Goal: Task Accomplishment & Management: Complete application form

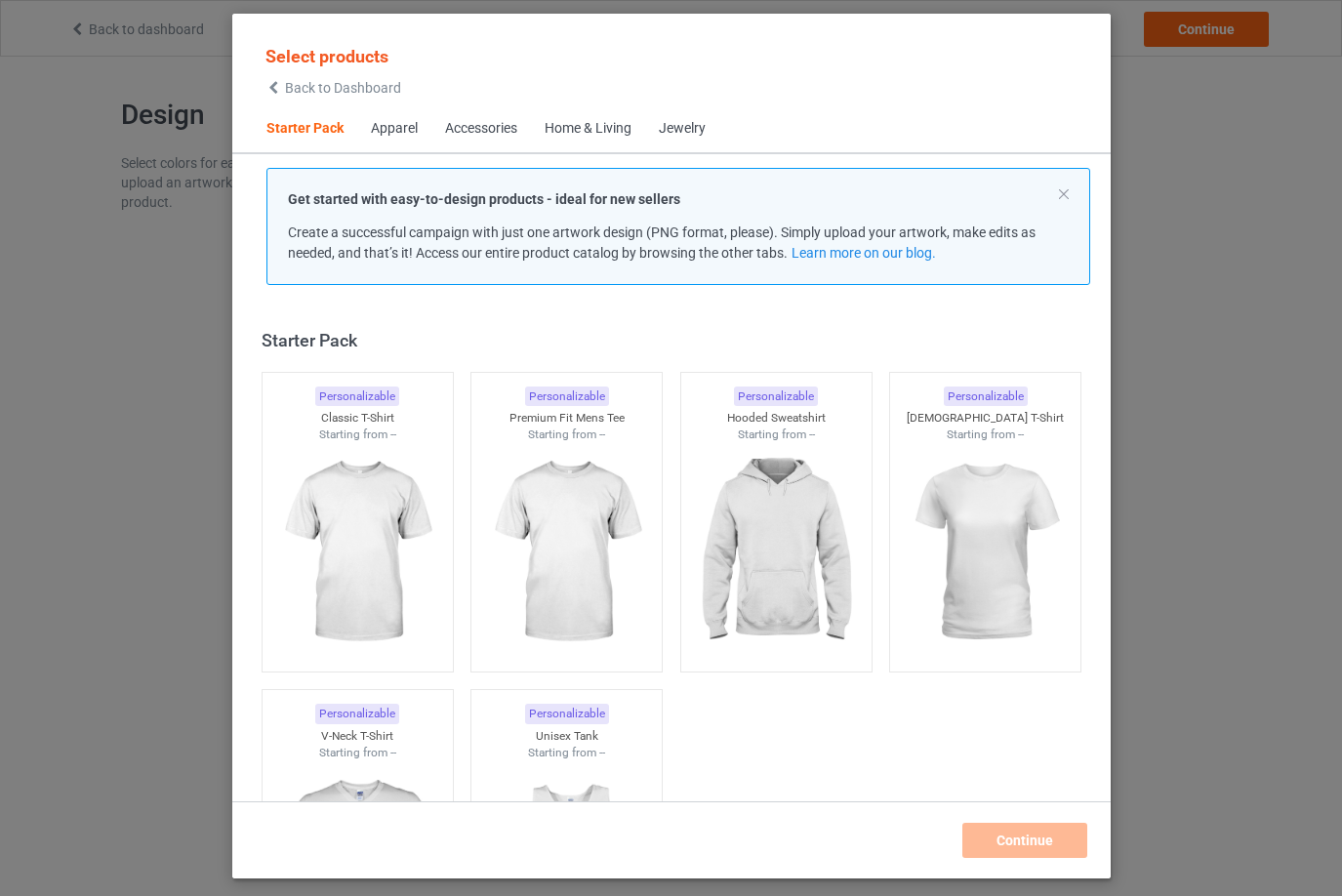
scroll to position [26, 0]
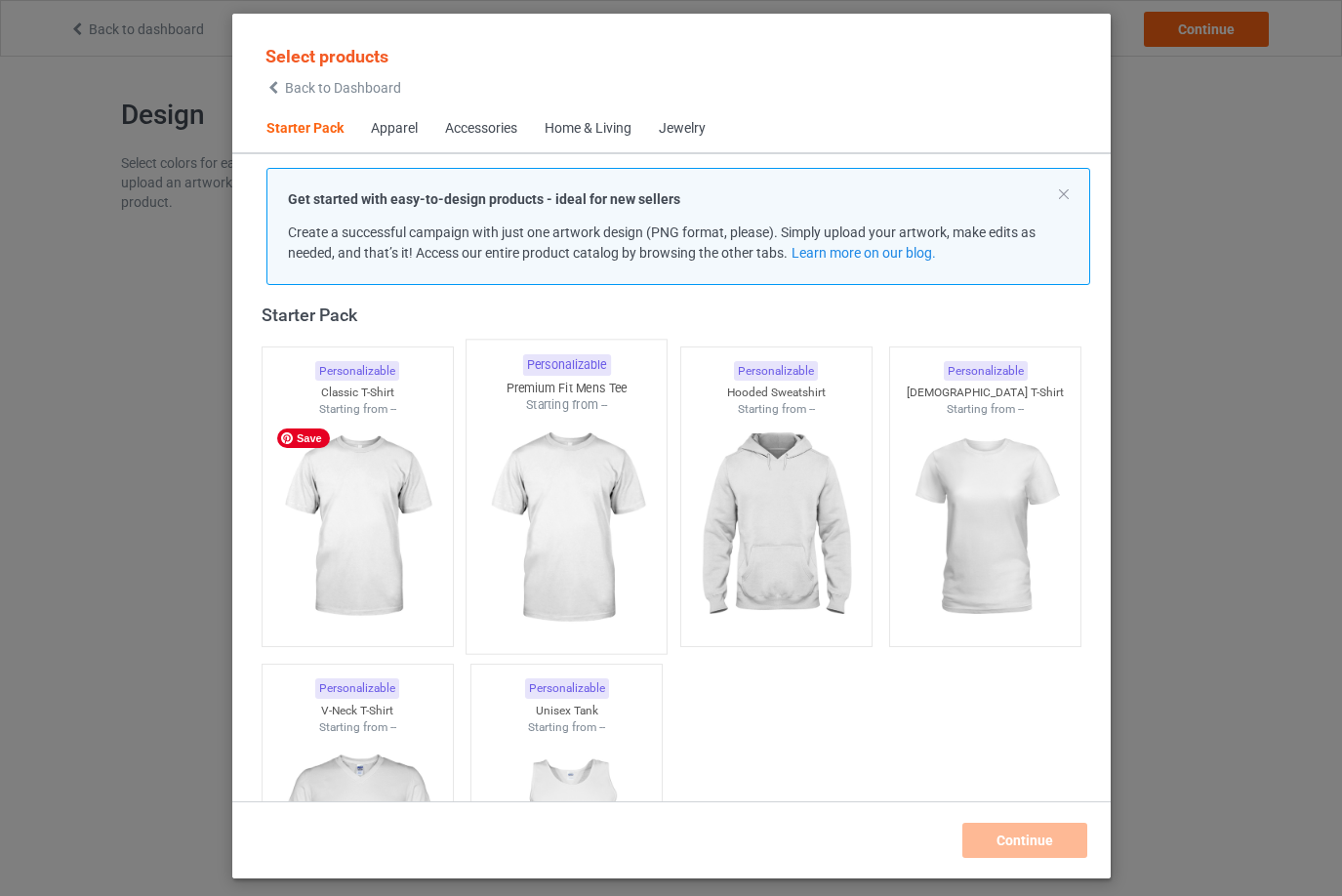
click at [366, 539] on img at bounding box center [357, 527] width 175 height 218
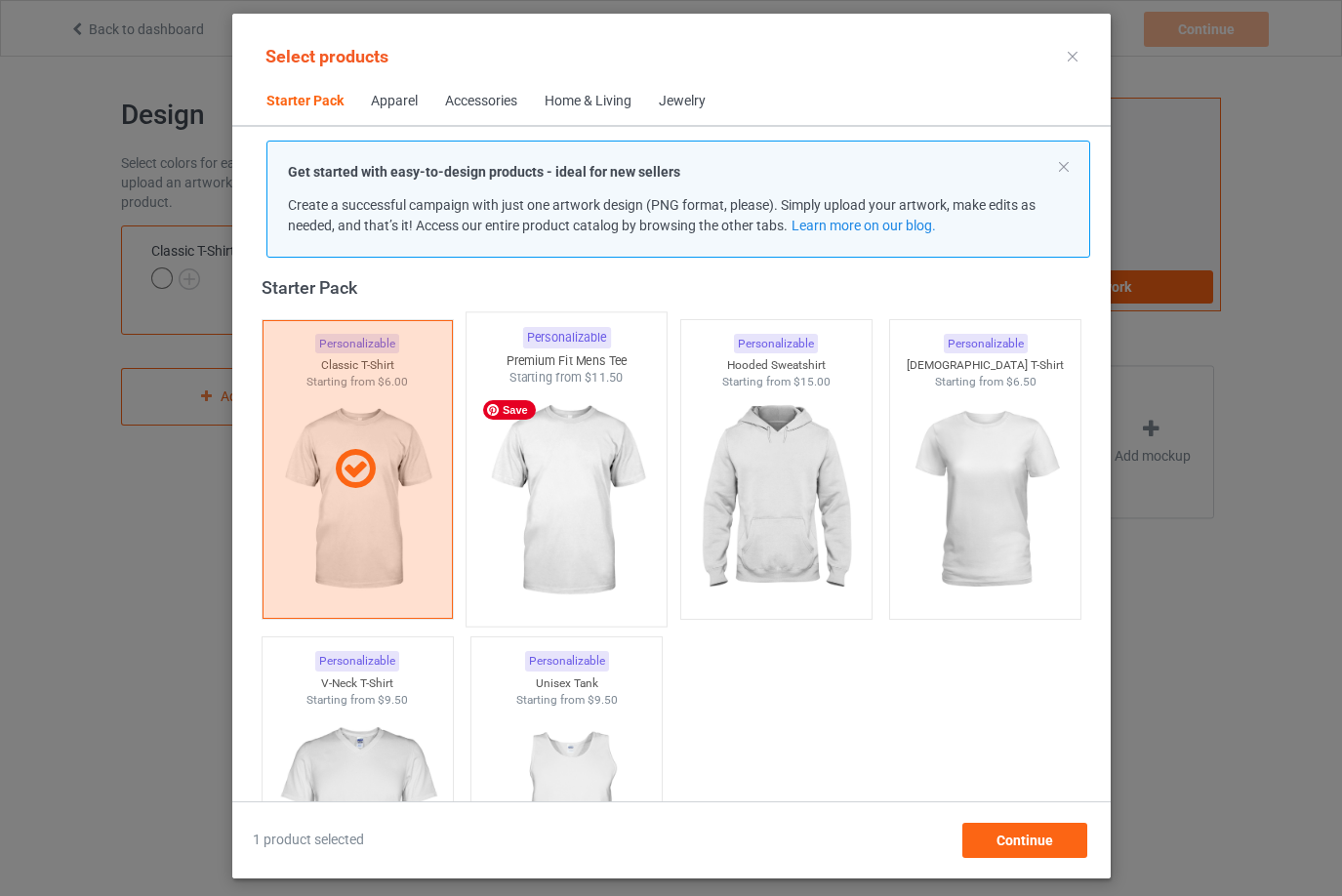
click at [586, 527] on img at bounding box center [566, 501] width 184 height 229
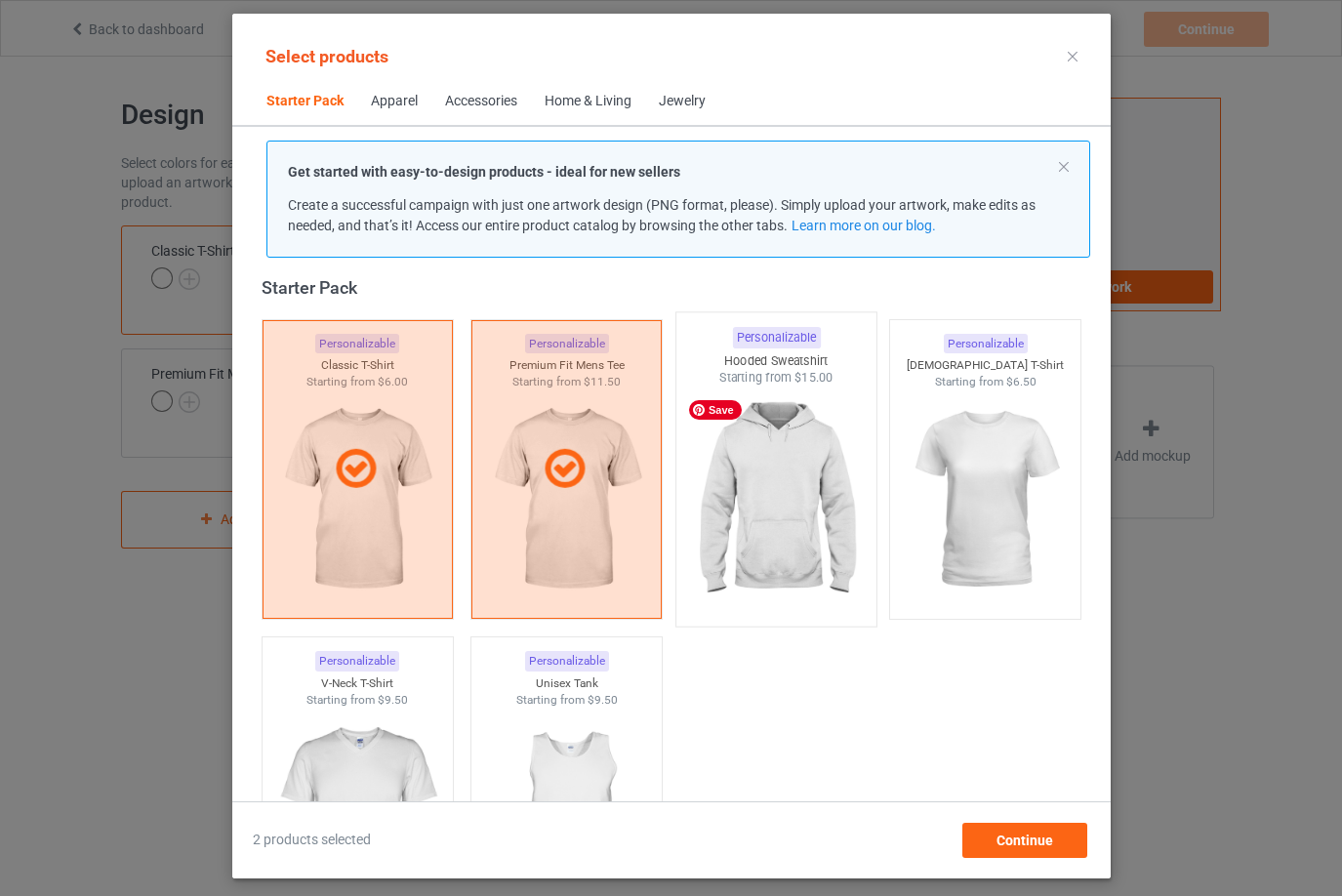
click at [748, 505] on img at bounding box center [776, 501] width 184 height 229
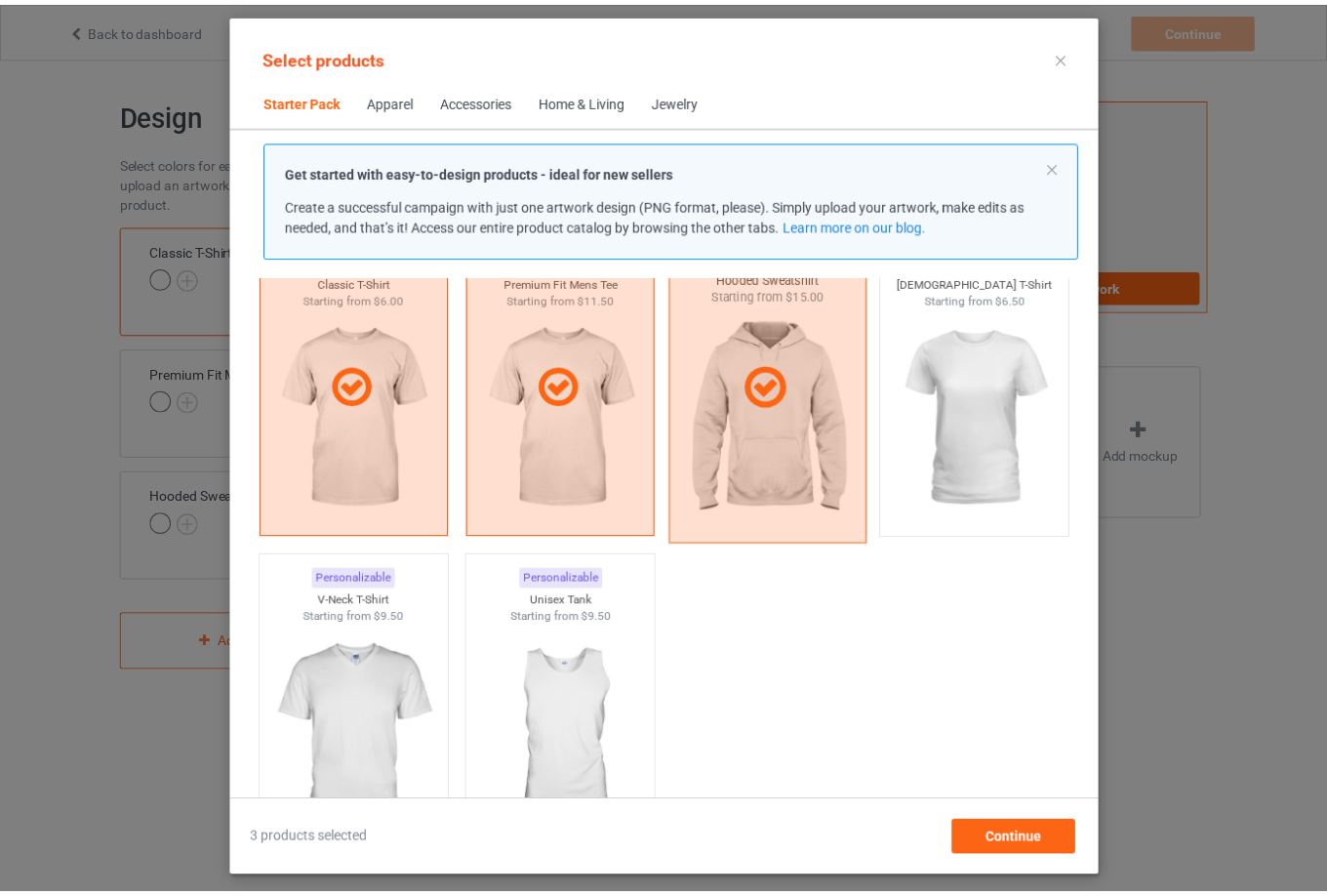
scroll to position [220, 0]
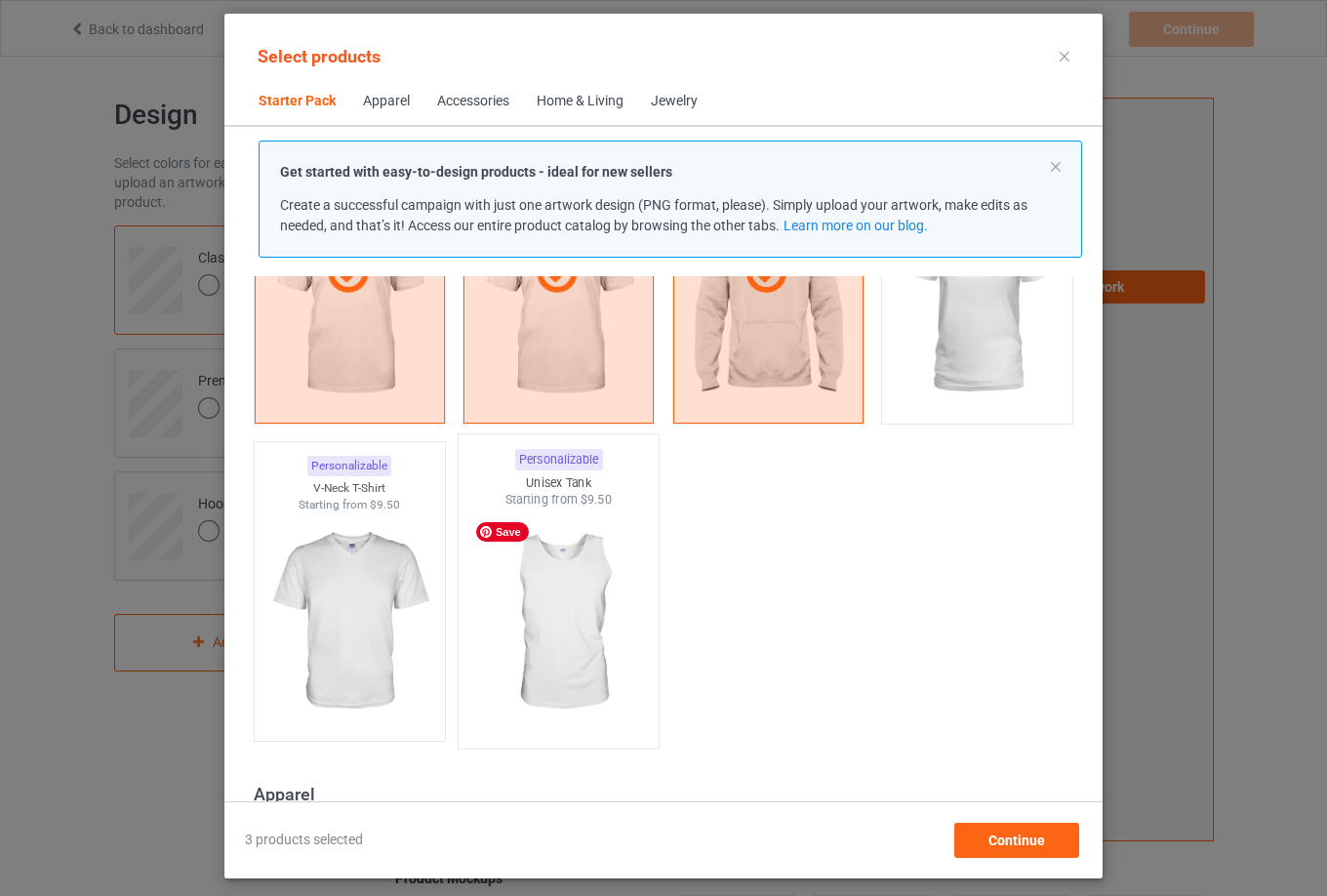
click at [561, 577] on img at bounding box center [559, 623] width 184 height 229
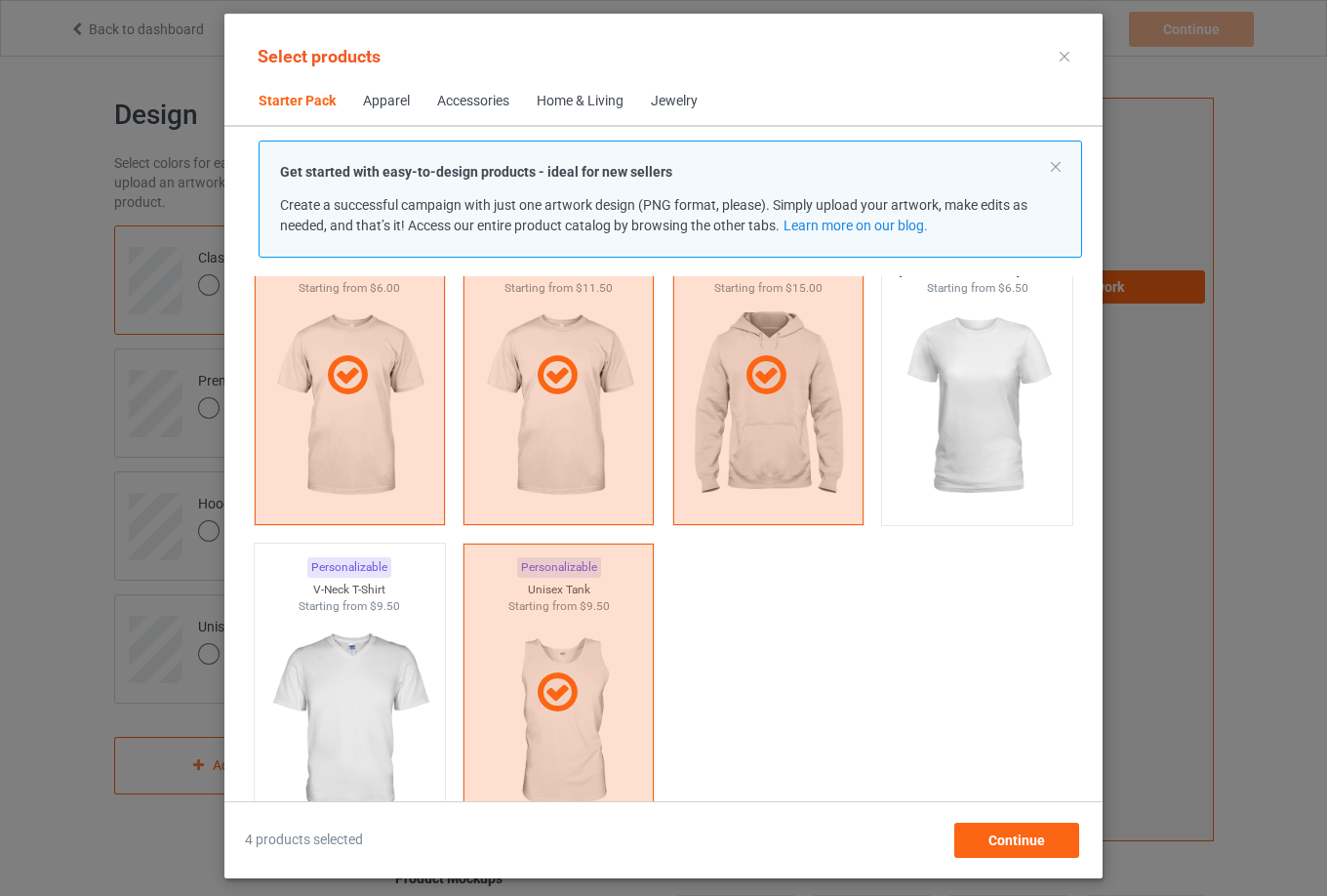
scroll to position [0, 0]
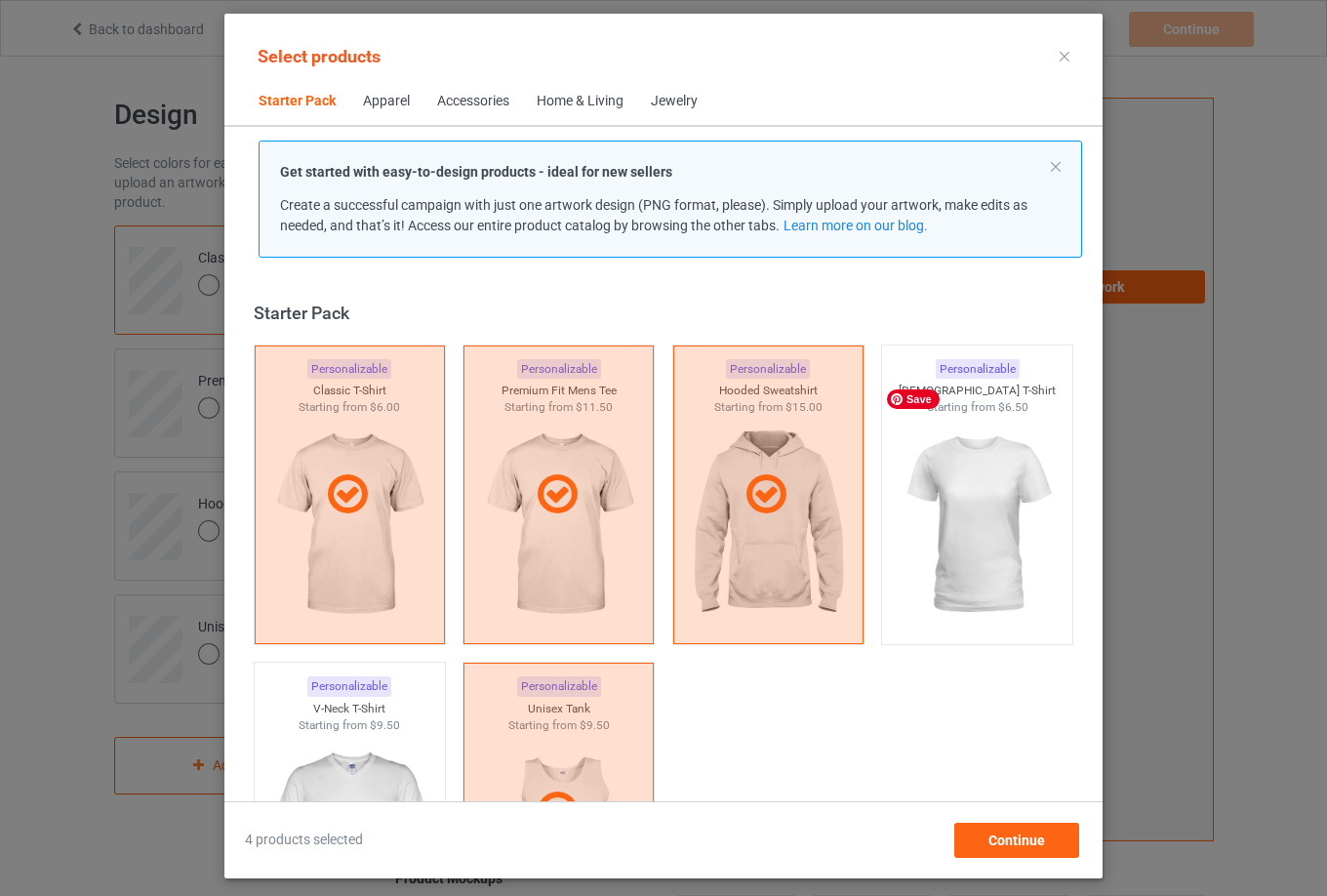
click at [948, 543] on img at bounding box center [977, 525] width 175 height 218
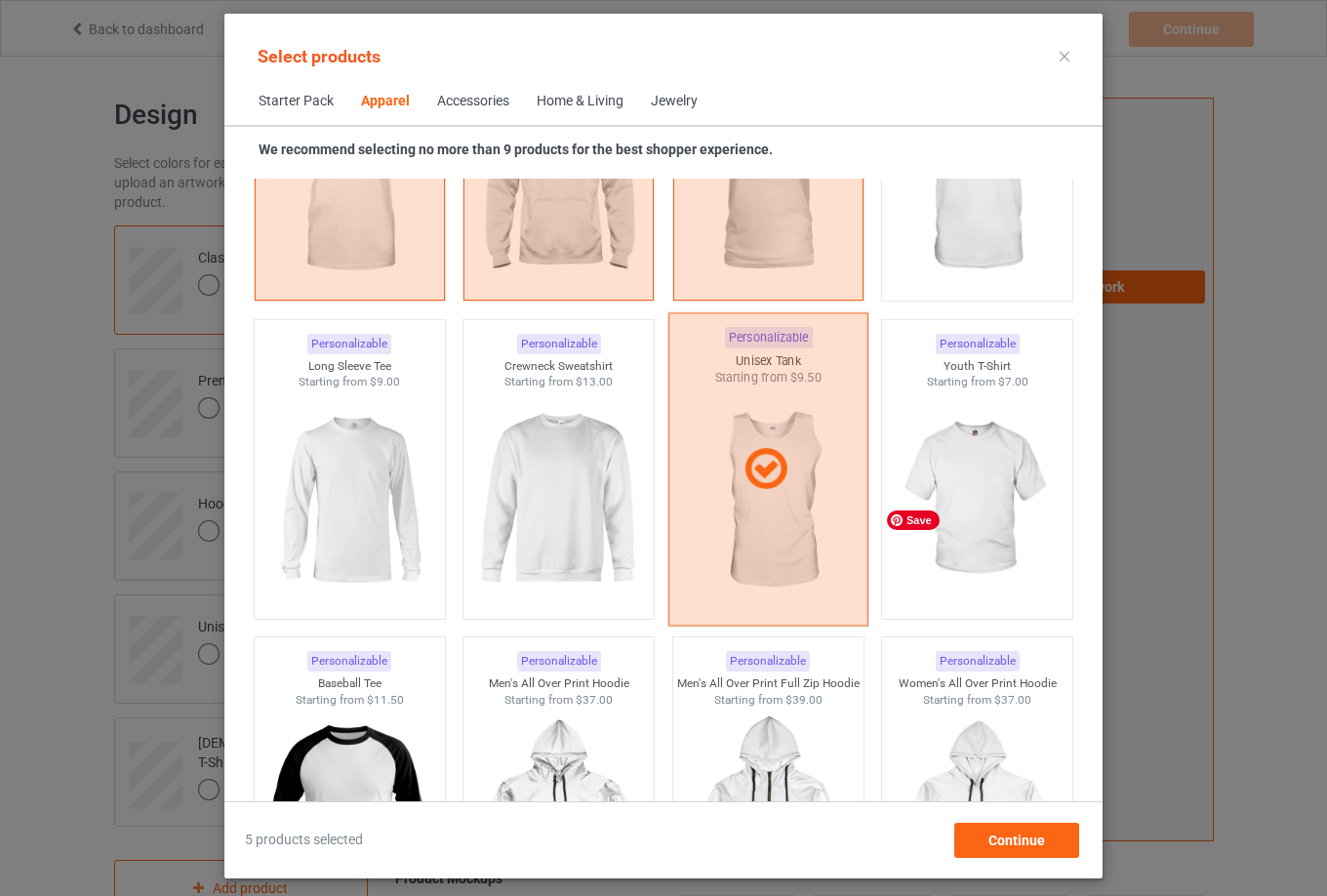
scroll to position [1268, 0]
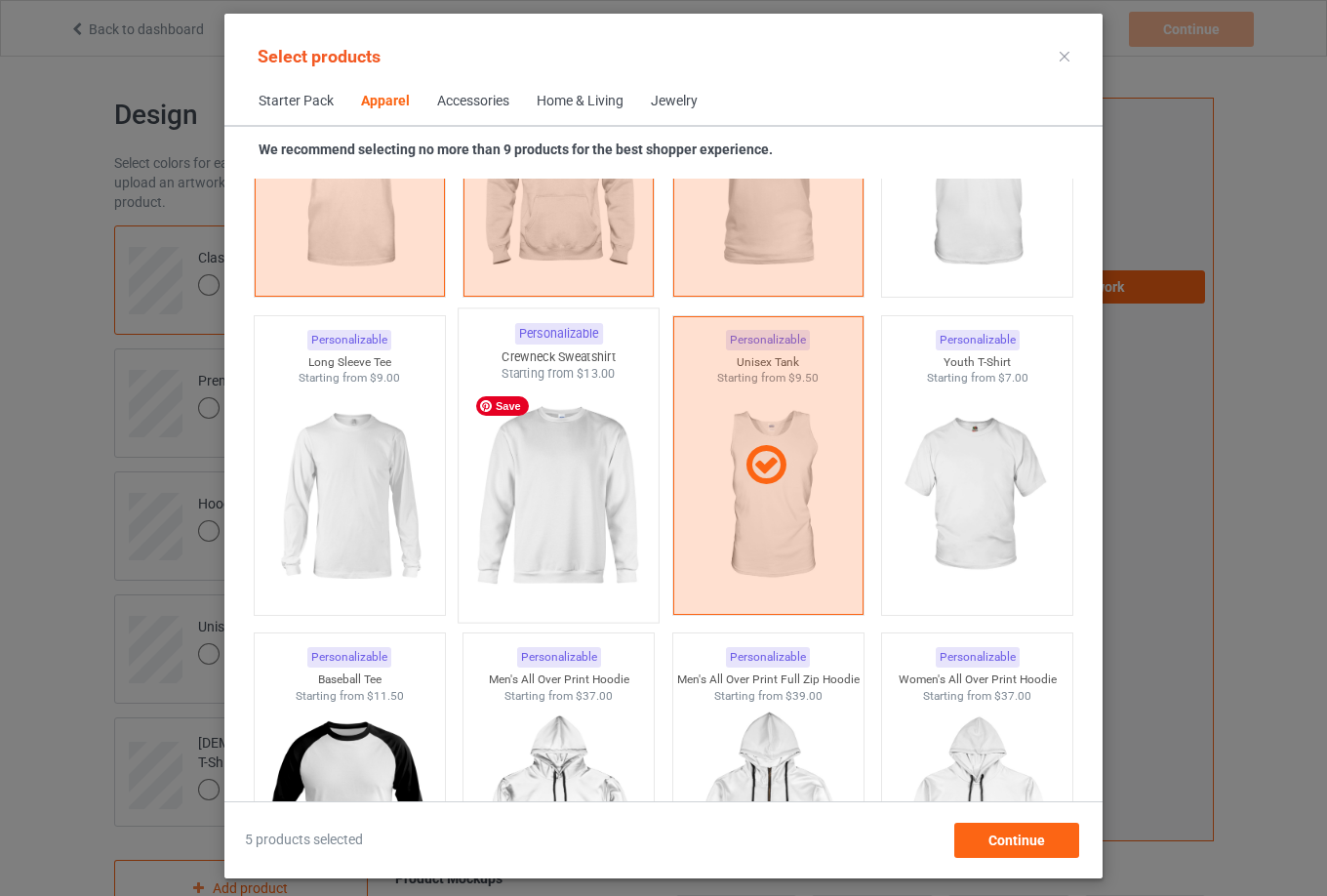
click at [509, 514] on img at bounding box center [559, 497] width 184 height 229
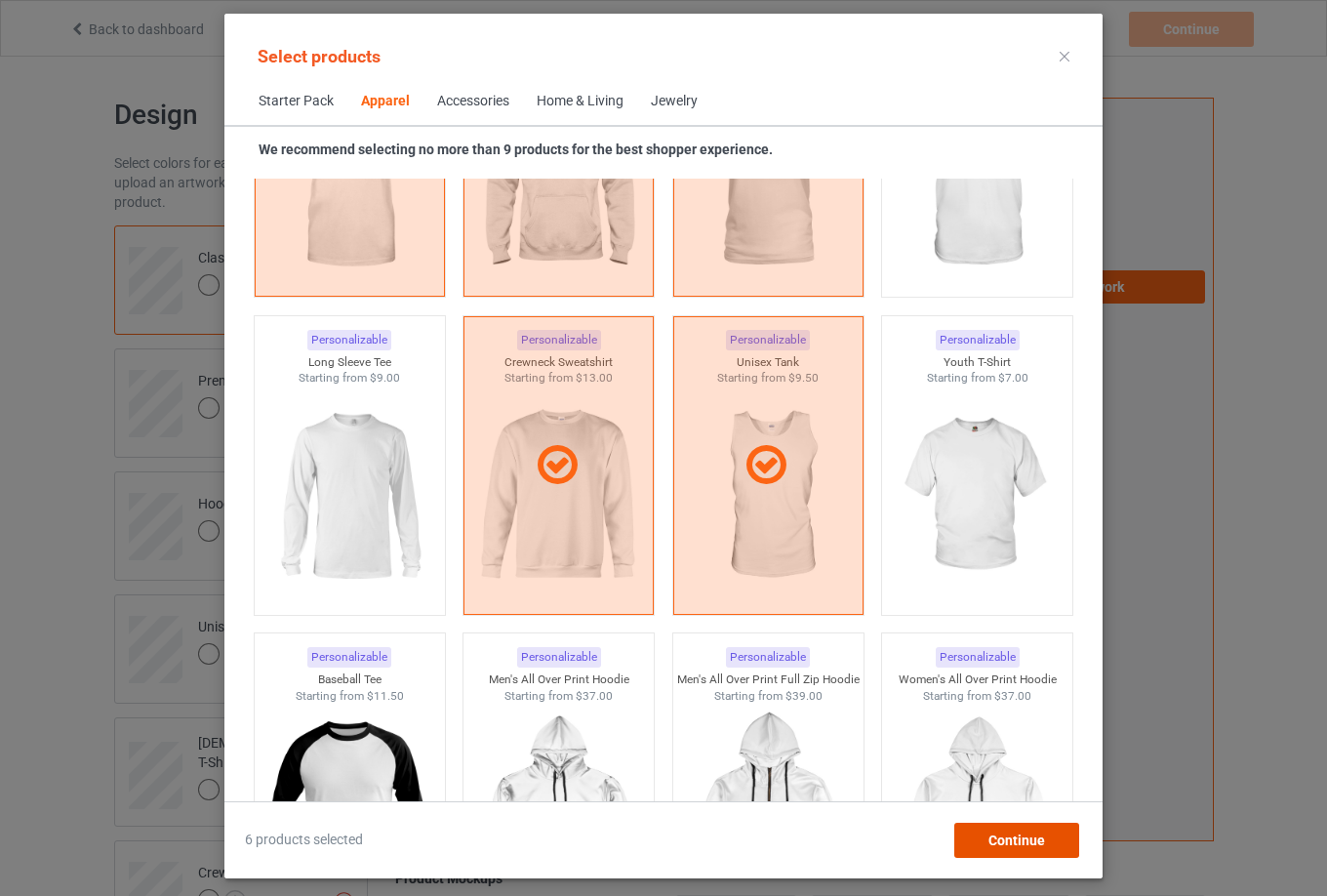
click at [1036, 845] on span "Continue" at bounding box center [1016, 840] width 56 height 16
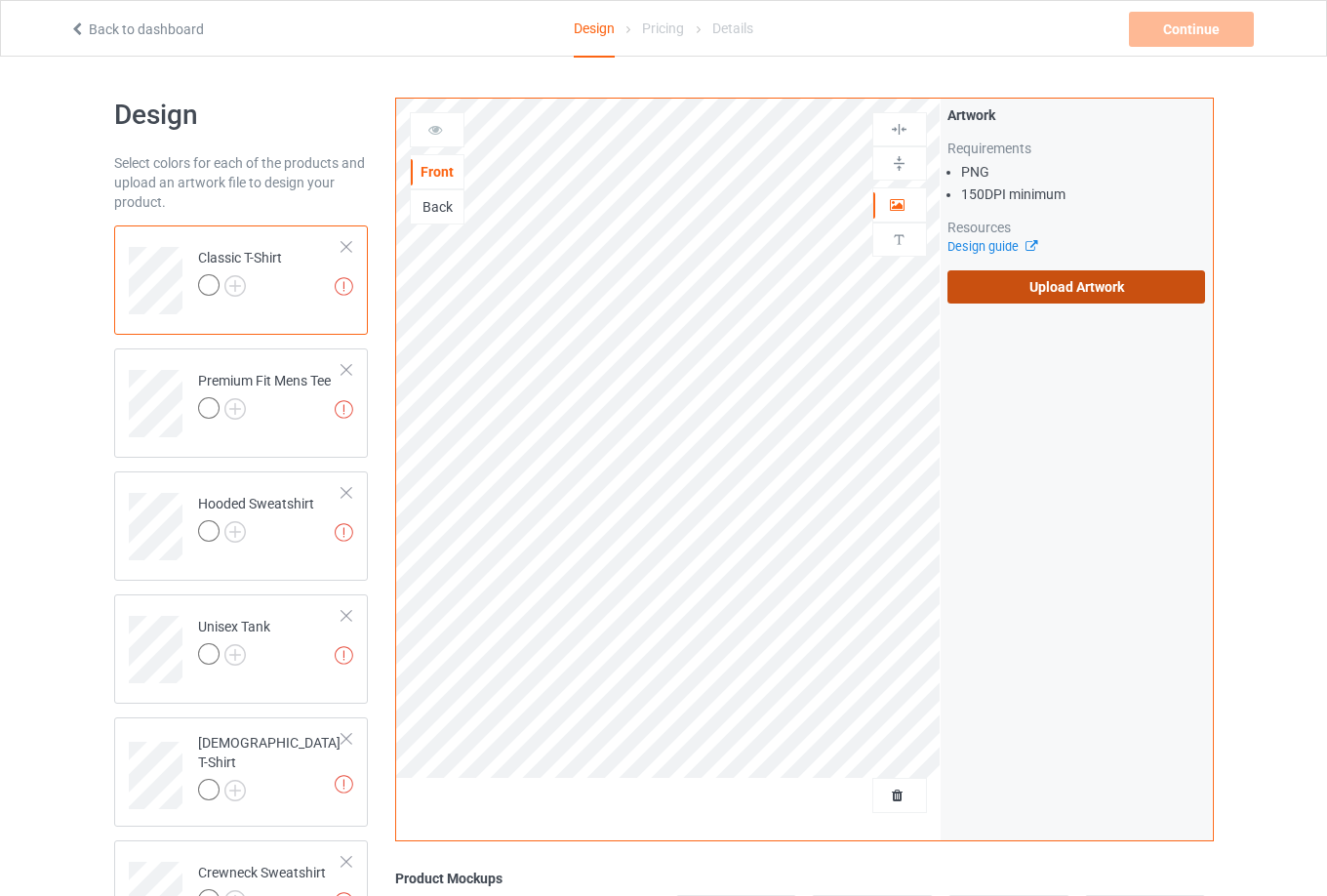
click at [1075, 294] on label "Upload Artwork" at bounding box center [1077, 287] width 259 height 34
click at [0, 0] on input "Upload Artwork" at bounding box center [0, 0] width 0 height 0
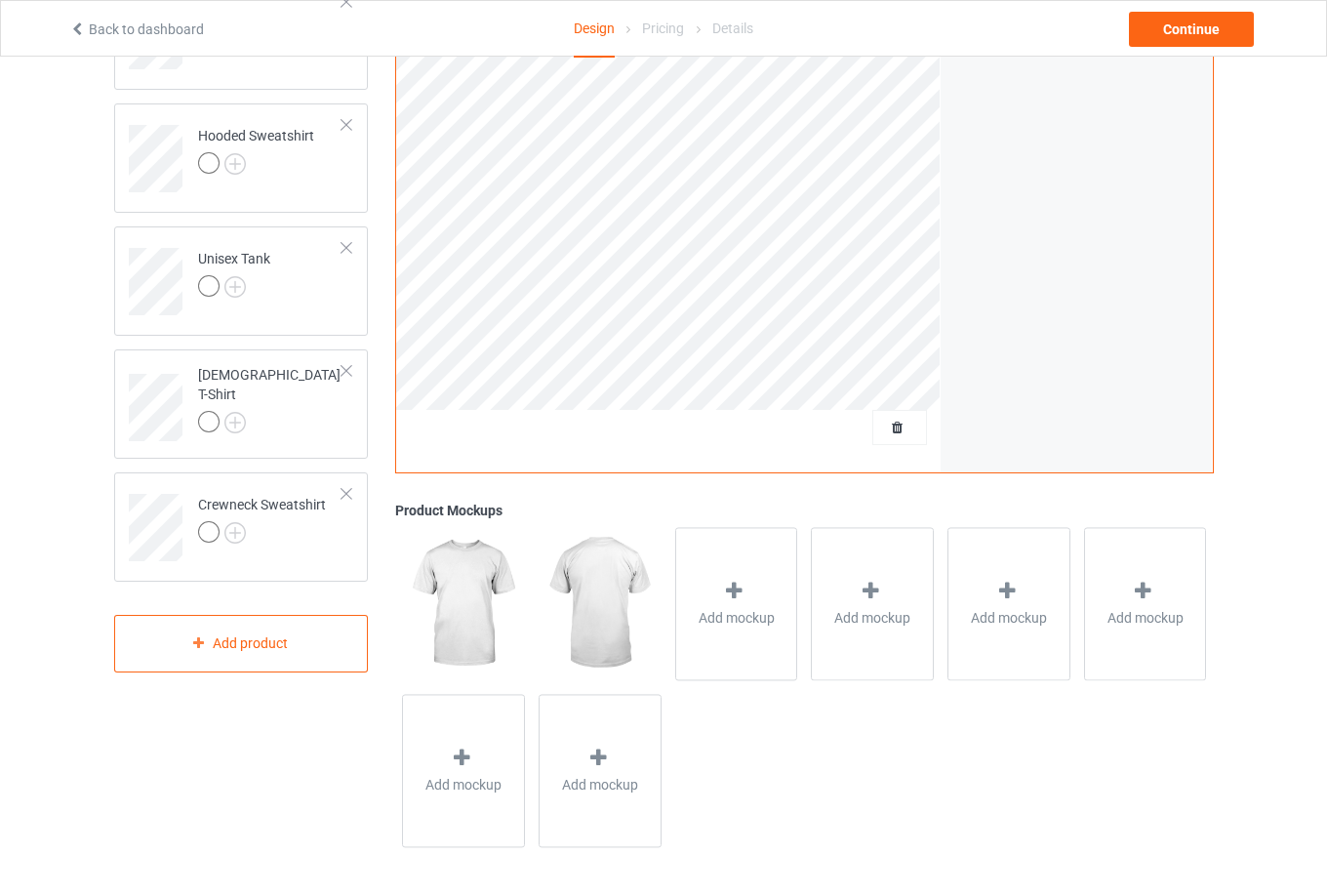
scroll to position [76, 0]
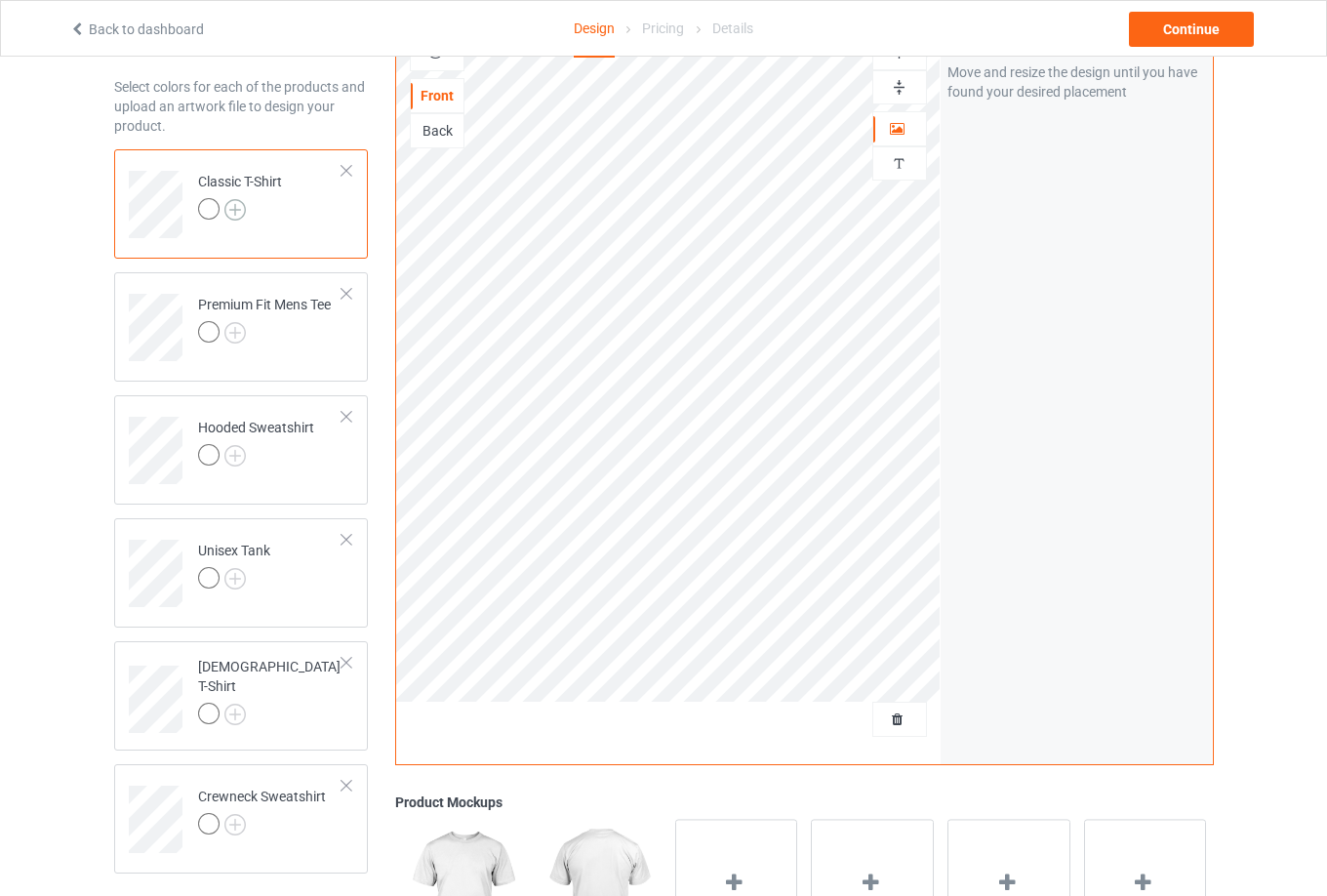
click at [236, 201] on img at bounding box center [235, 209] width 22 height 22
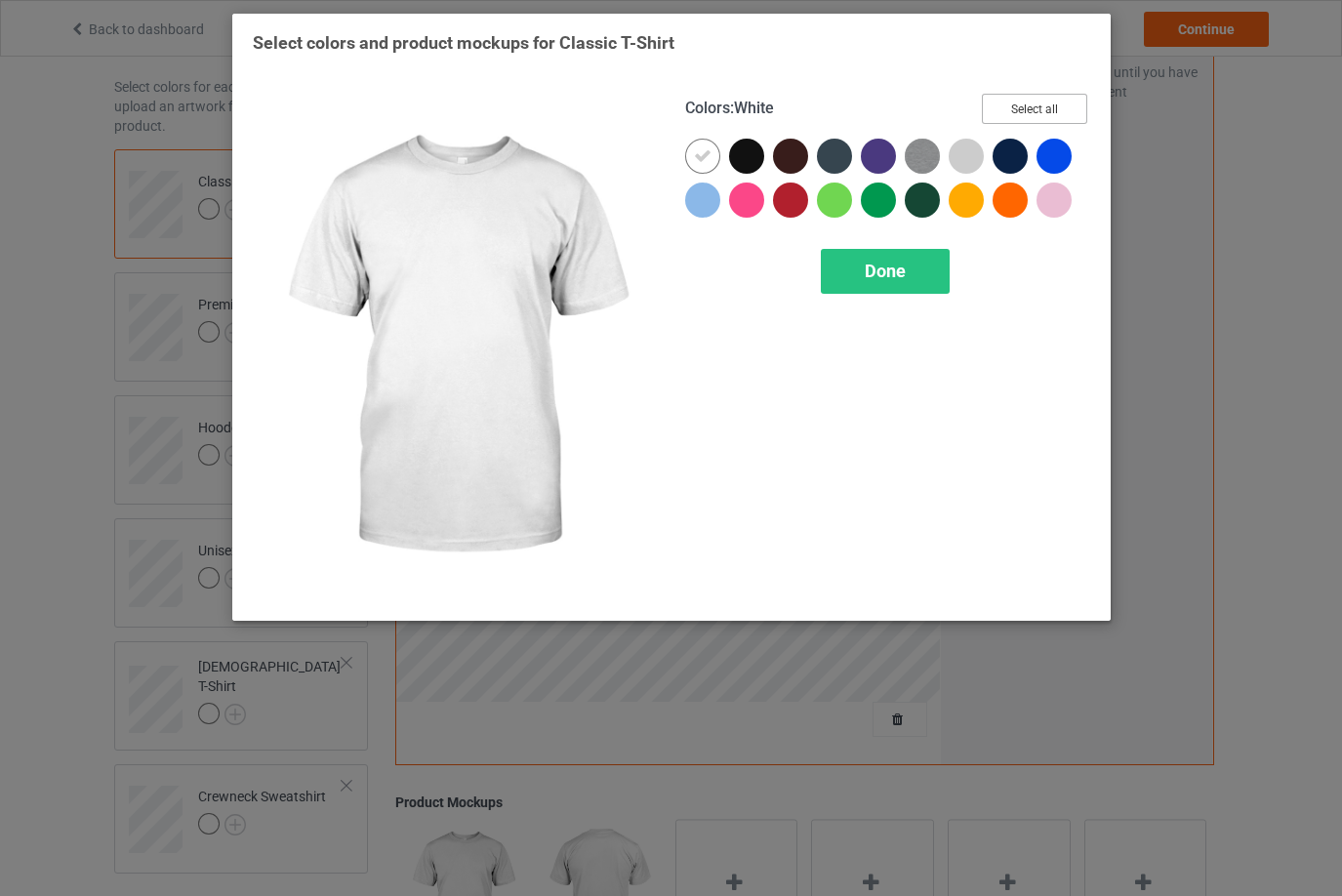
click at [1055, 117] on button "Select all" at bounding box center [1034, 109] width 106 height 31
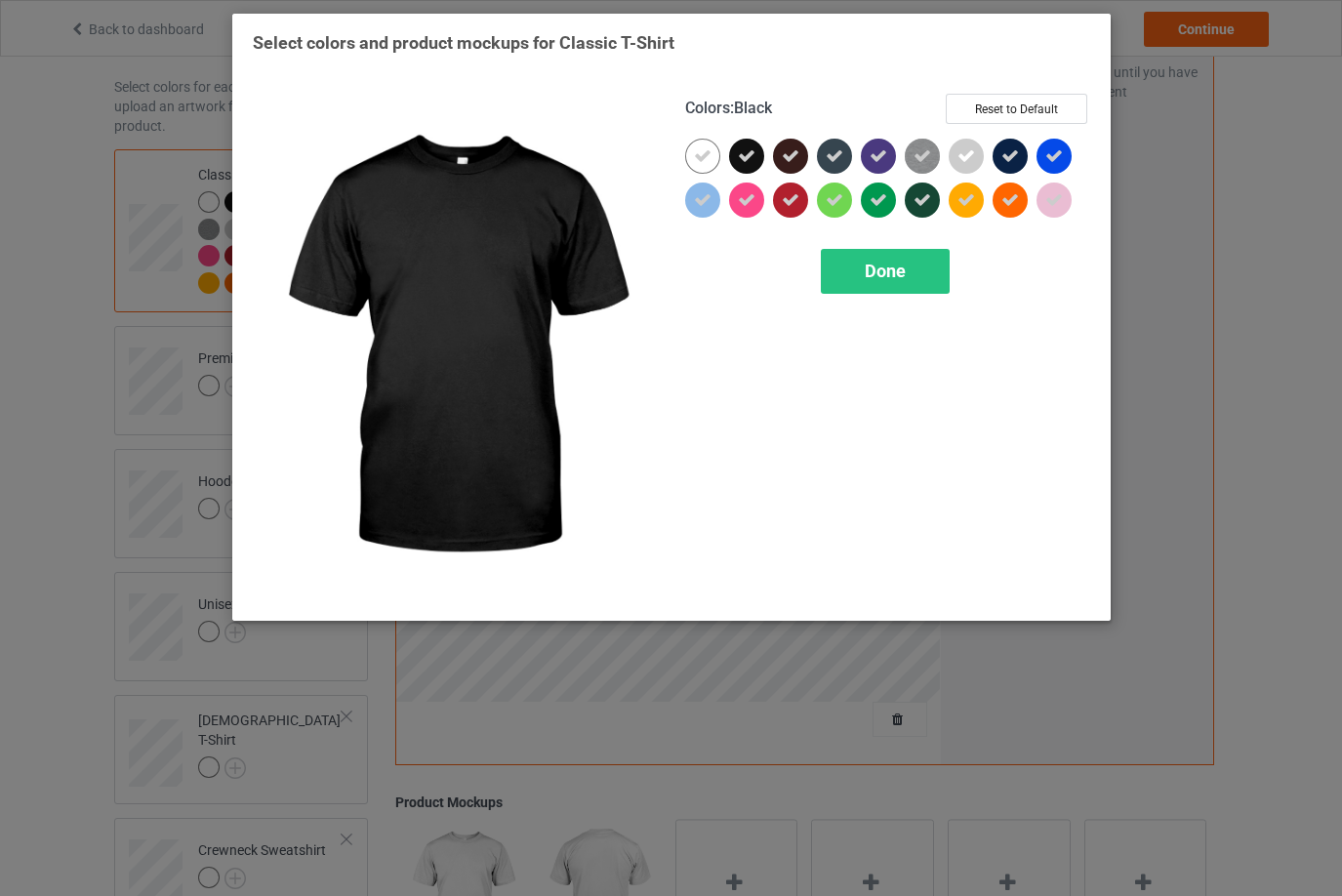
click at [748, 163] on icon at bounding box center [747, 156] width 18 height 18
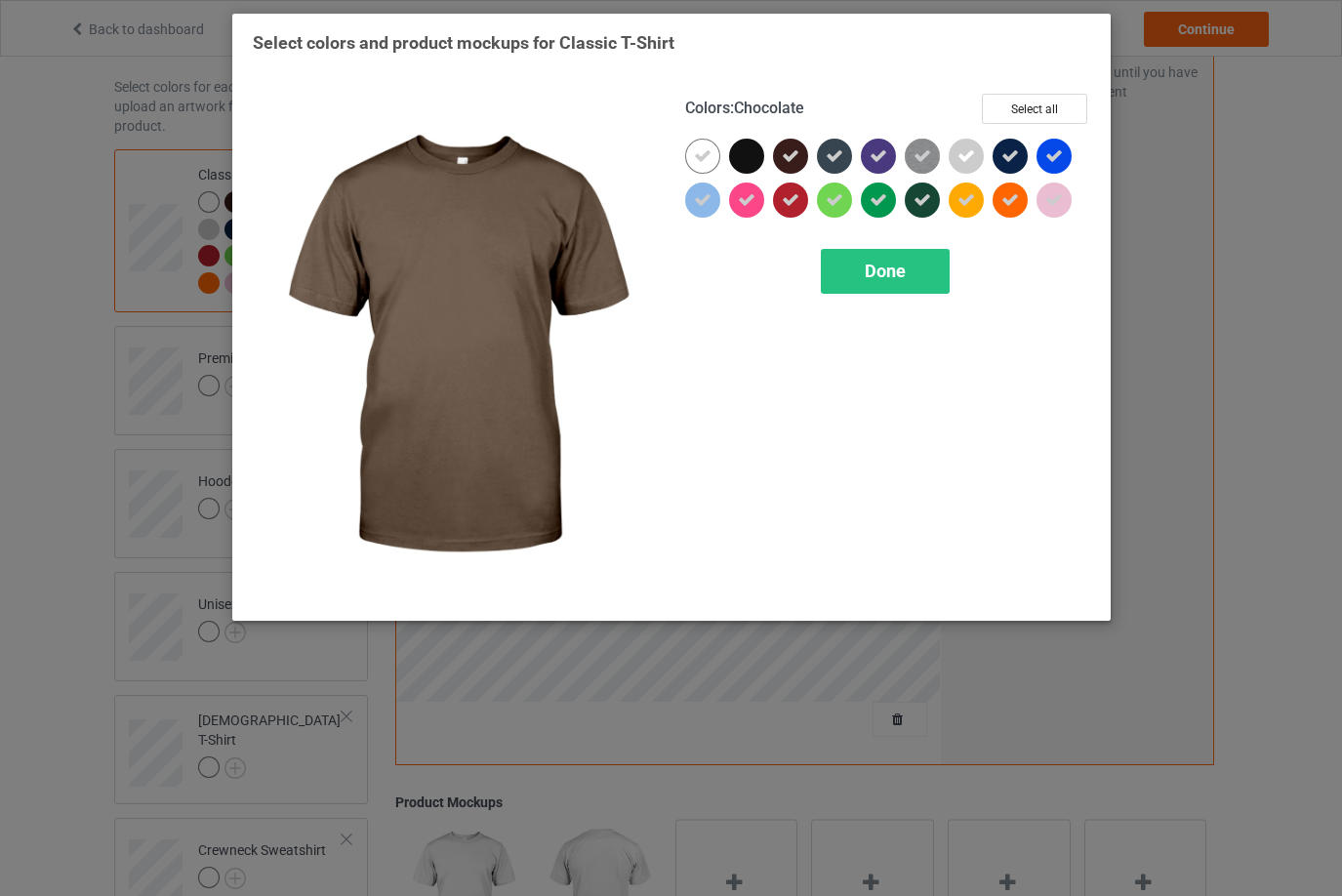
click at [789, 153] on icon at bounding box center [791, 156] width 18 height 18
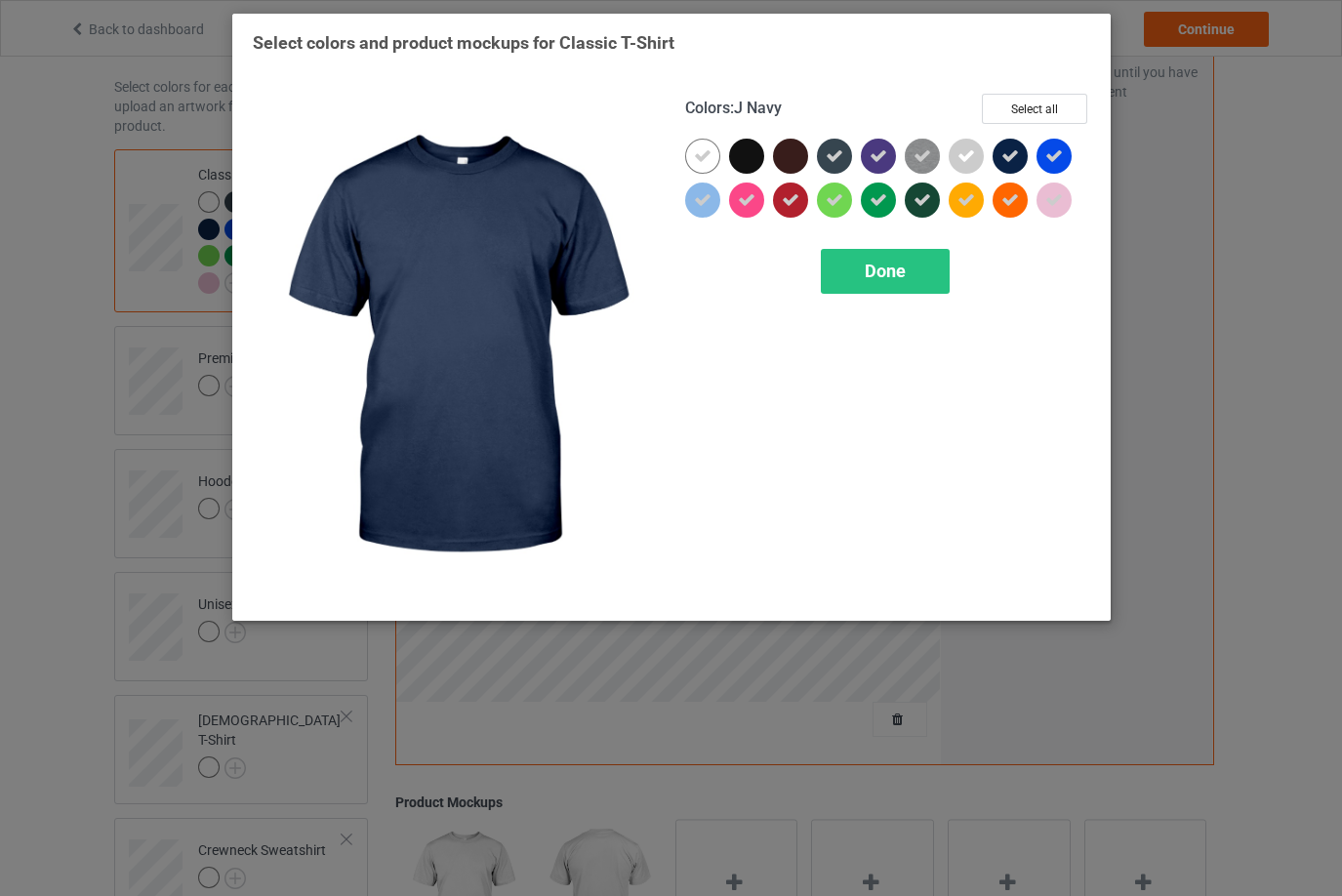
click at [1012, 148] on icon at bounding box center [1010, 156] width 18 height 18
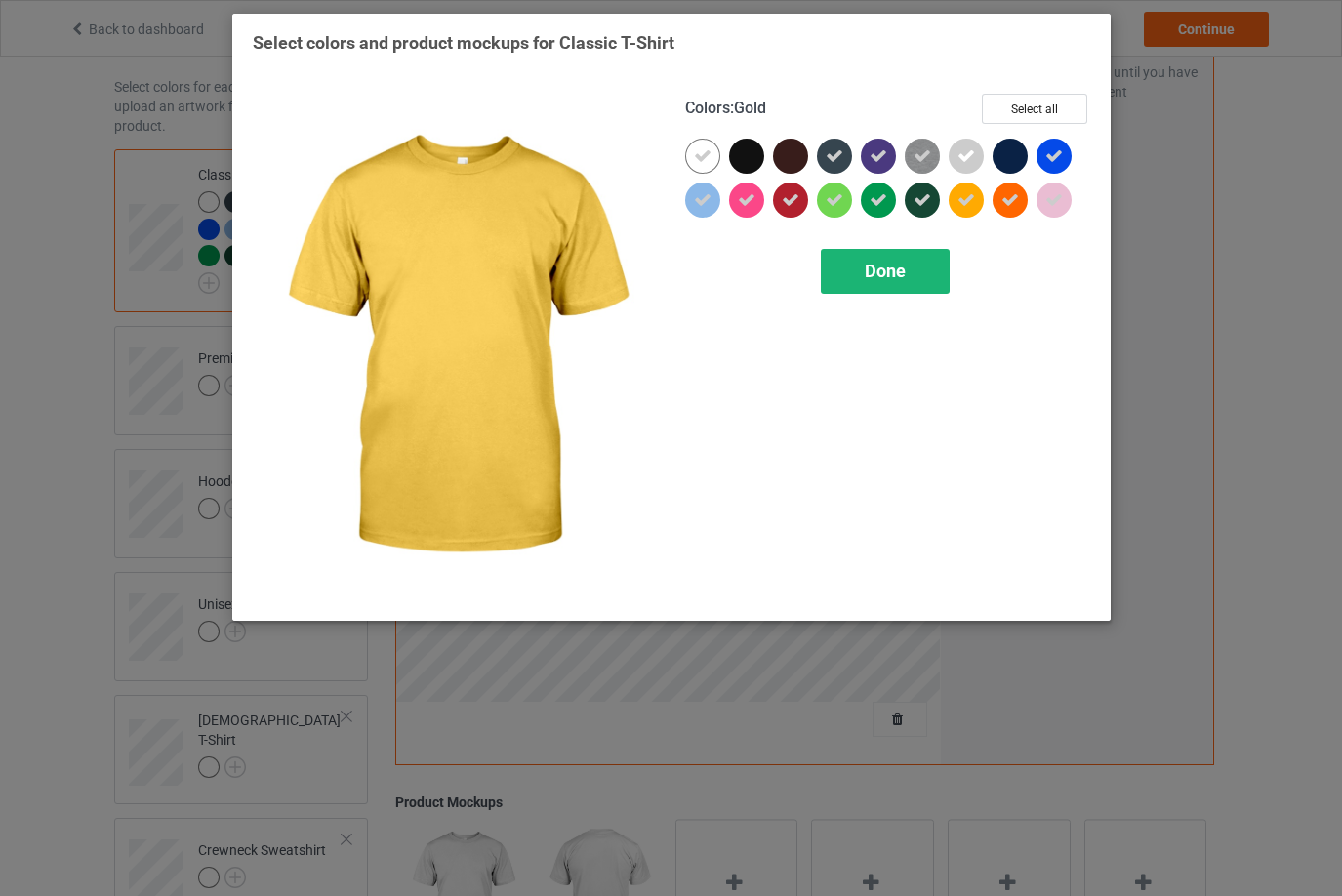
click at [914, 278] on div "Done" at bounding box center [885, 271] width 128 height 44
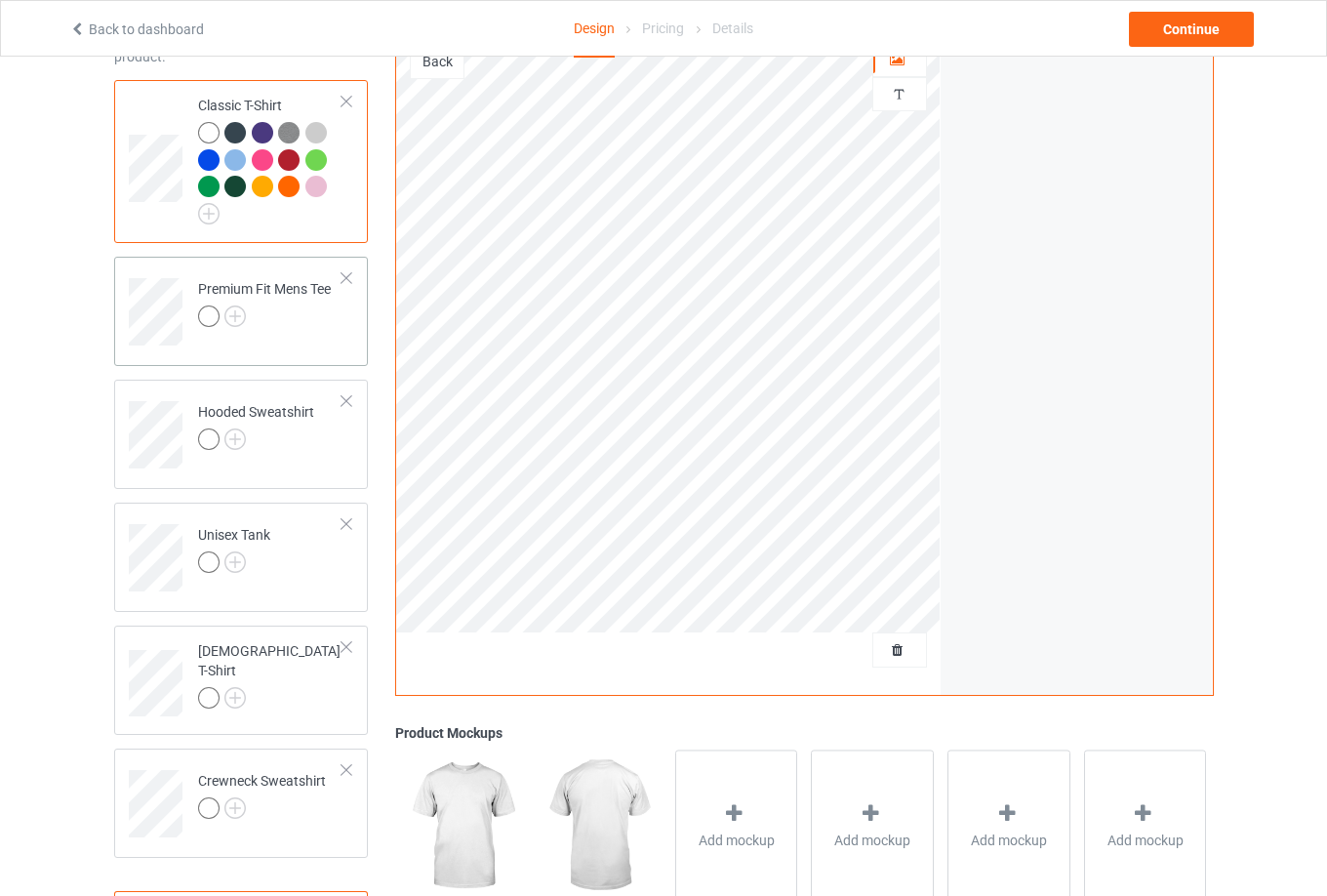
scroll to position [174, 0]
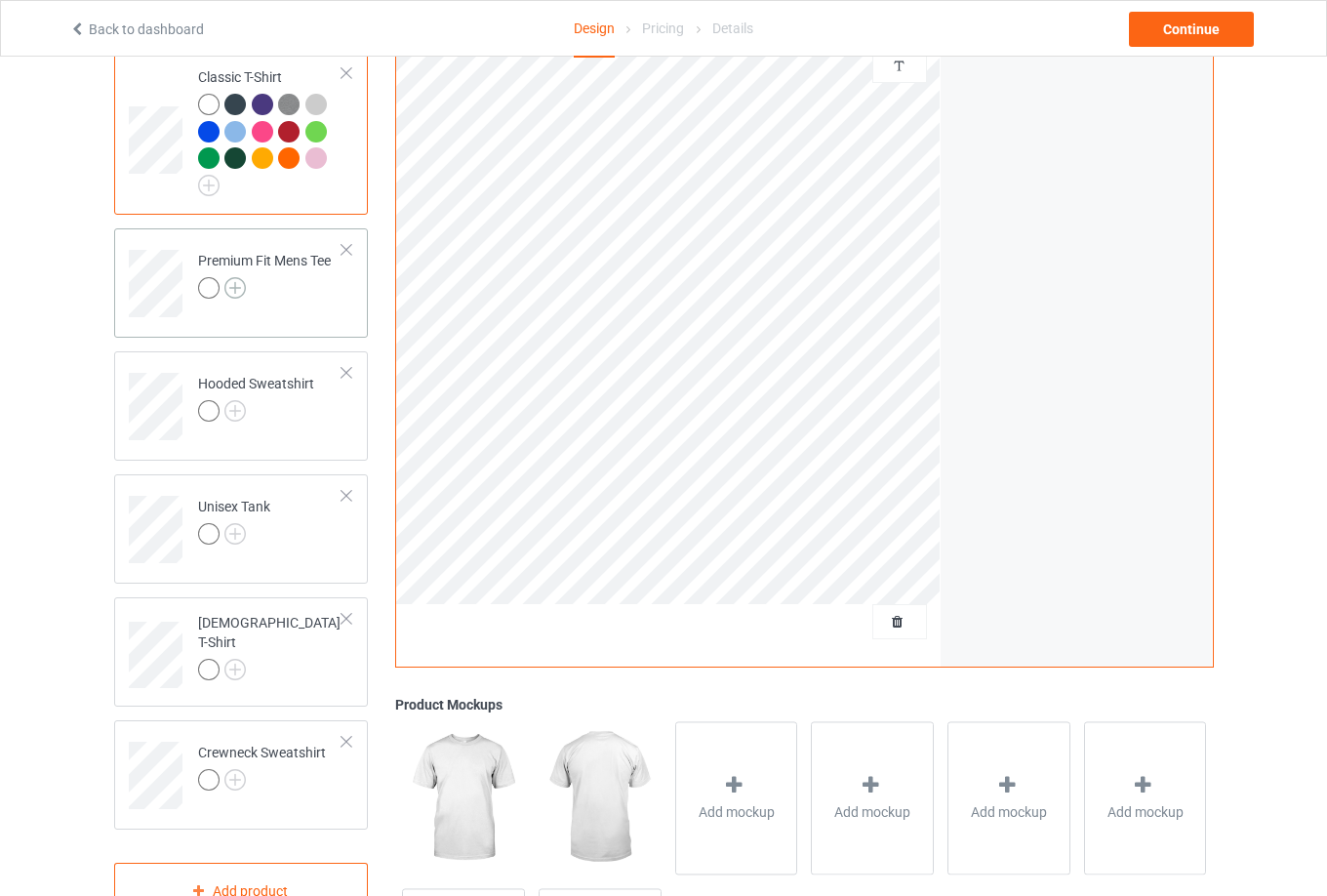
click at [243, 288] on img at bounding box center [235, 287] width 22 height 22
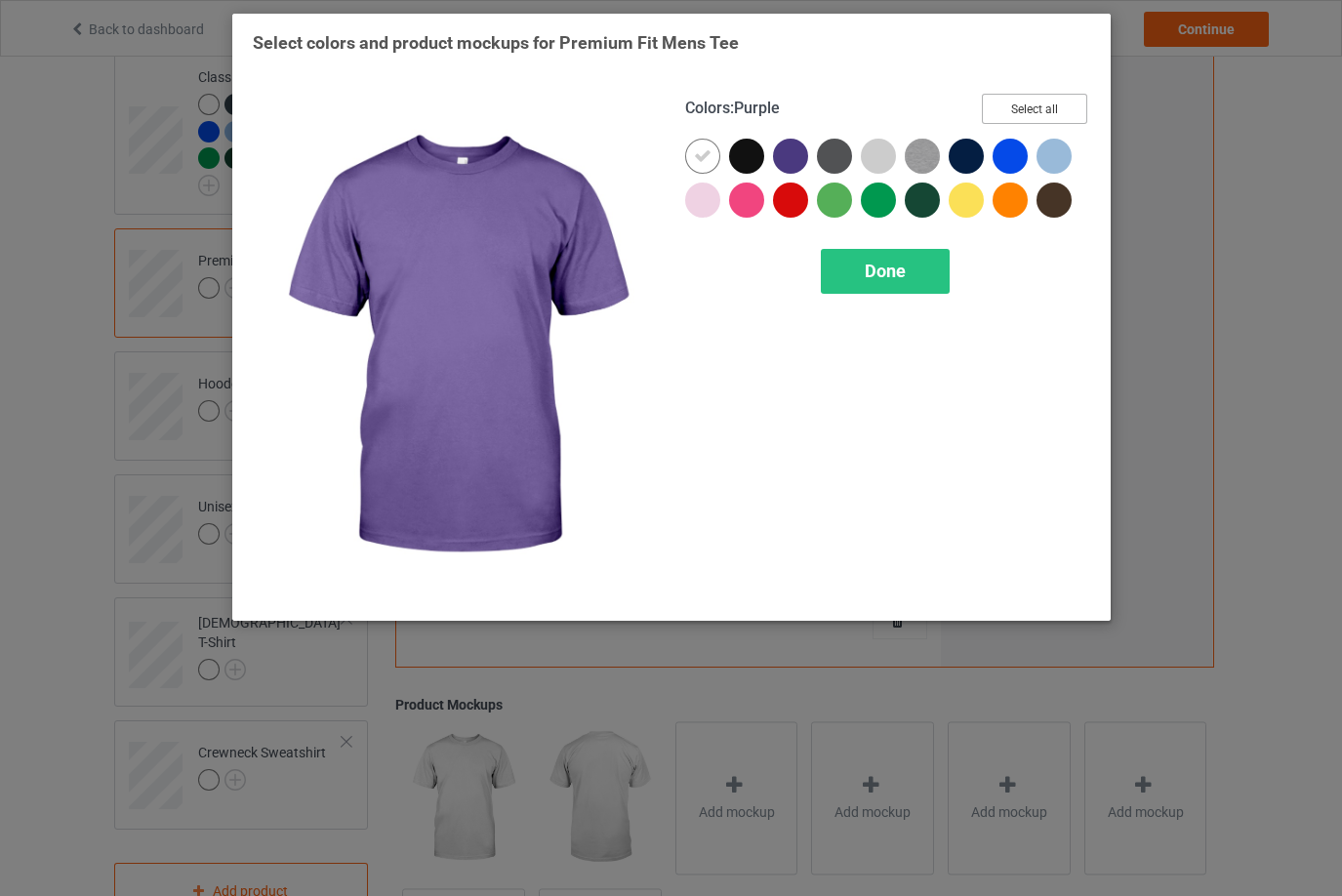
click at [1070, 107] on button "Select all" at bounding box center [1034, 109] width 106 height 31
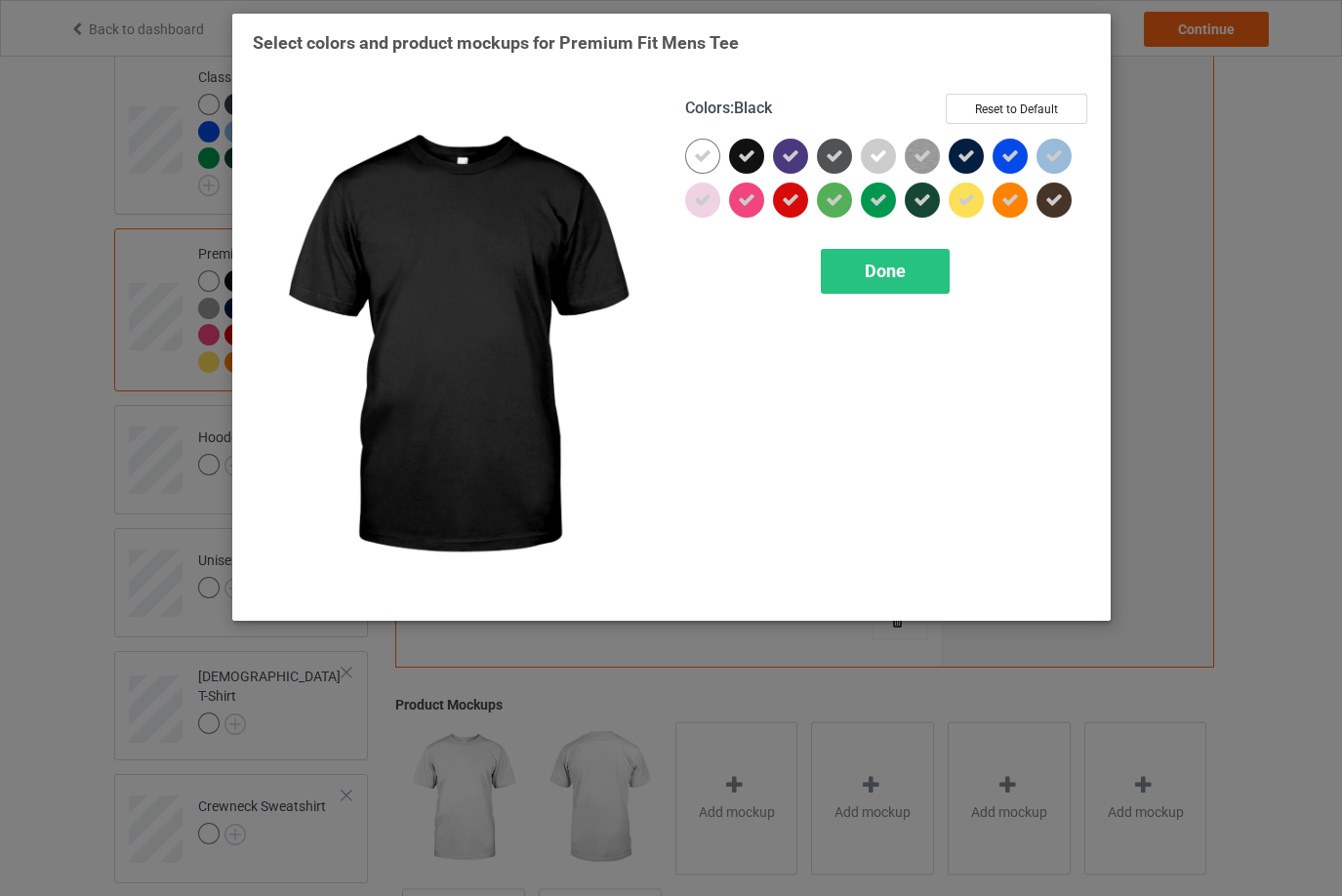
click at [746, 161] on icon at bounding box center [747, 156] width 18 height 18
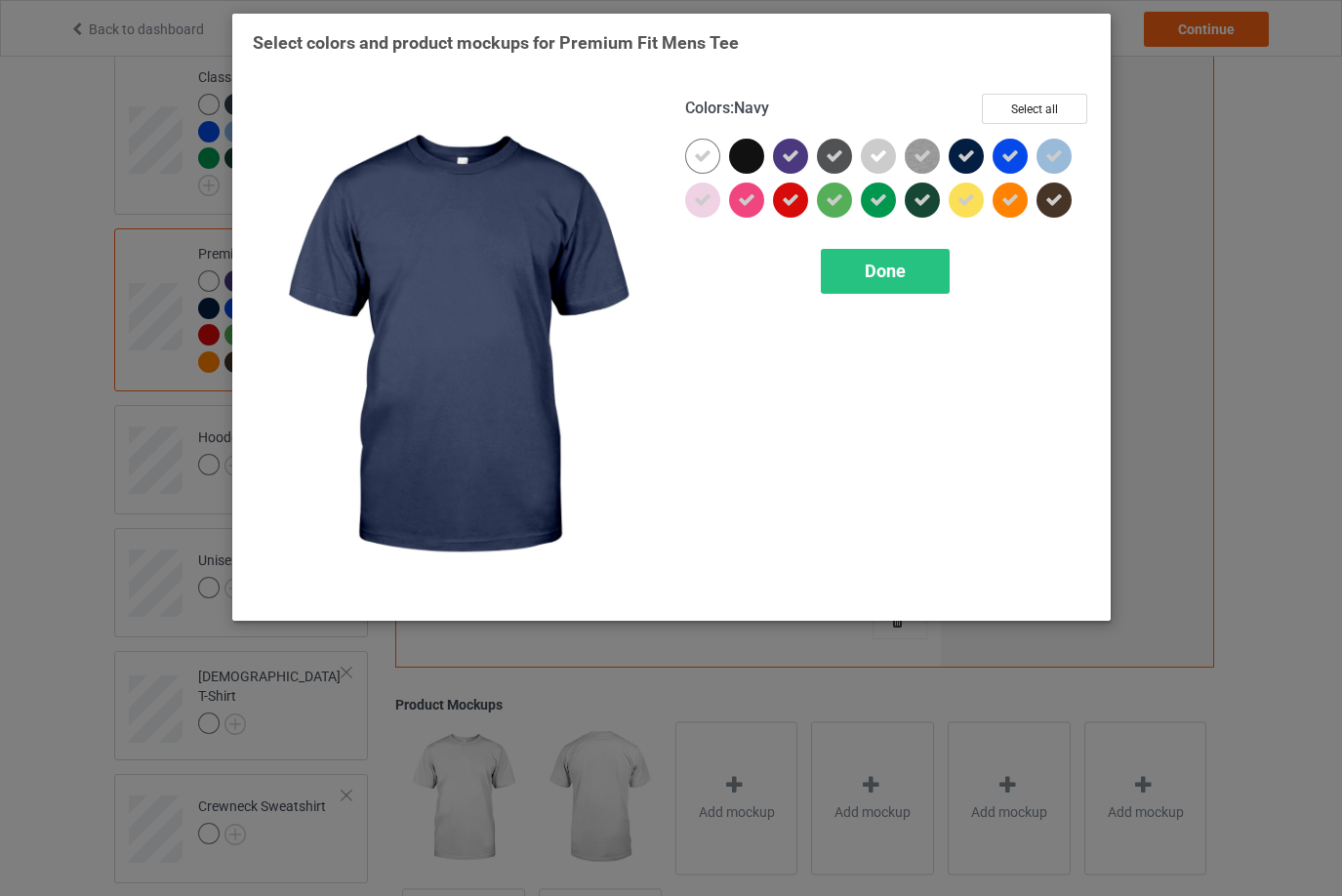
click at [961, 152] on icon at bounding box center [966, 156] width 18 height 18
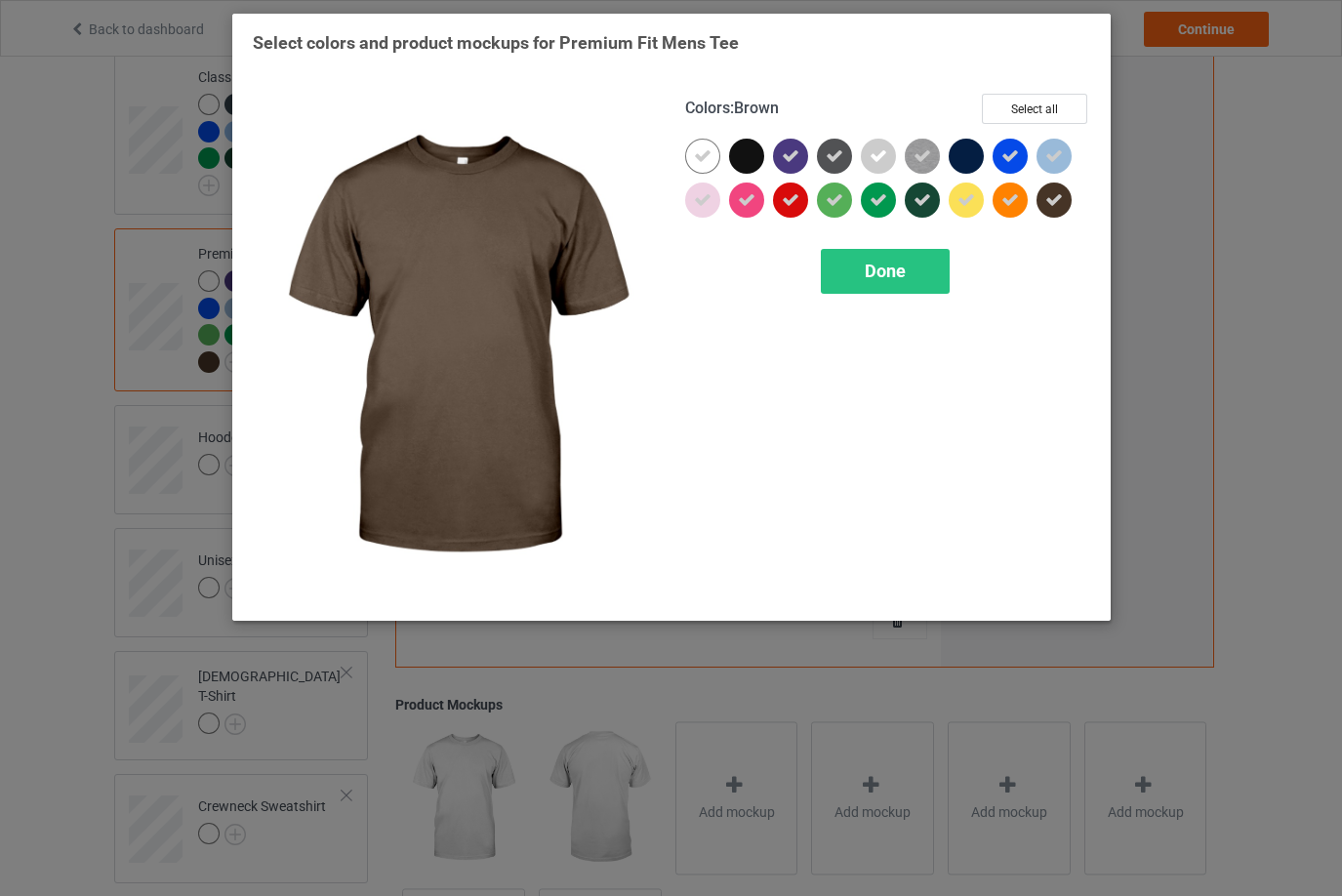
click at [1044, 204] on div at bounding box center [1054, 201] width 36 height 36
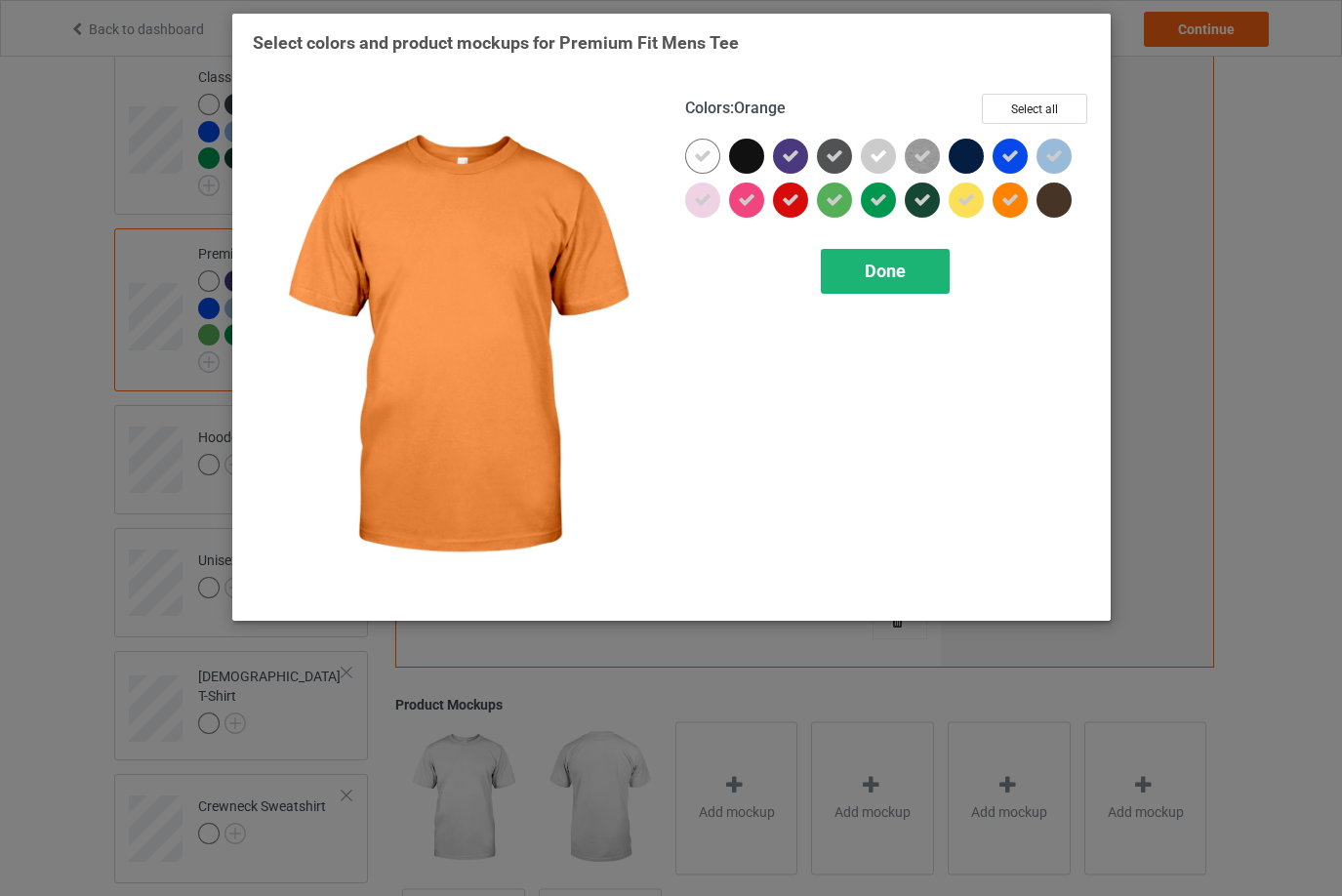
click at [887, 274] on span "Done" at bounding box center [884, 271] width 41 height 21
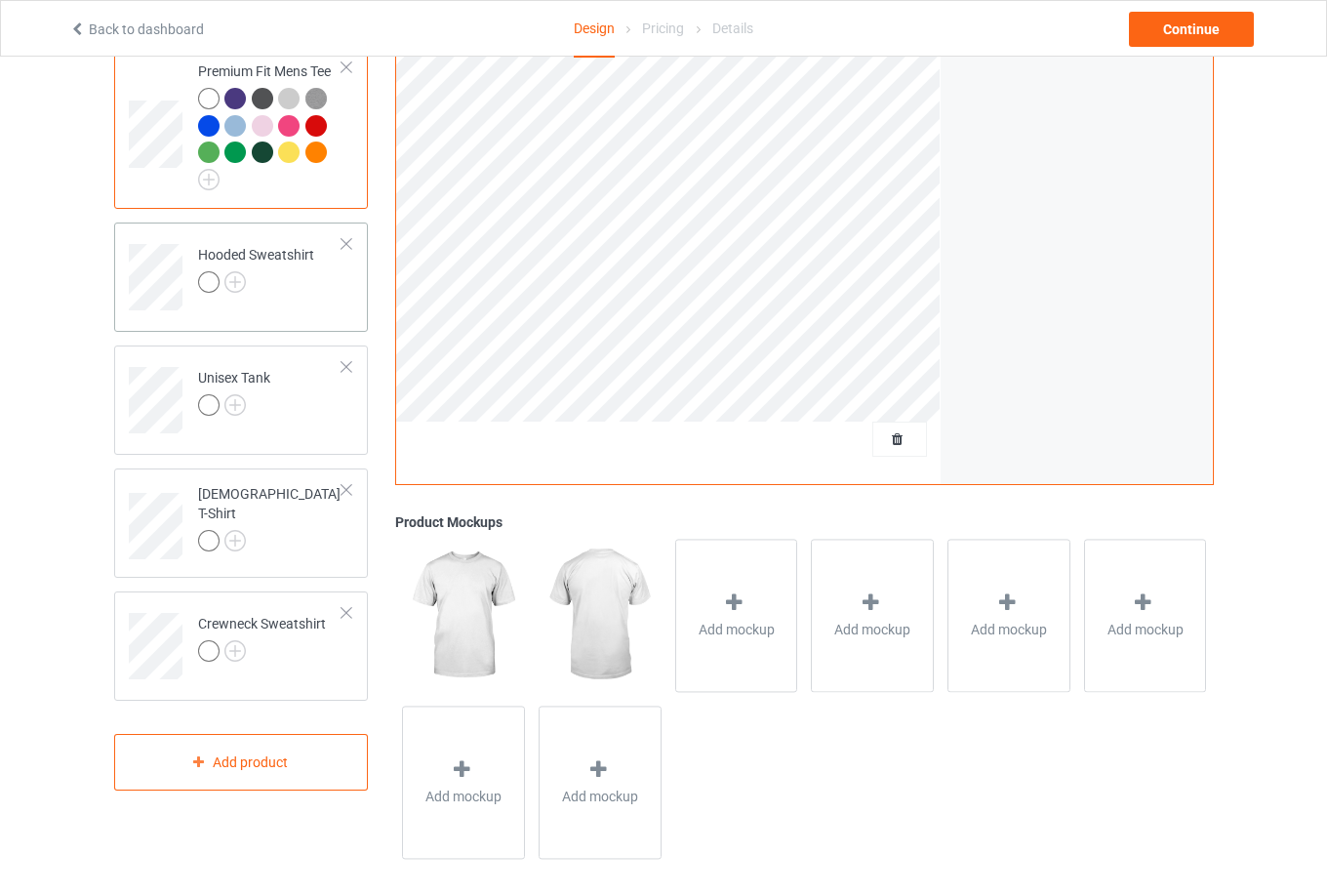
scroll to position [368, 0]
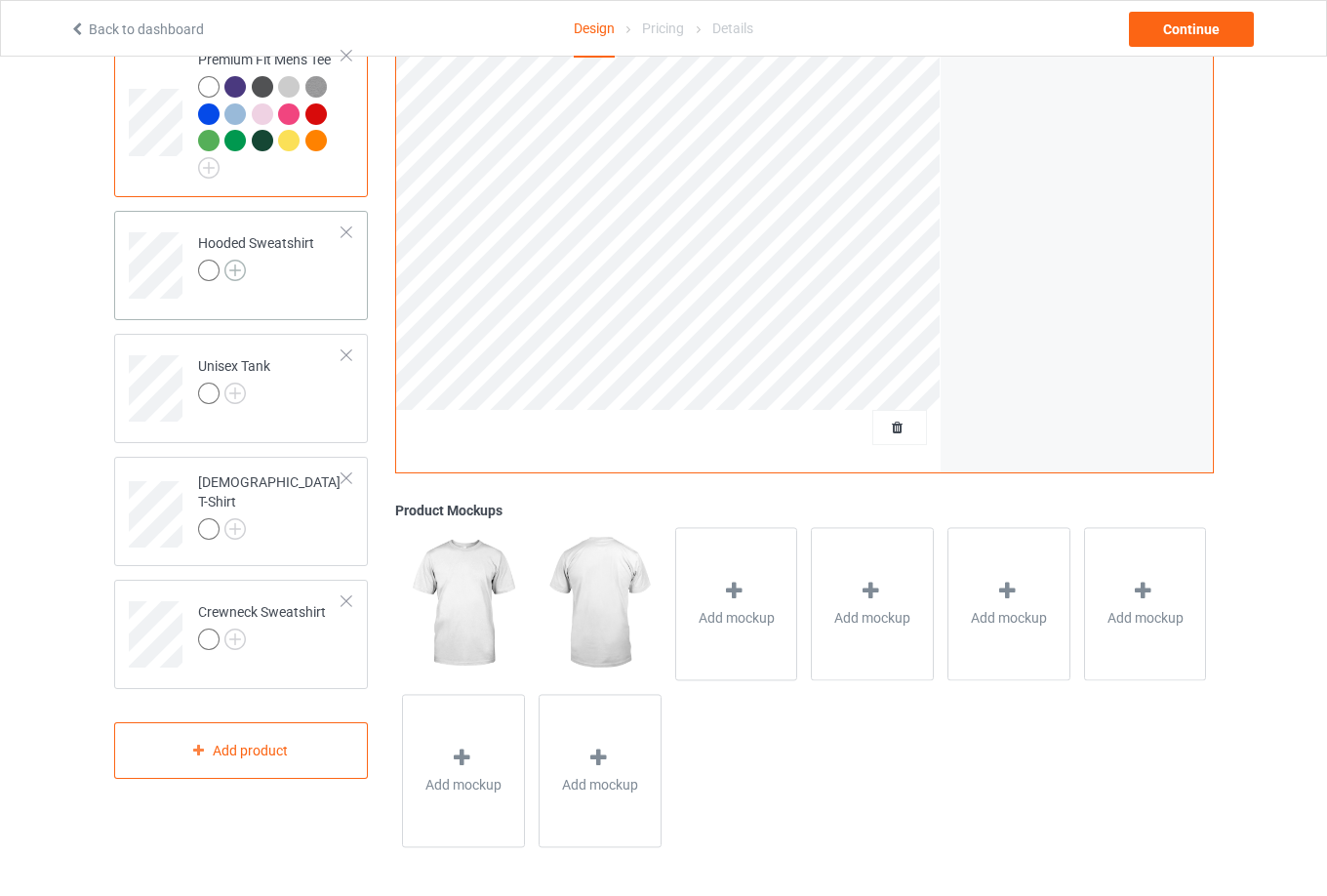
click at [238, 272] on img at bounding box center [235, 271] width 22 height 22
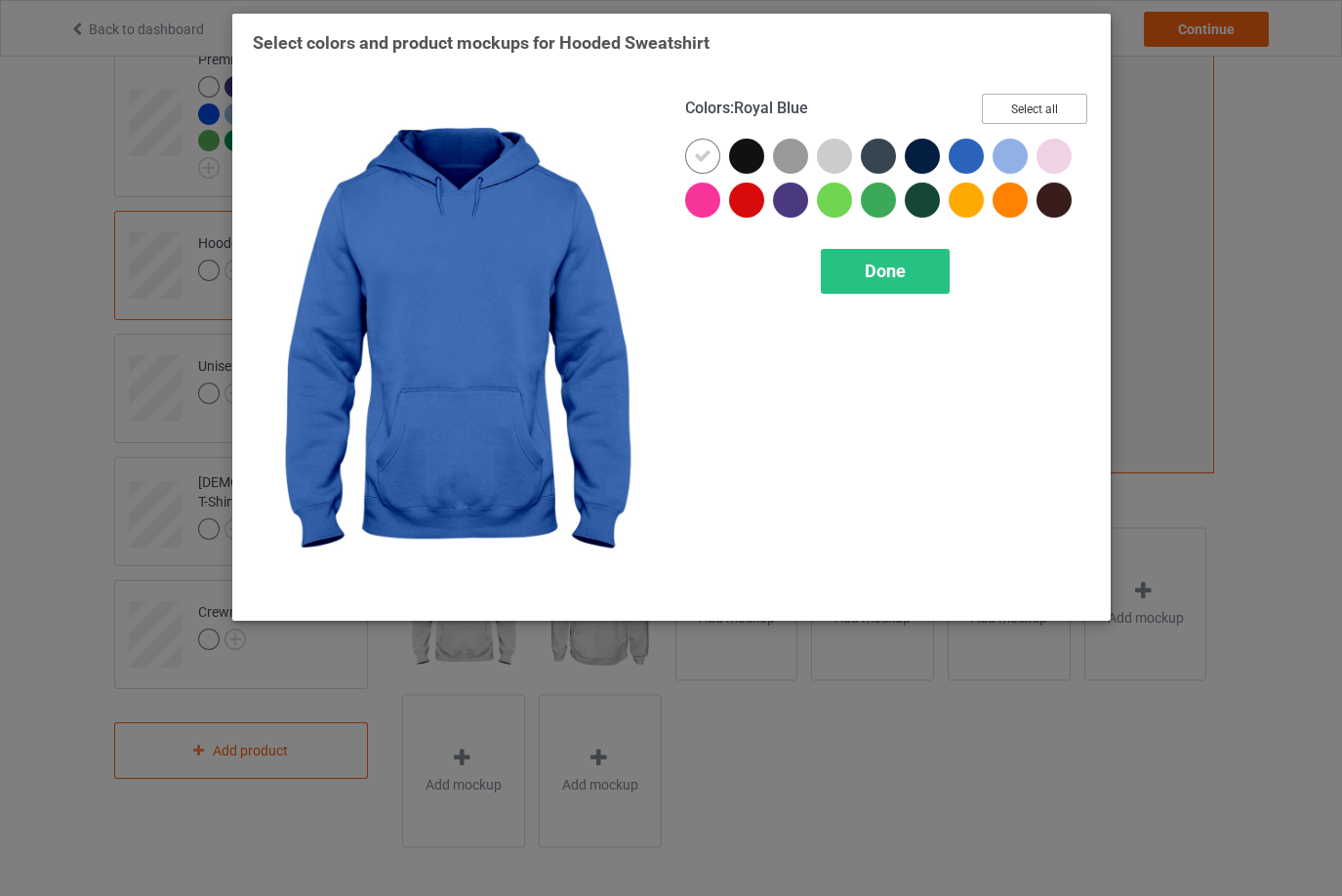
click at [1055, 117] on button "Select all" at bounding box center [1034, 109] width 106 height 31
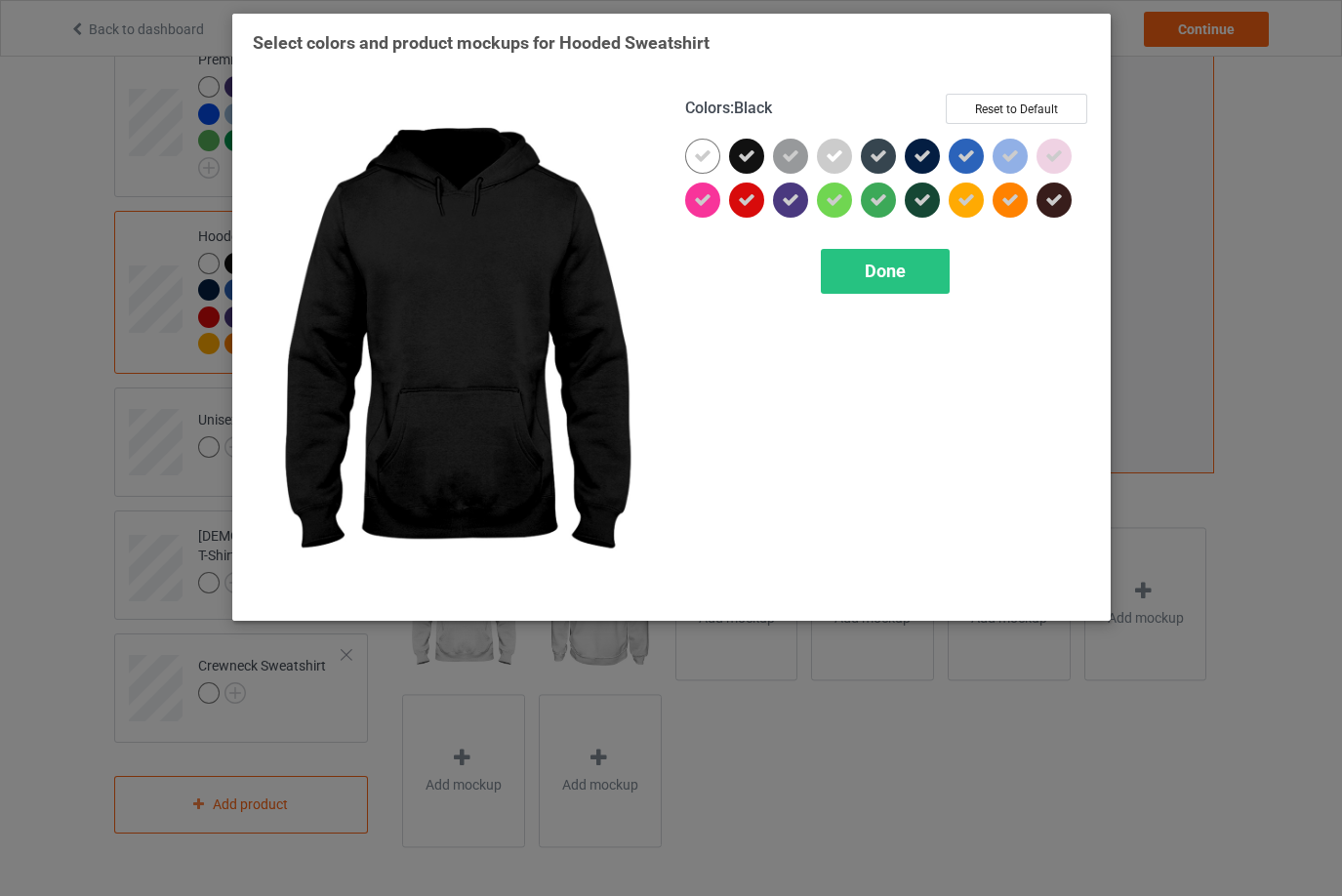
click at [749, 159] on icon at bounding box center [747, 156] width 18 height 18
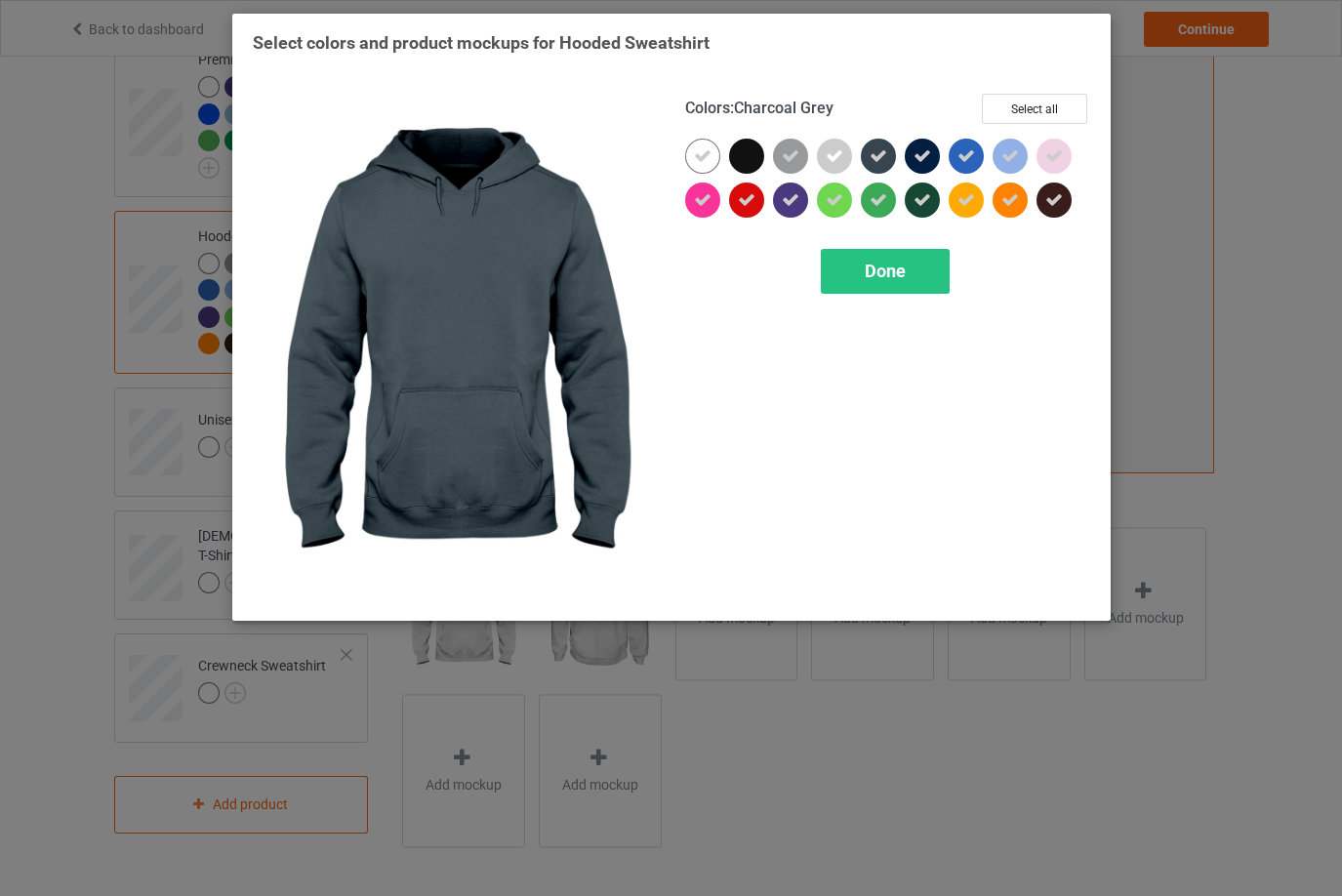
click at [879, 150] on icon at bounding box center [879, 156] width 18 height 18
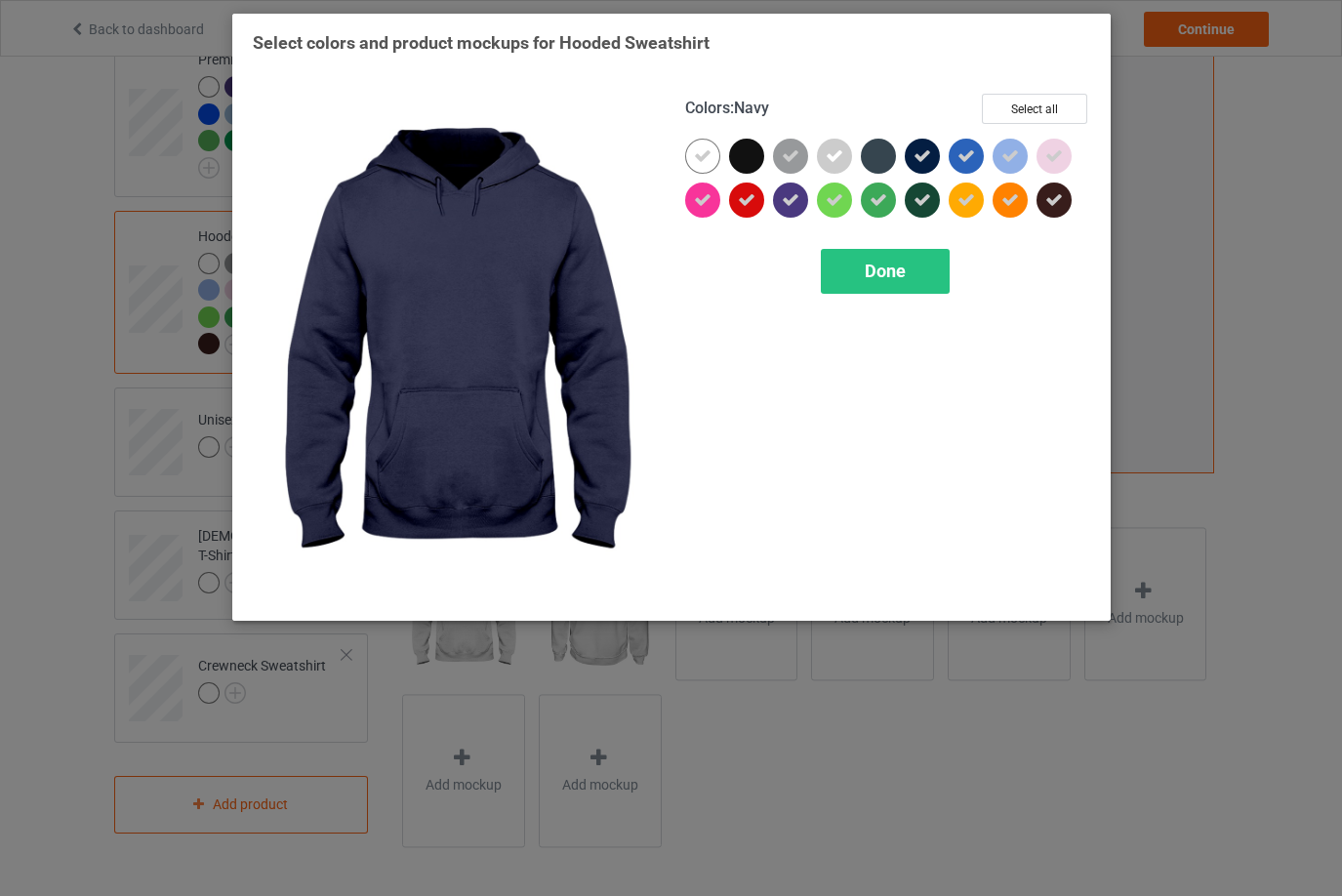
click at [922, 150] on icon at bounding box center [922, 156] width 18 height 18
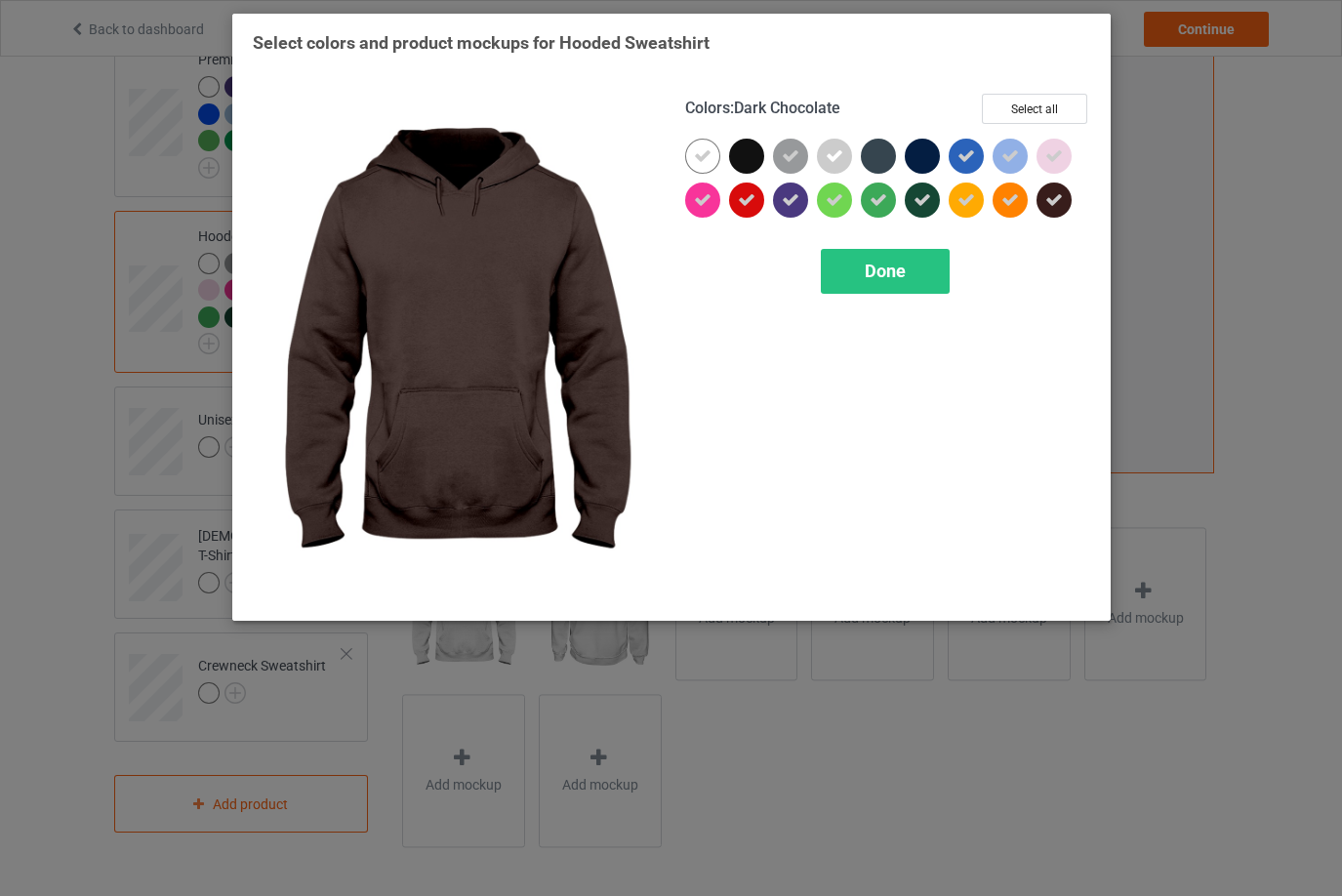
click at [1048, 204] on icon at bounding box center [1054, 201] width 18 height 18
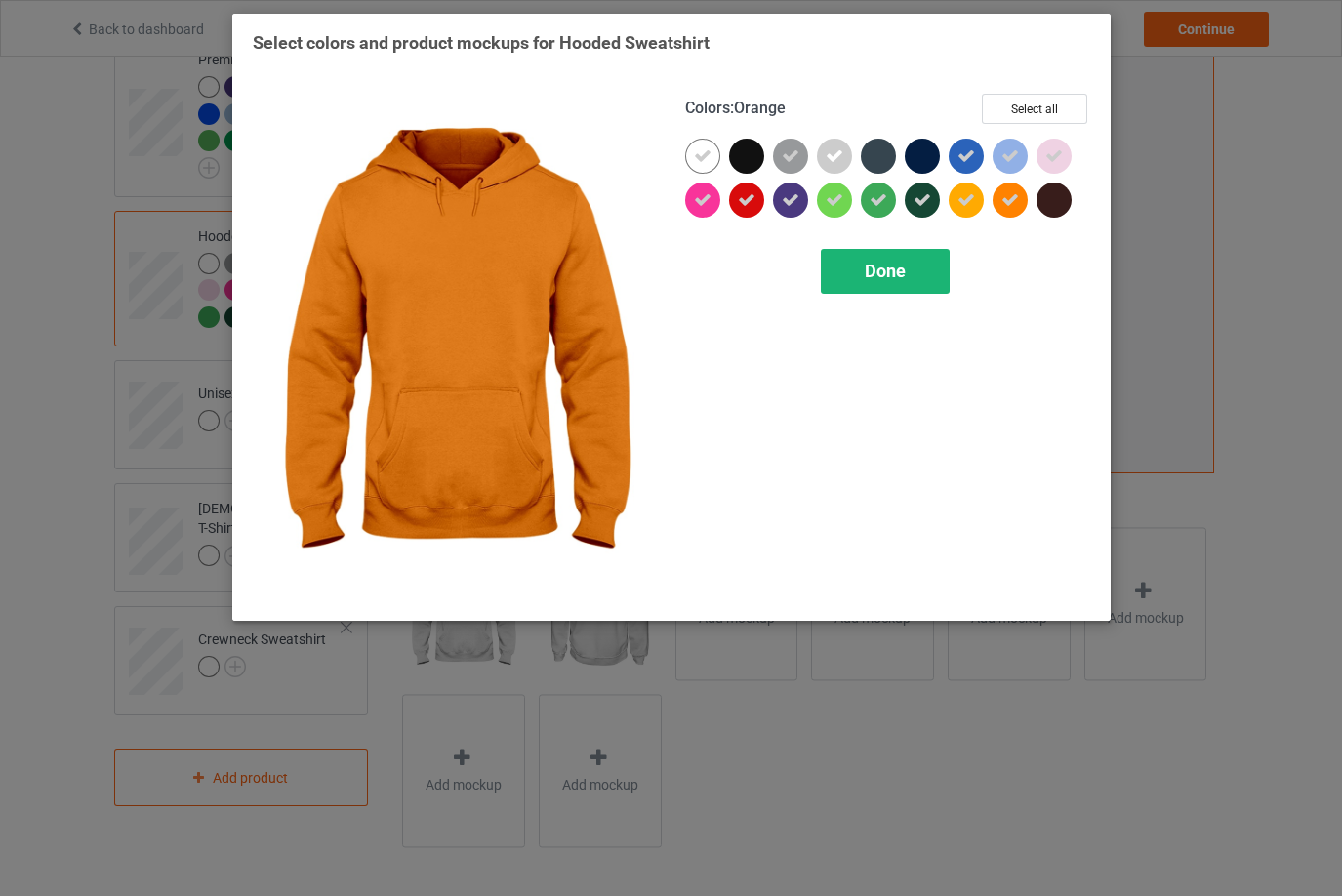
click at [881, 269] on span "Done" at bounding box center [884, 271] width 41 height 21
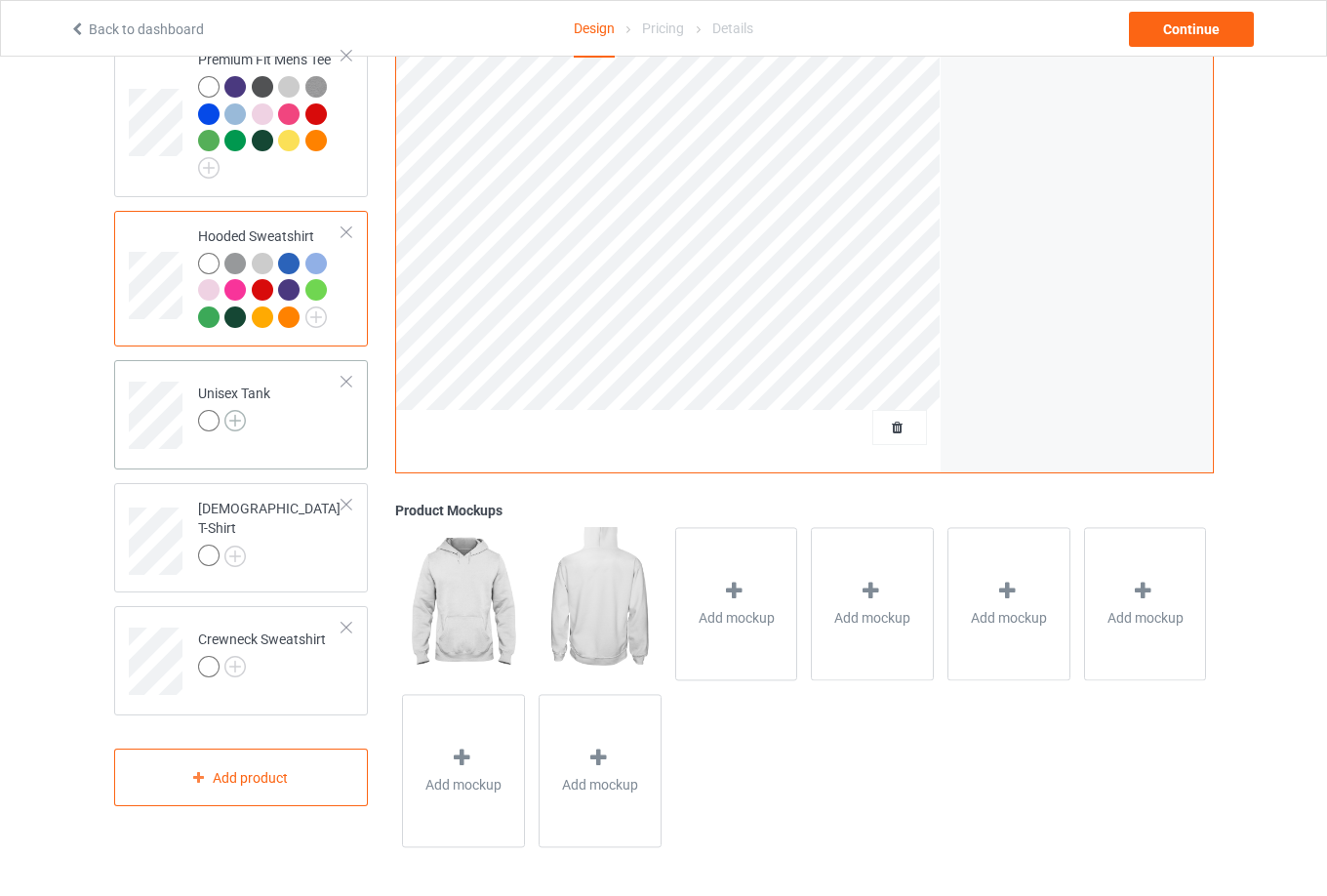
click at [231, 424] on img at bounding box center [235, 421] width 22 height 22
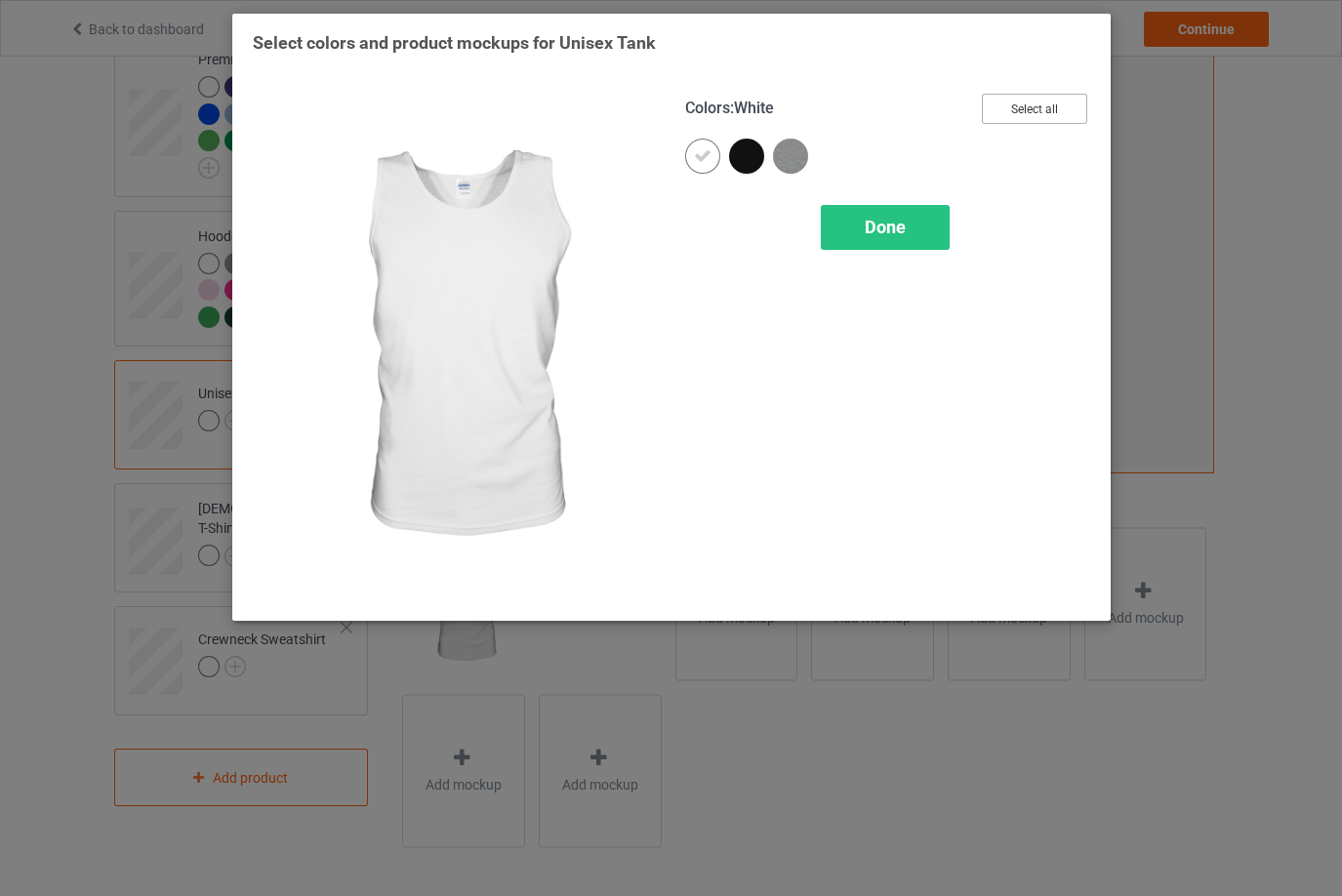
click at [1048, 118] on button "Select all" at bounding box center [1034, 109] width 106 height 31
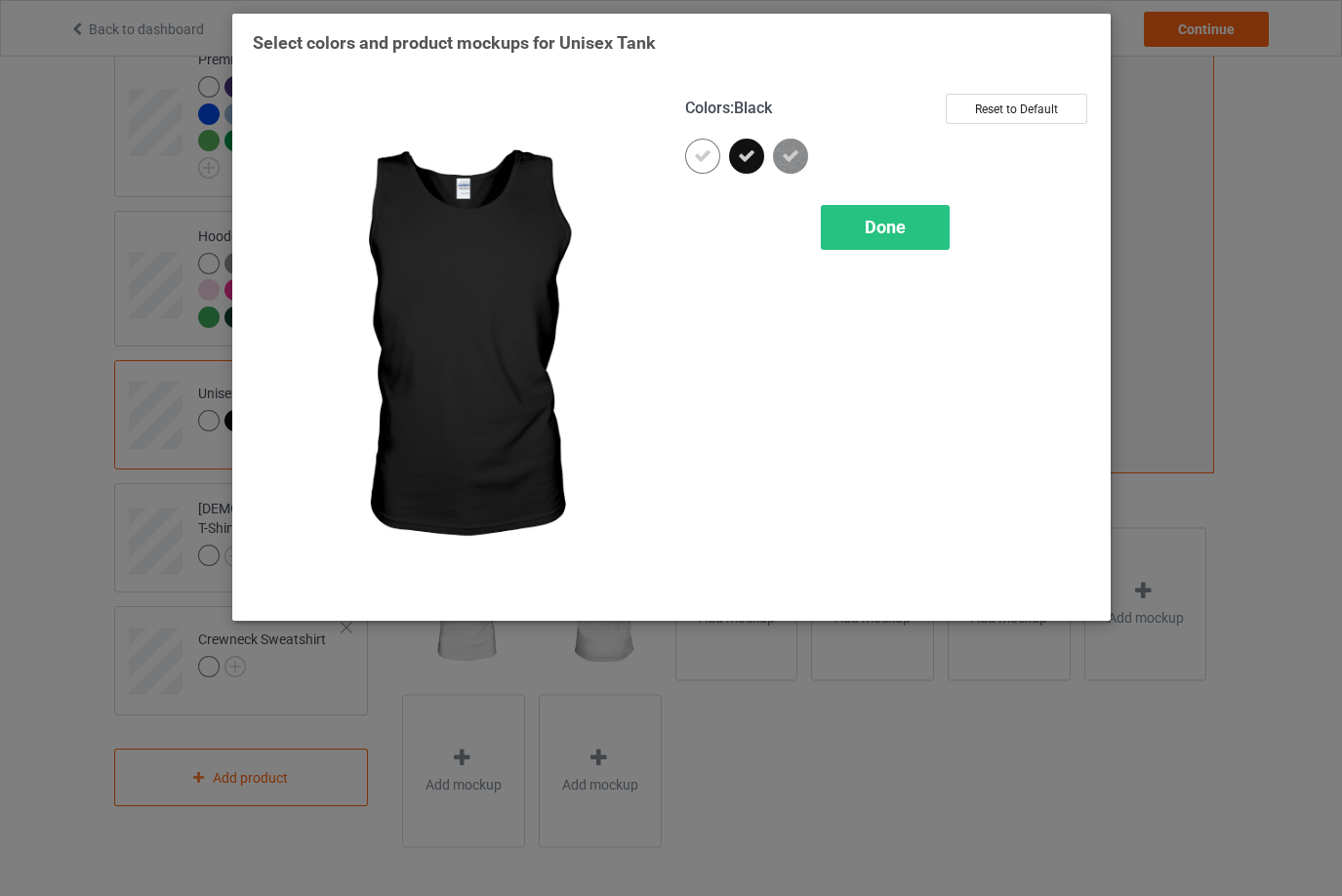
click at [745, 160] on icon at bounding box center [747, 156] width 18 height 18
drag, startPoint x: 858, startPoint y: 220, endPoint x: 10, endPoint y: 393, distance: 865.5
click at [828, 224] on div "Done" at bounding box center [885, 226] width 128 height 44
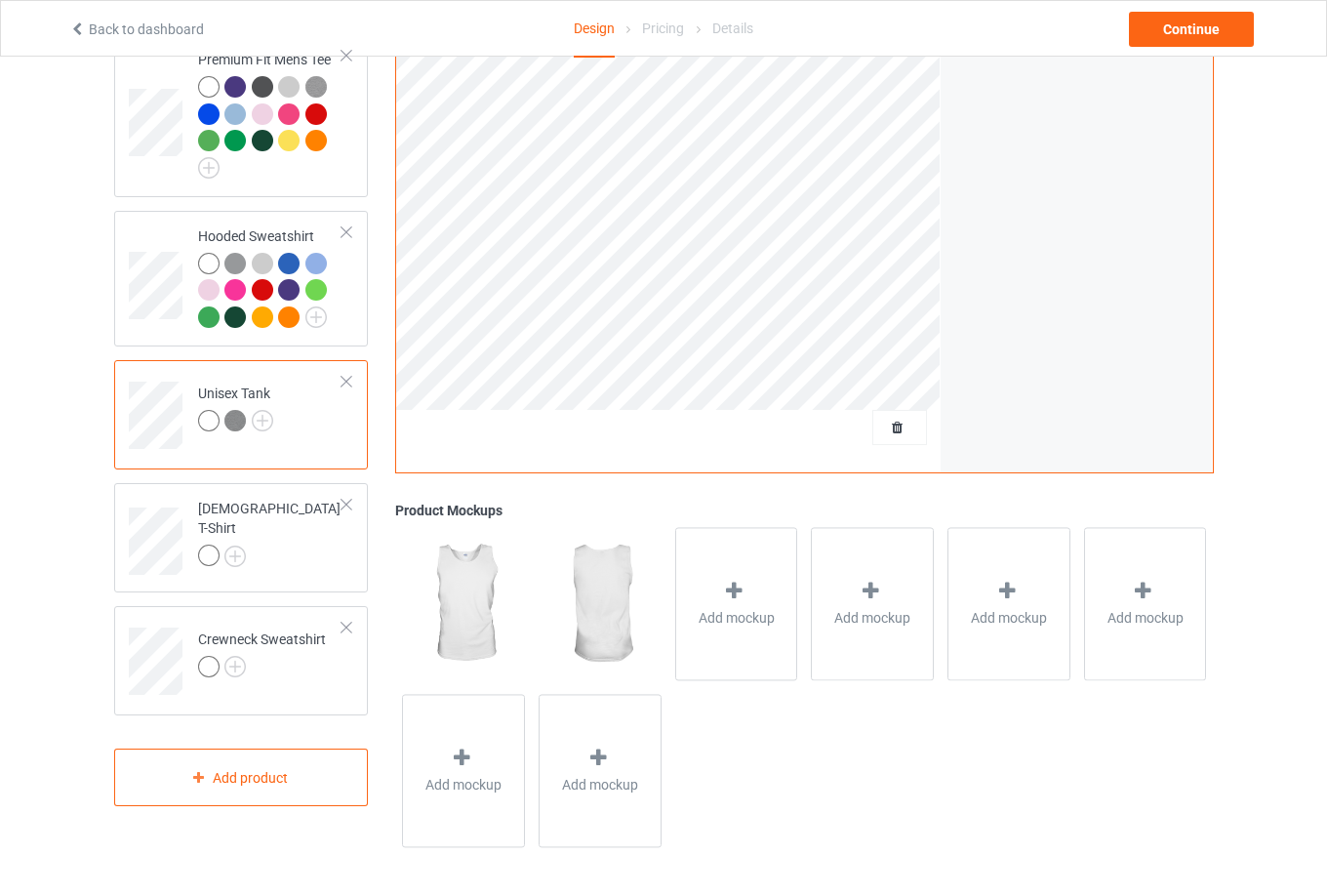
click at [353, 379] on div at bounding box center [347, 381] width 14 height 14
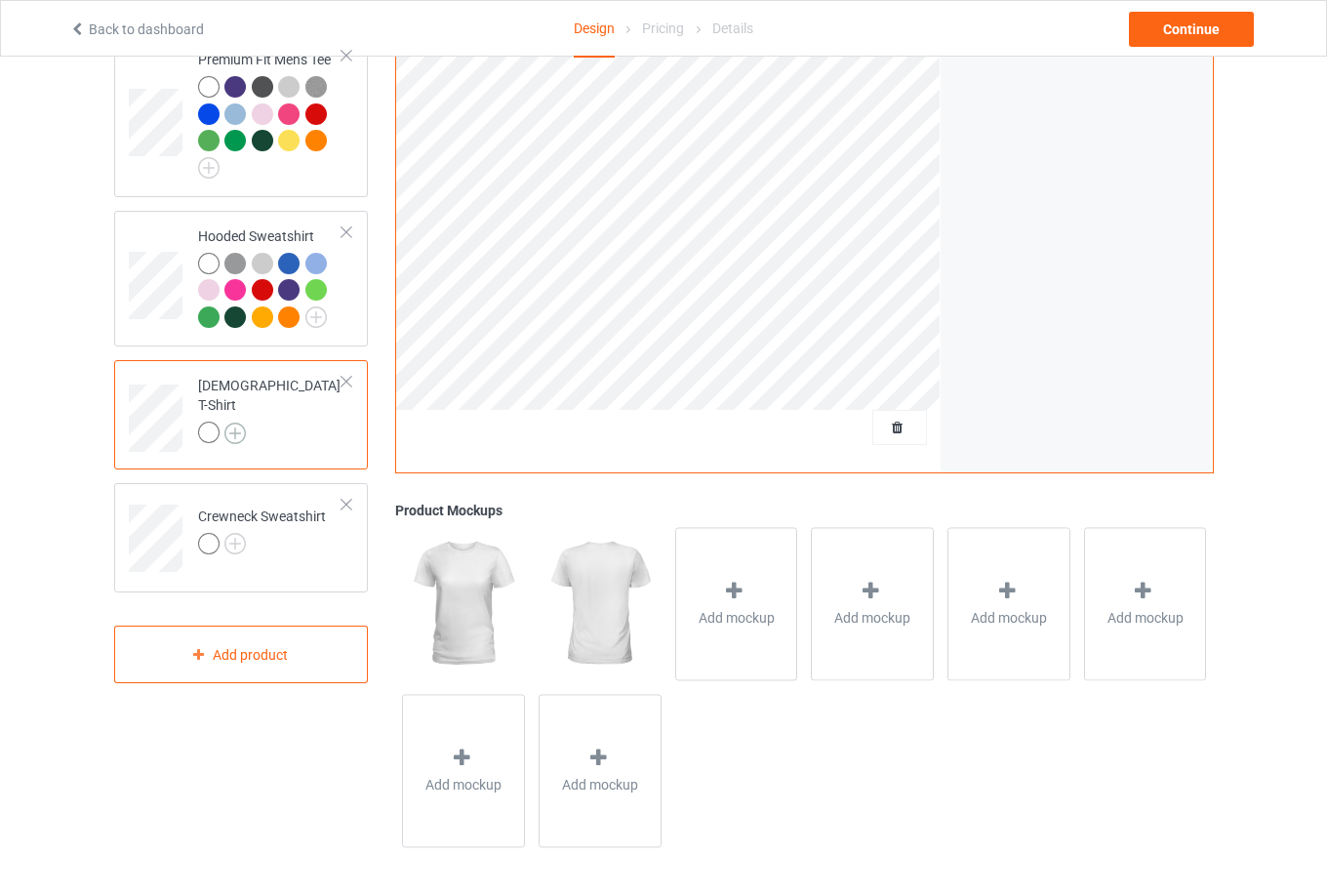
click at [234, 430] on img at bounding box center [235, 434] width 22 height 22
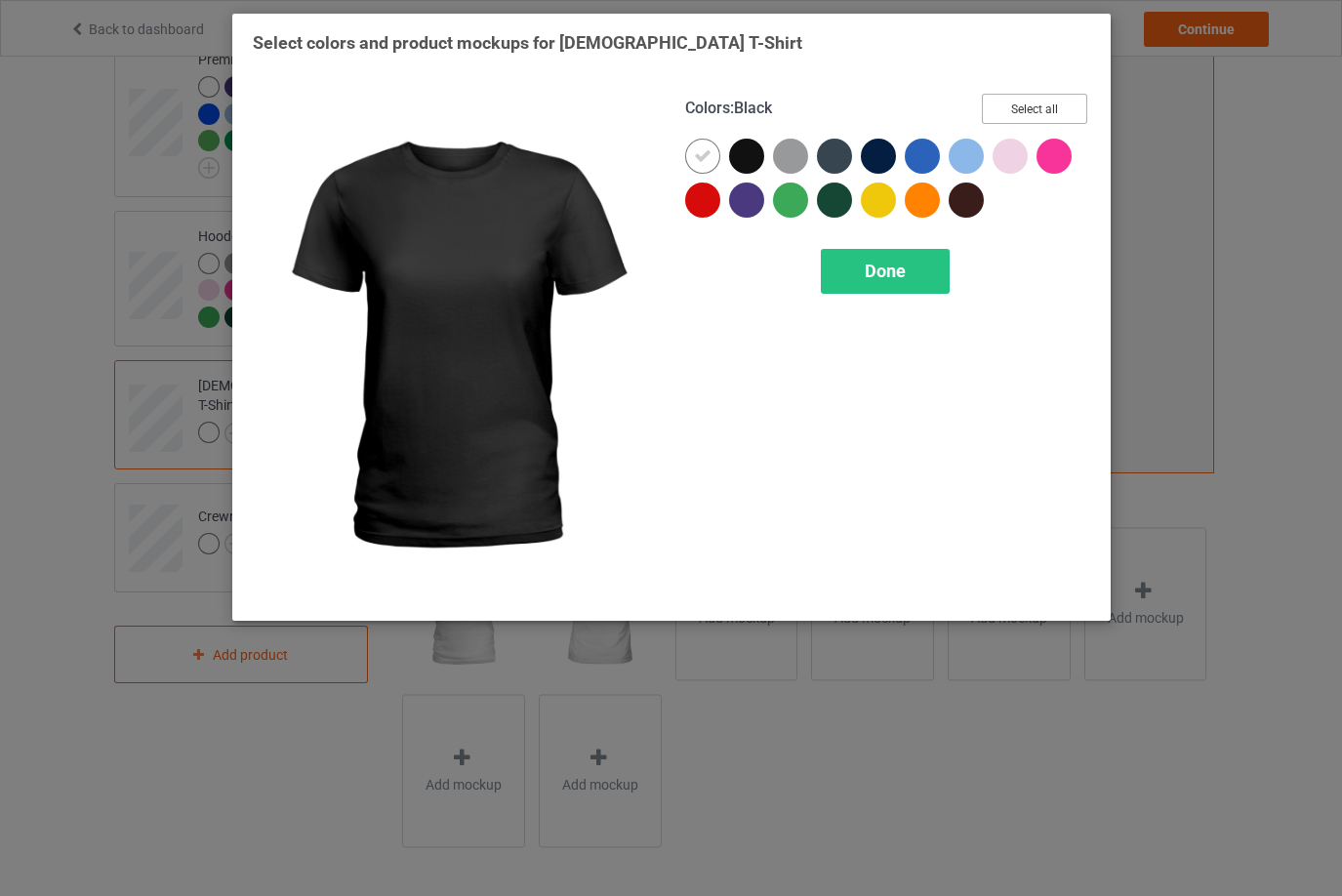
click at [1042, 111] on button "Select all" at bounding box center [1034, 109] width 106 height 31
click at [757, 142] on div at bounding box center [747, 156] width 36 height 36
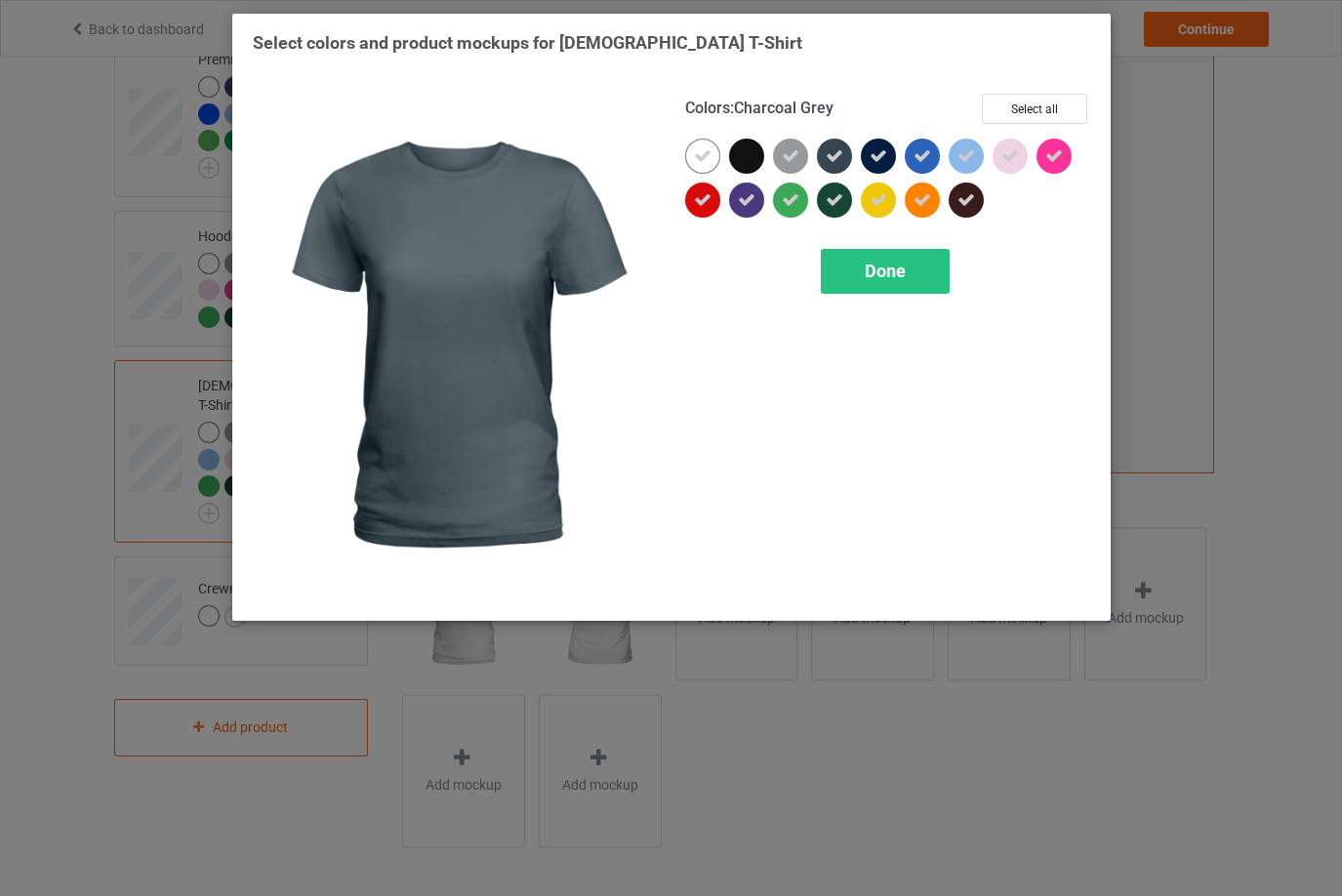
click at [843, 153] on div at bounding box center [835, 156] width 36 height 36
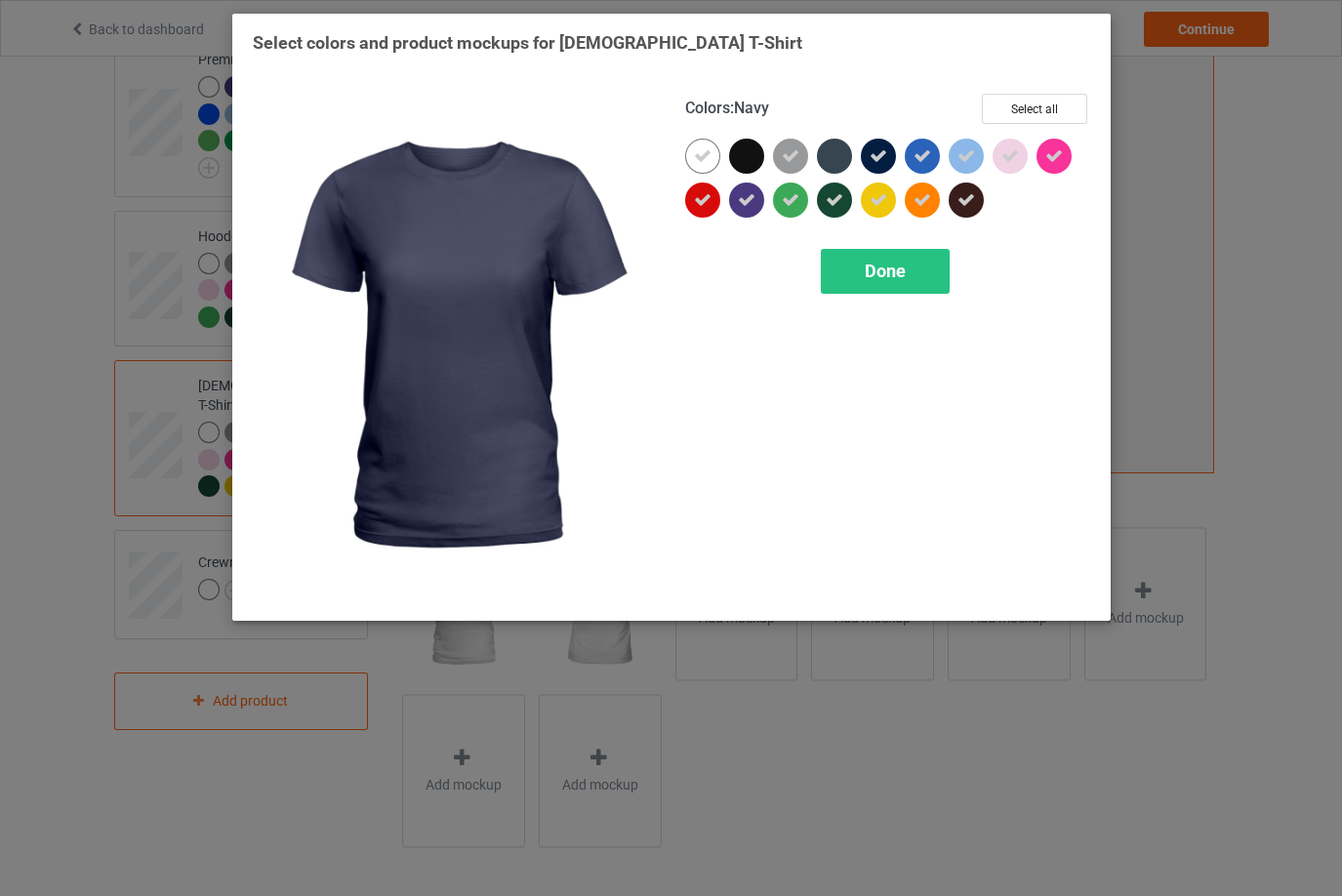
click at [886, 149] on icon at bounding box center [879, 156] width 18 height 18
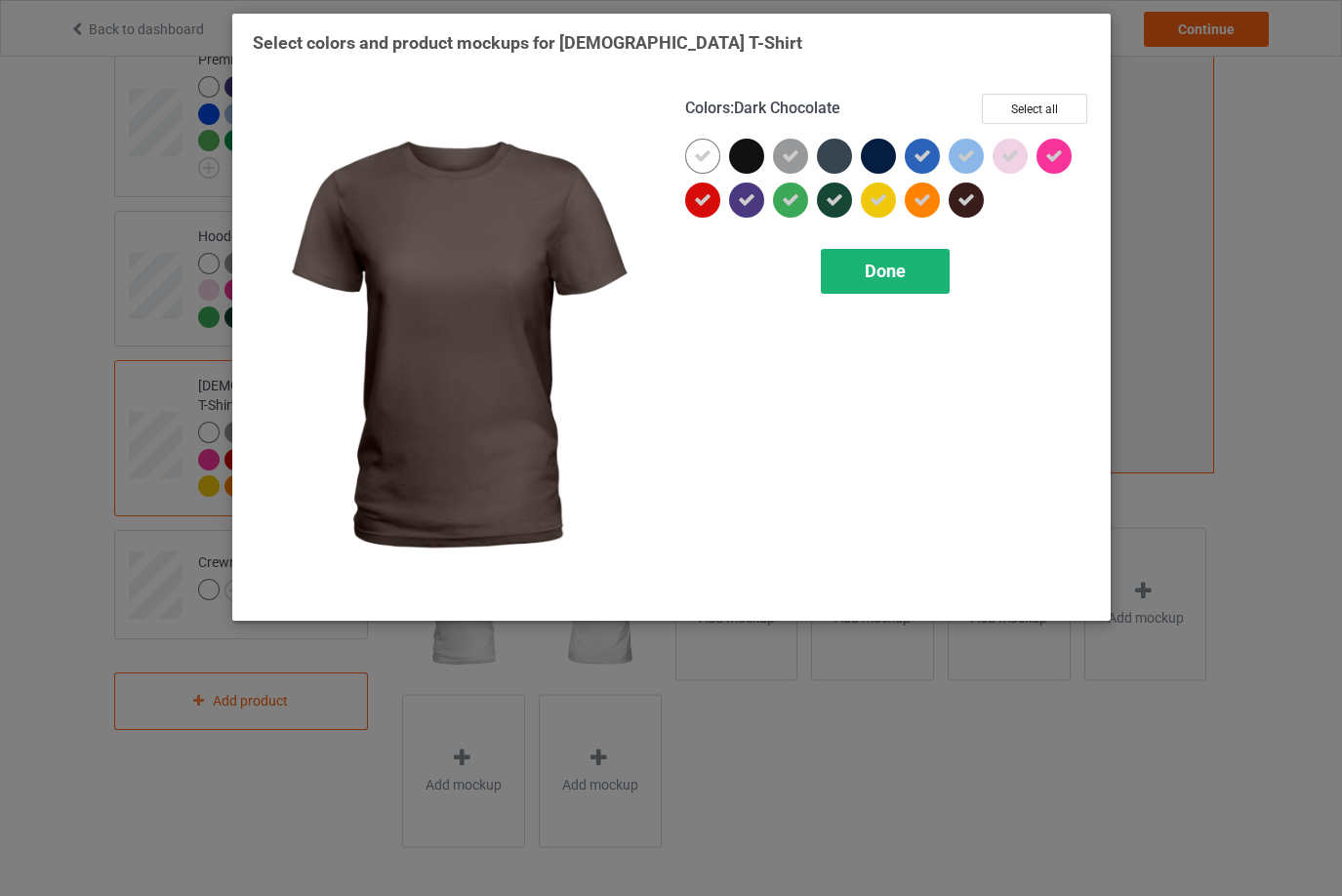
drag, startPoint x: 959, startPoint y: 204, endPoint x: 894, endPoint y: 283, distance: 102.3
click at [957, 204] on div at bounding box center [966, 201] width 36 height 36
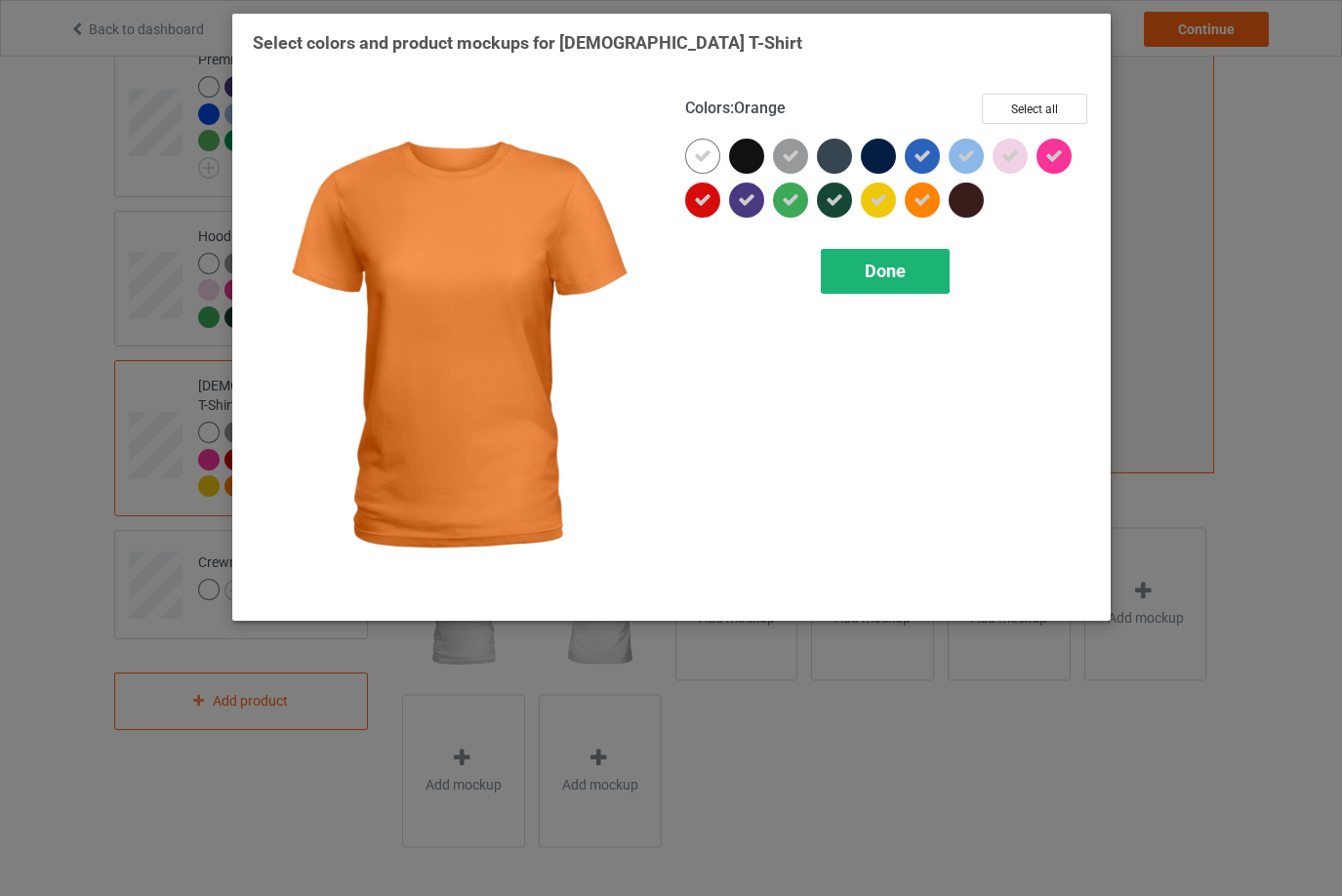
click at [889, 266] on span "Done" at bounding box center [884, 271] width 41 height 21
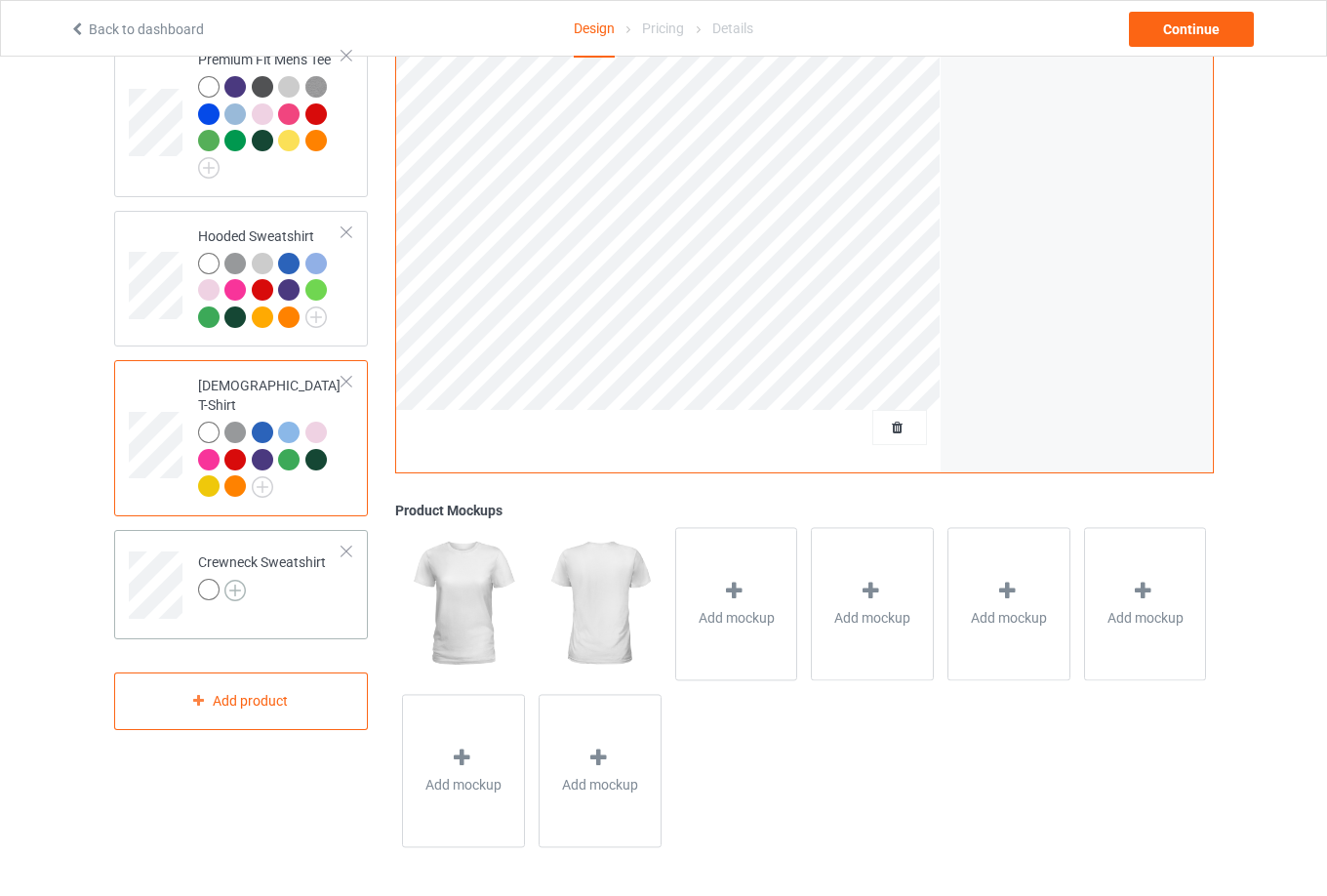
click at [231, 580] on img at bounding box center [235, 591] width 22 height 22
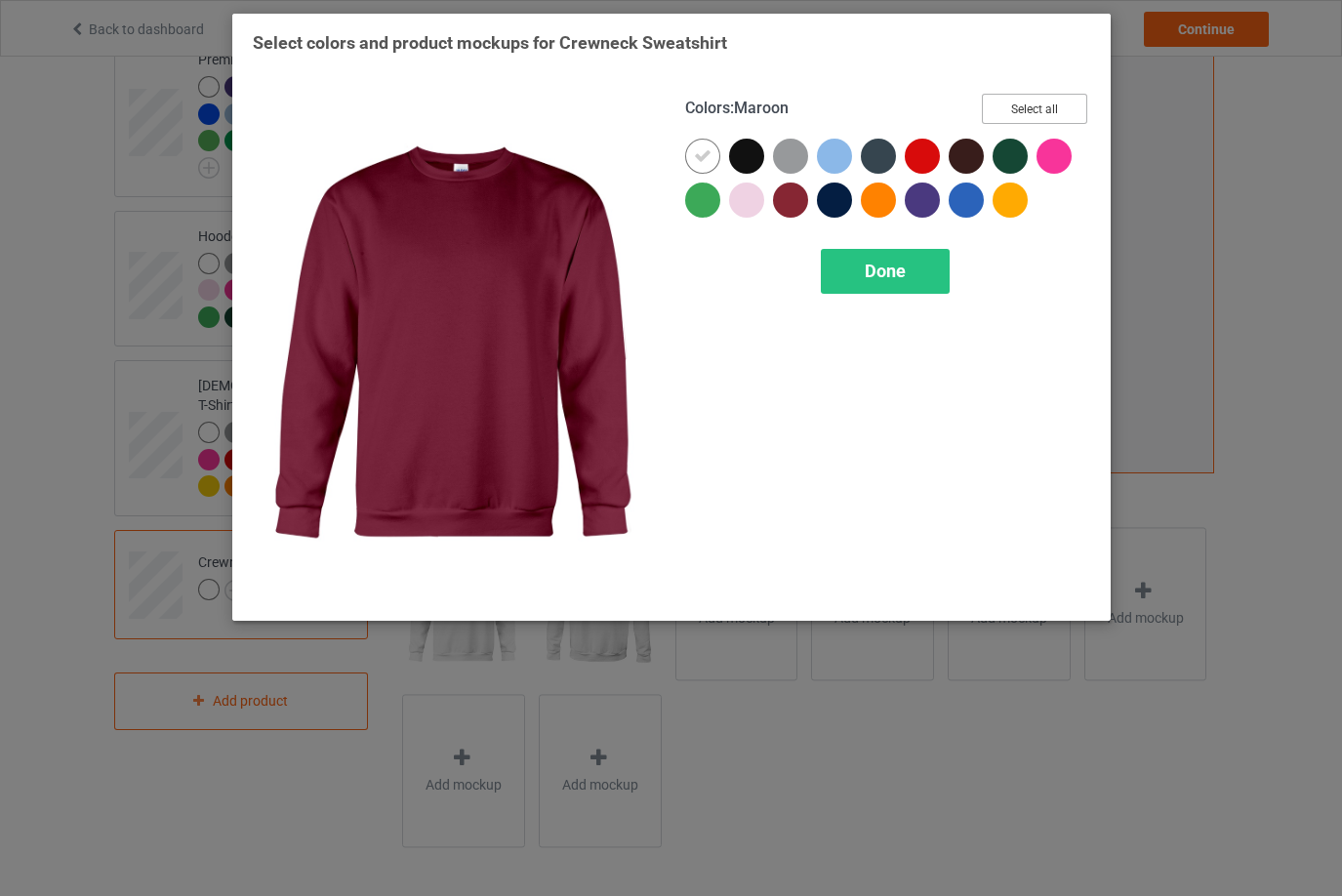
click at [1033, 114] on button "Select all" at bounding box center [1034, 109] width 106 height 31
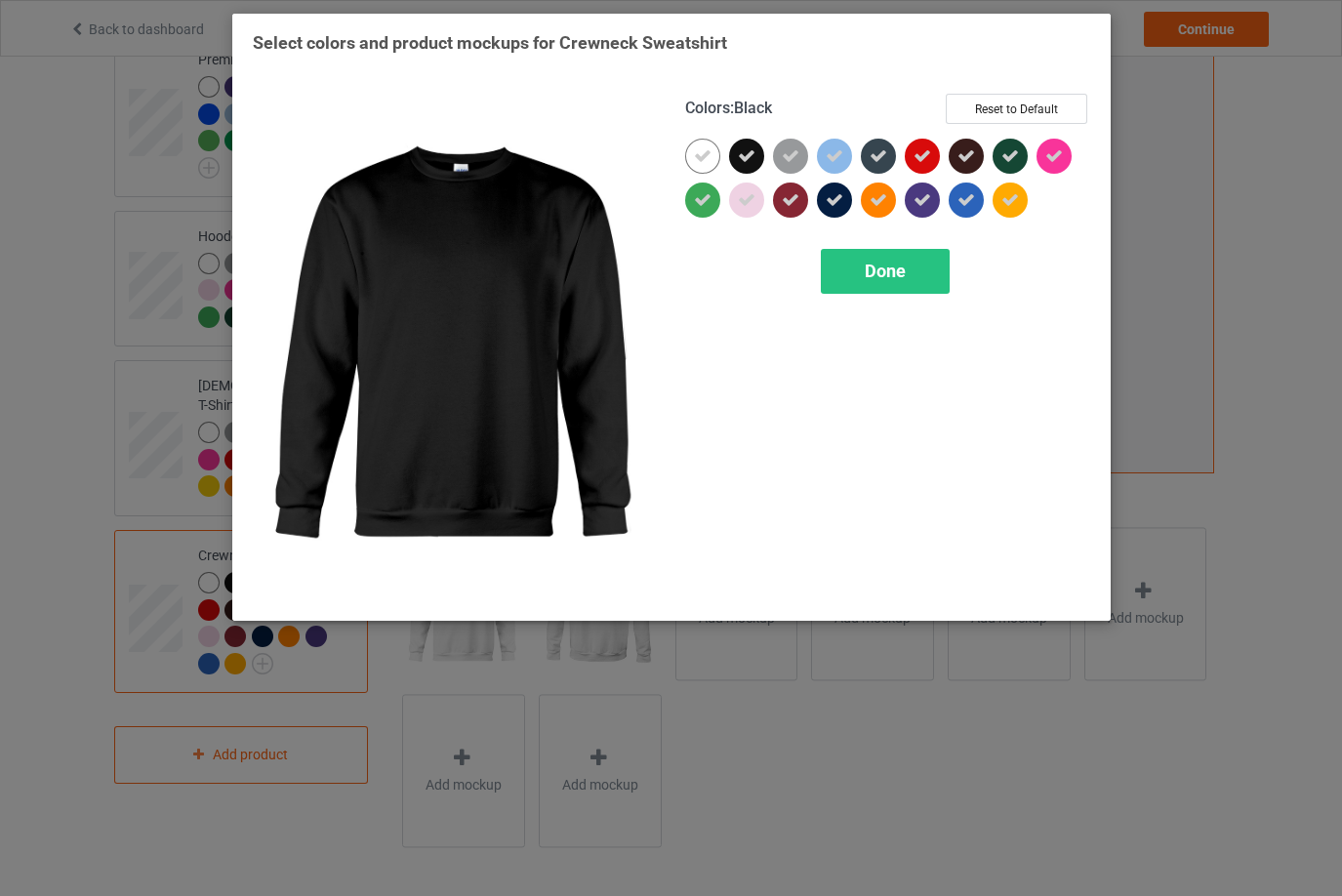
click at [746, 160] on icon at bounding box center [747, 156] width 18 height 18
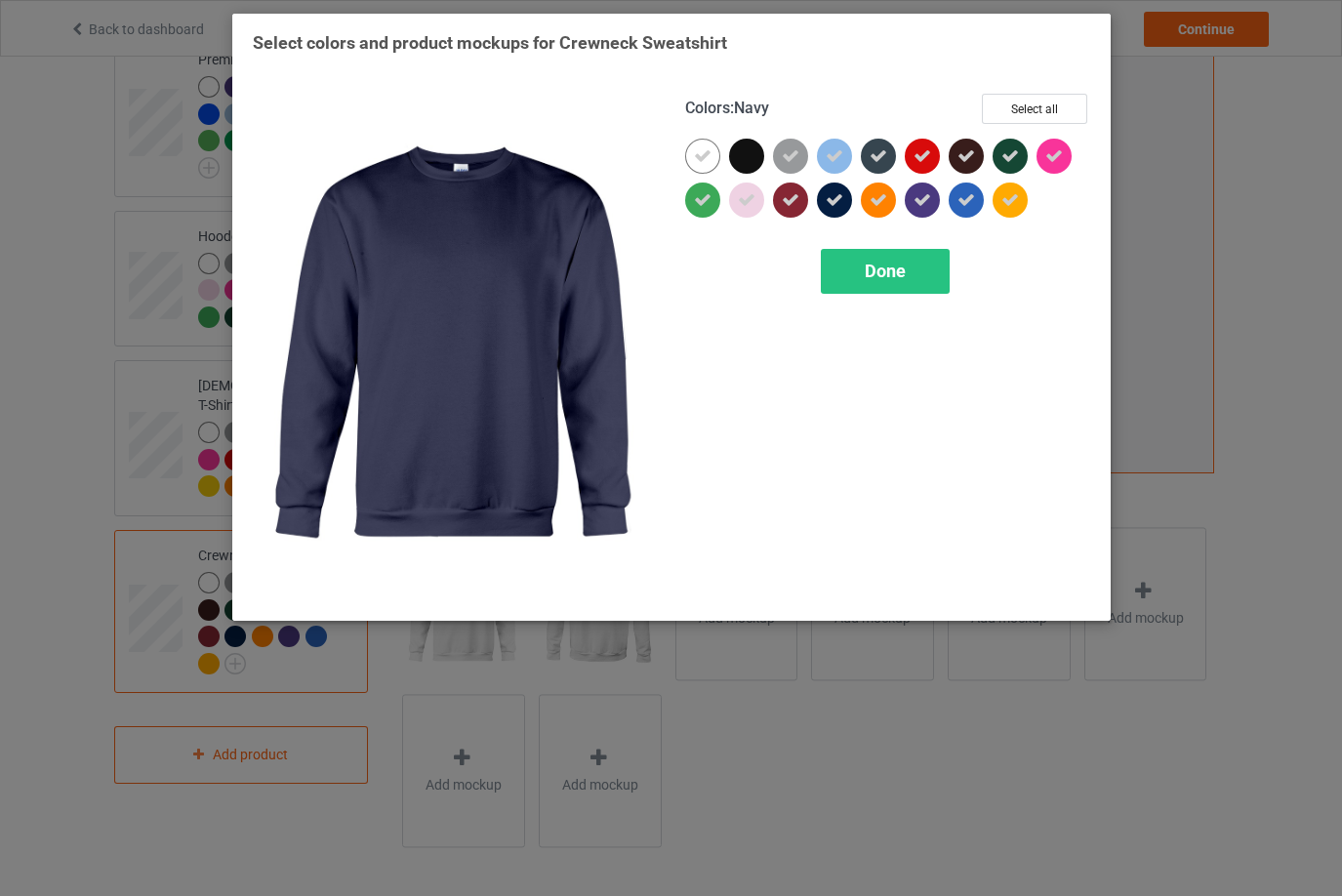
click at [832, 198] on icon at bounding box center [834, 201] width 18 height 18
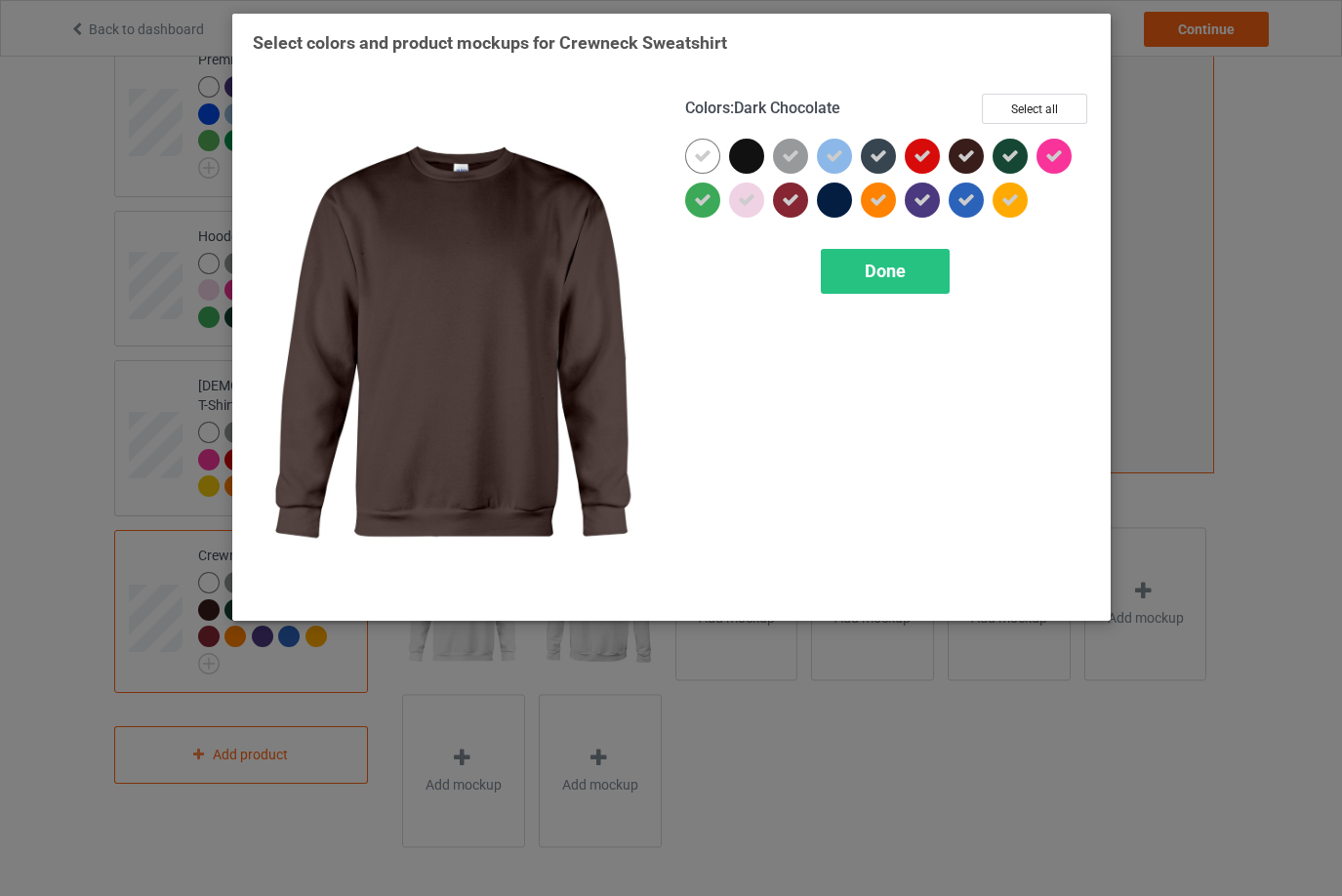
click at [976, 162] on div at bounding box center [966, 156] width 36 height 36
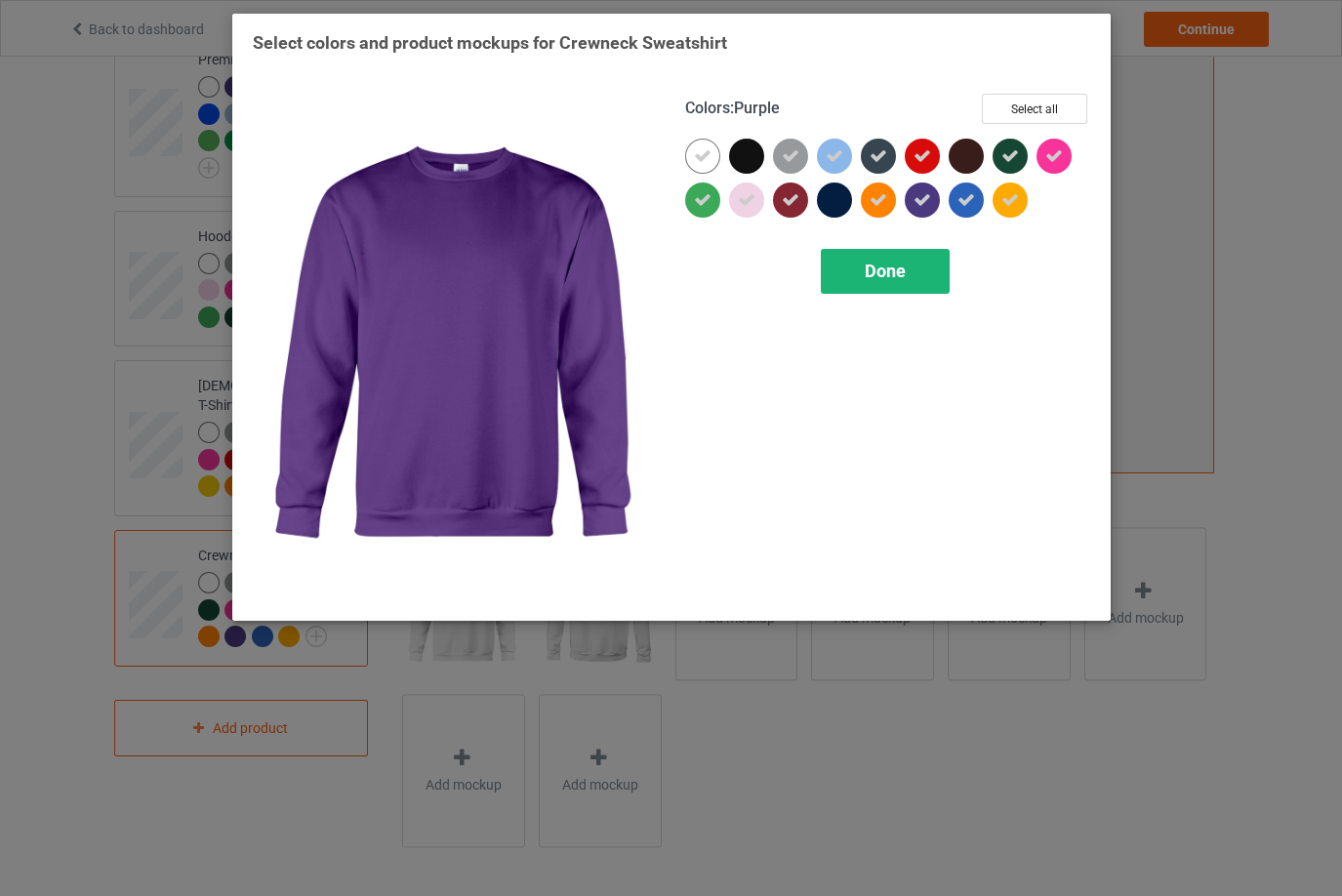
click at [891, 283] on div "Done" at bounding box center [885, 271] width 128 height 44
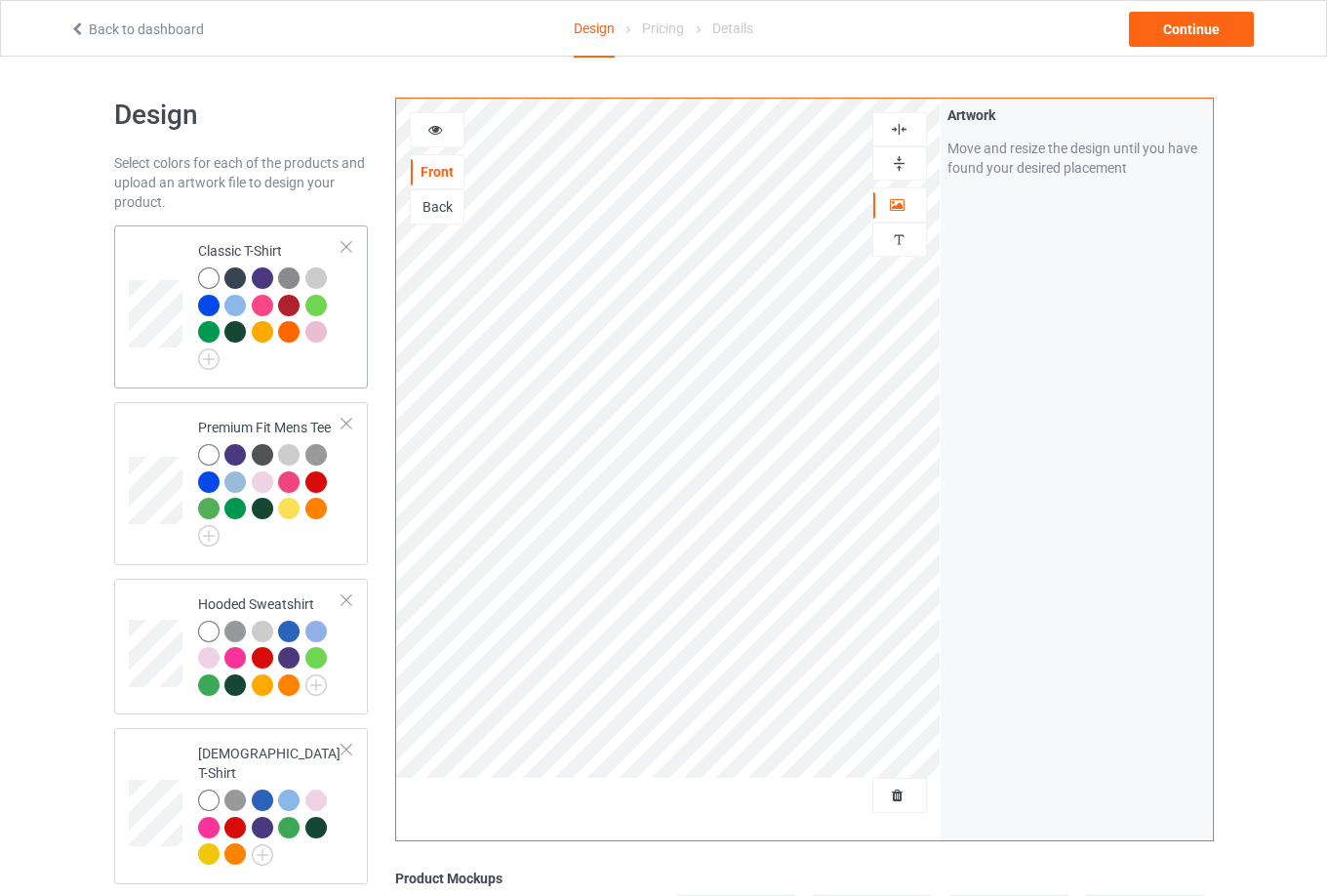
click at [192, 303] on td "Classic T-Shirt" at bounding box center [271, 306] width 167 height 147
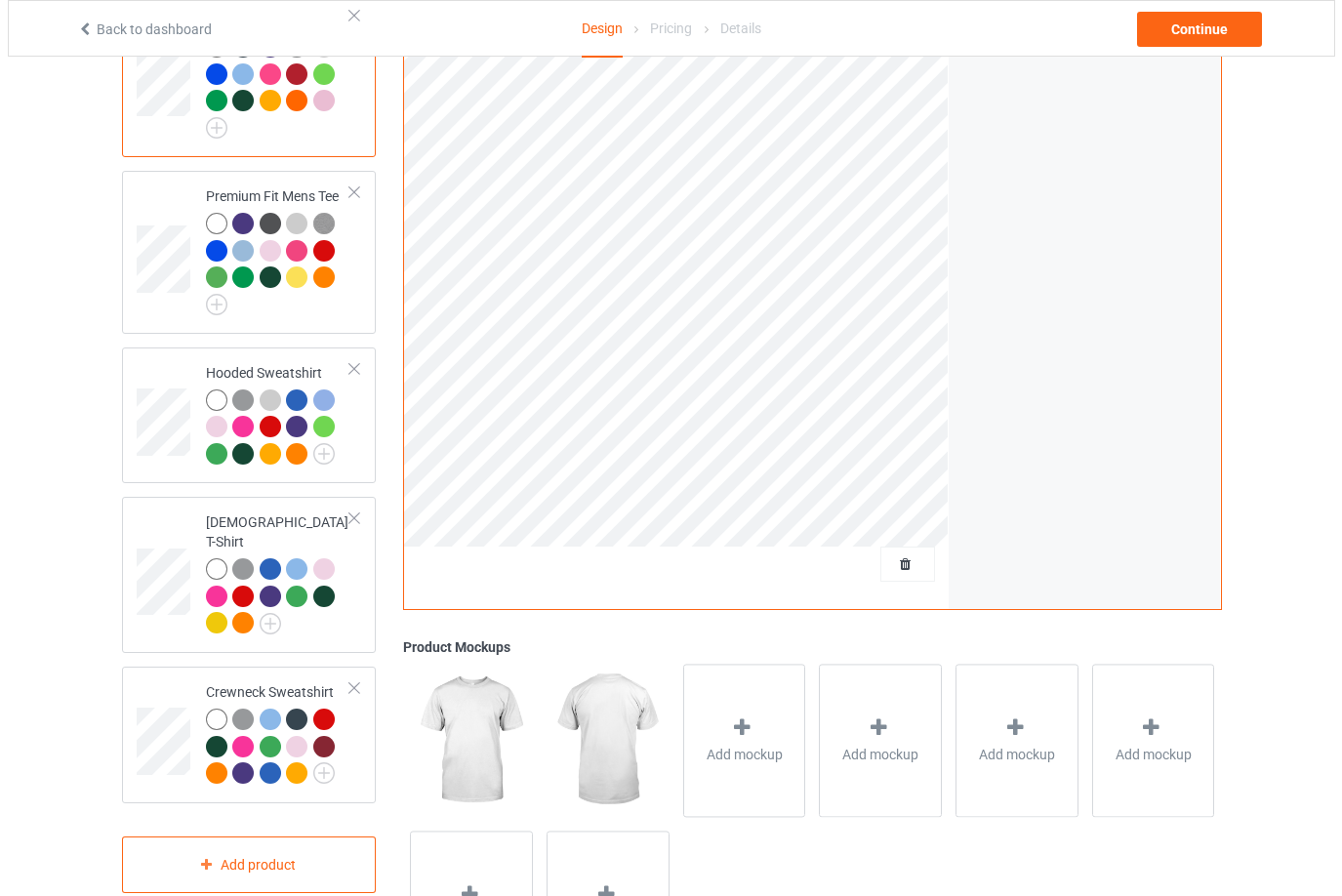
scroll to position [368, 0]
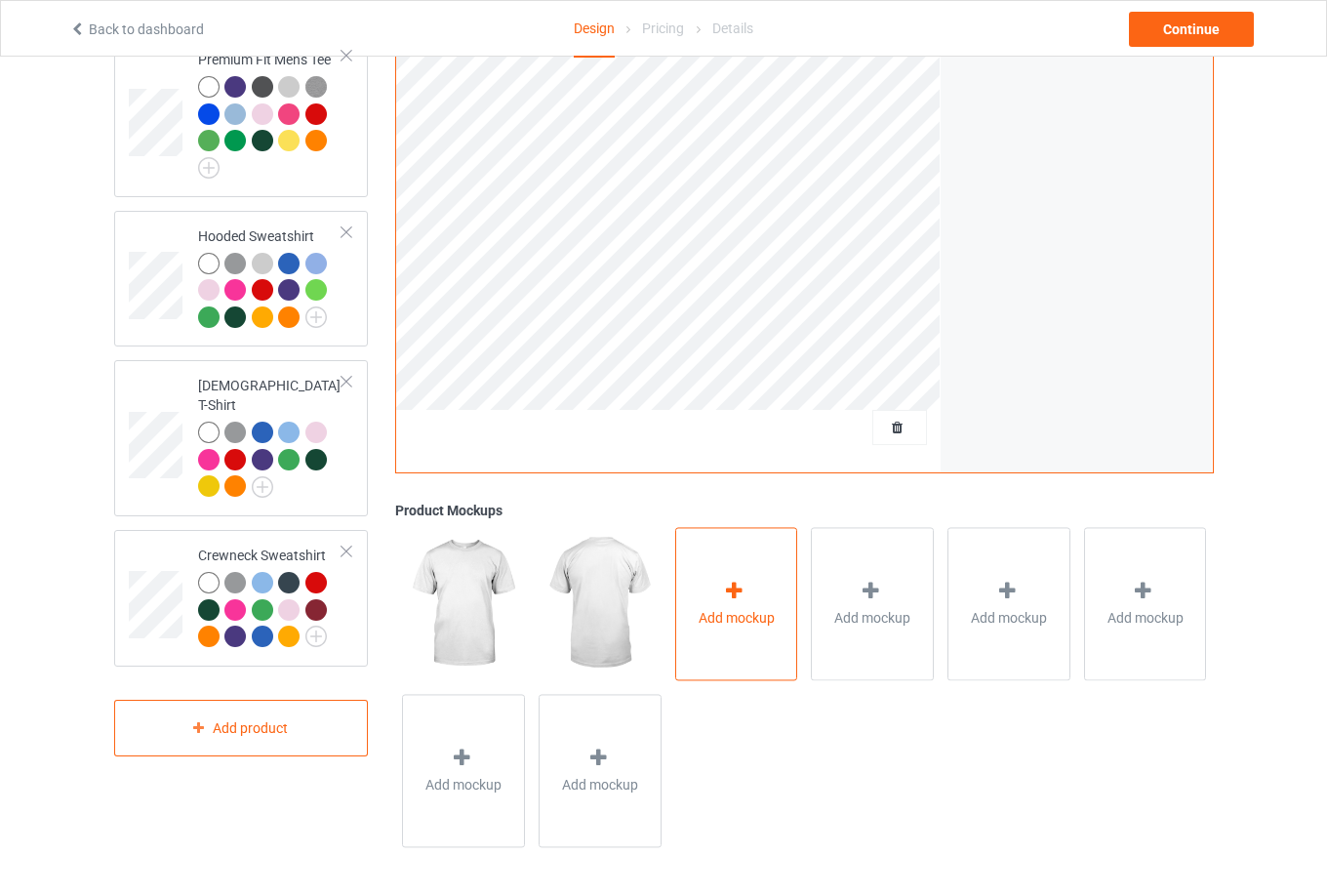
click at [738, 608] on span "Add mockup" at bounding box center [736, 617] width 76 height 20
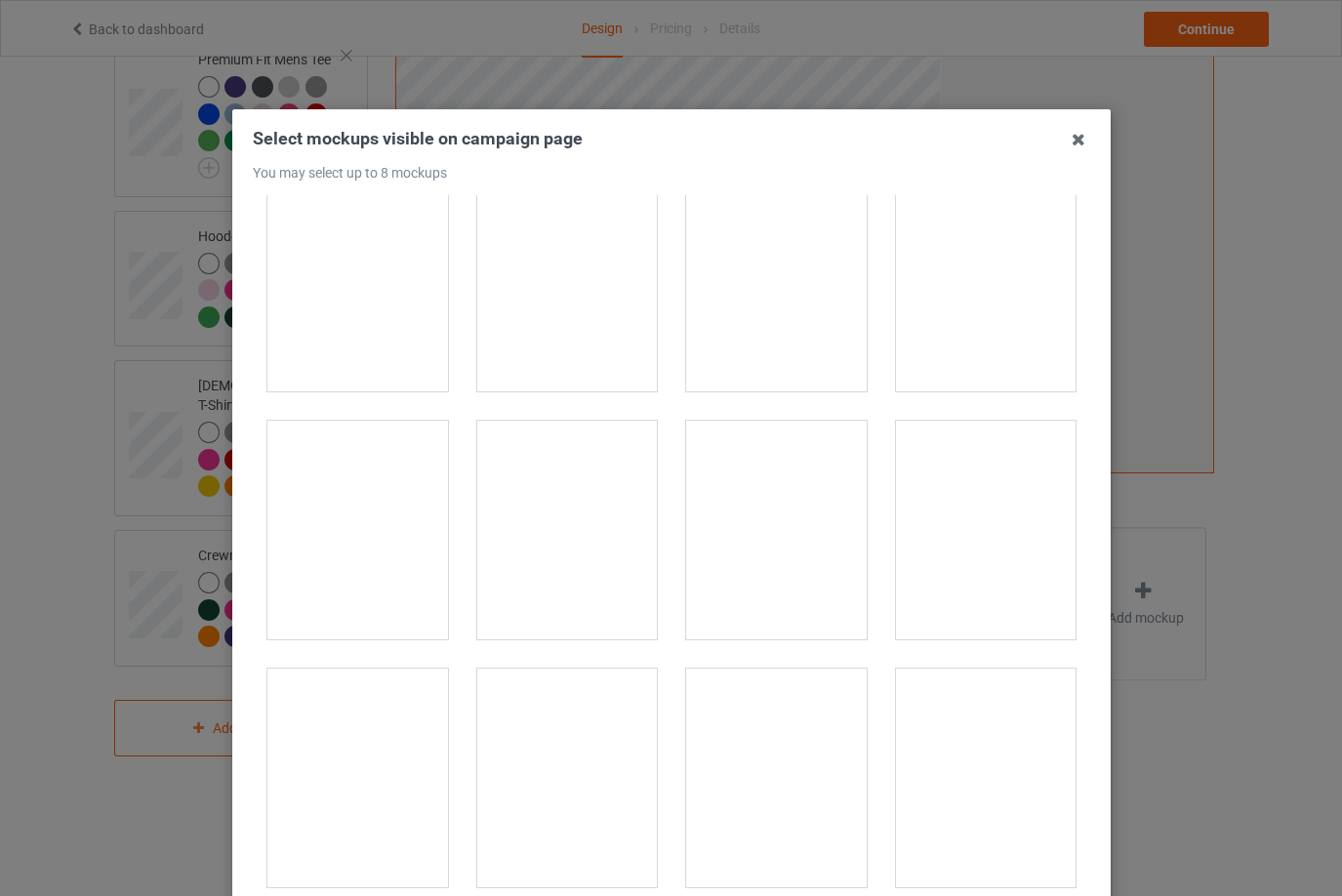
scroll to position [878, 0]
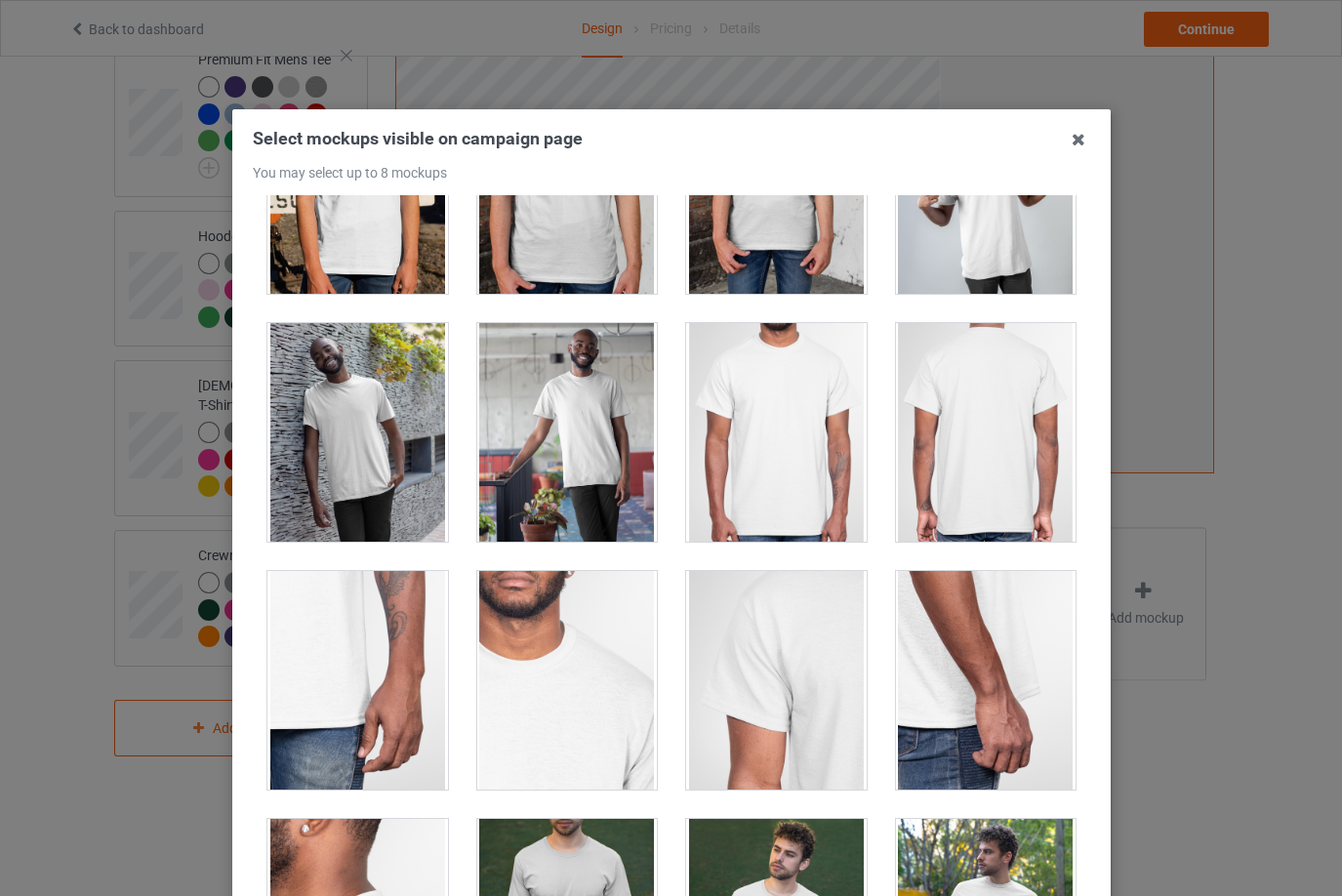
click at [723, 439] on div at bounding box center [776, 432] width 181 height 218
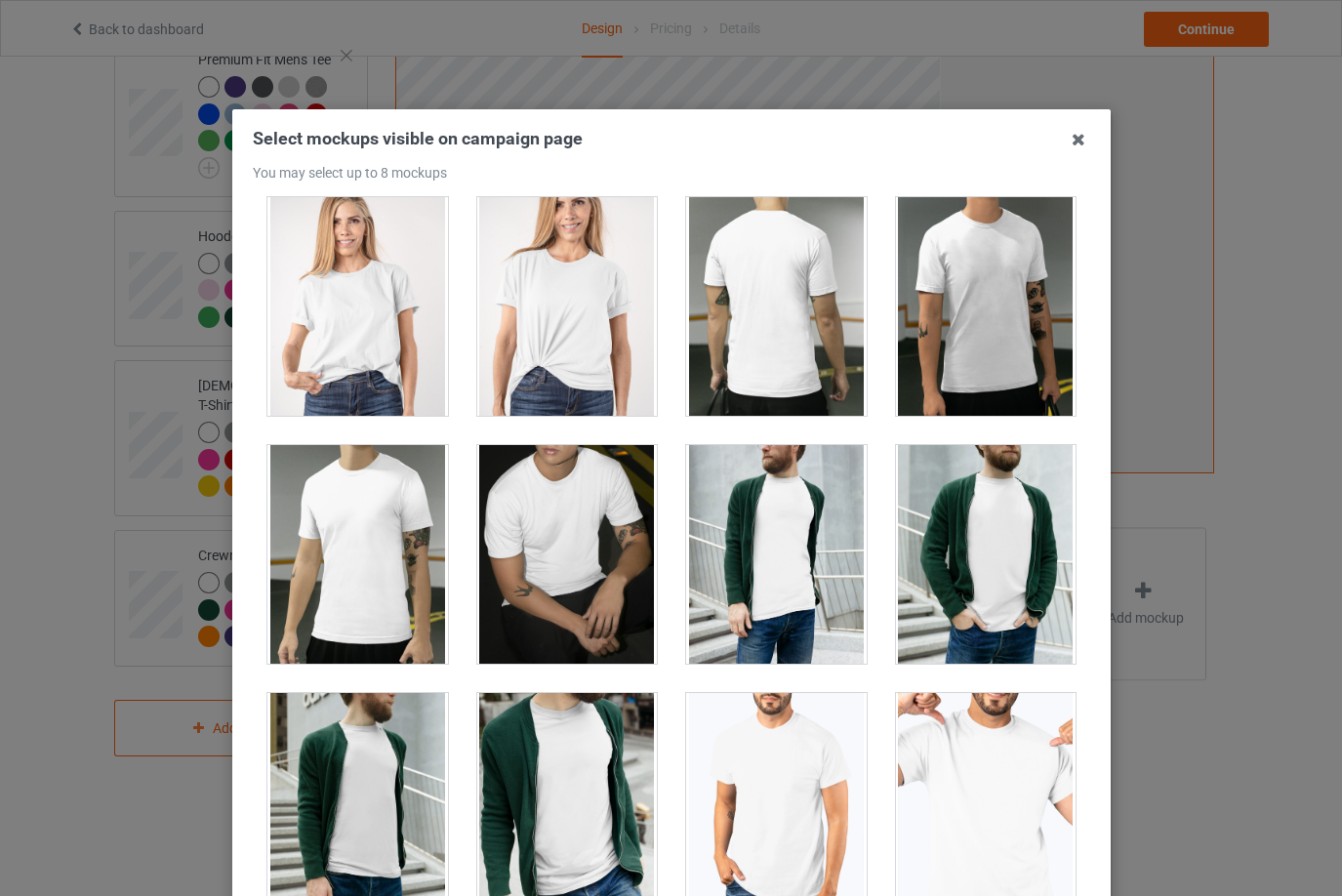
scroll to position [3122, 0]
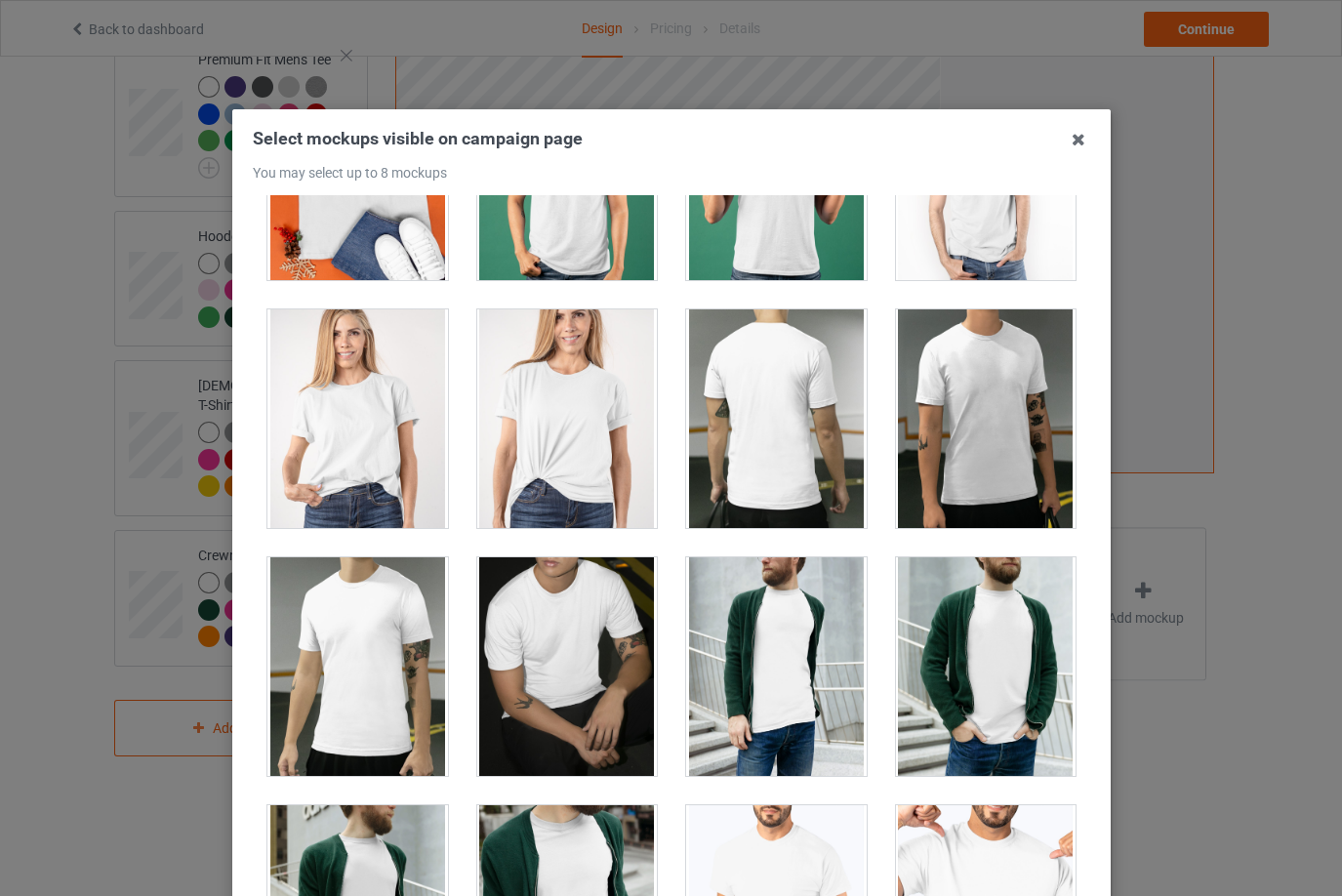
click at [970, 469] on div at bounding box center [985, 418] width 181 height 218
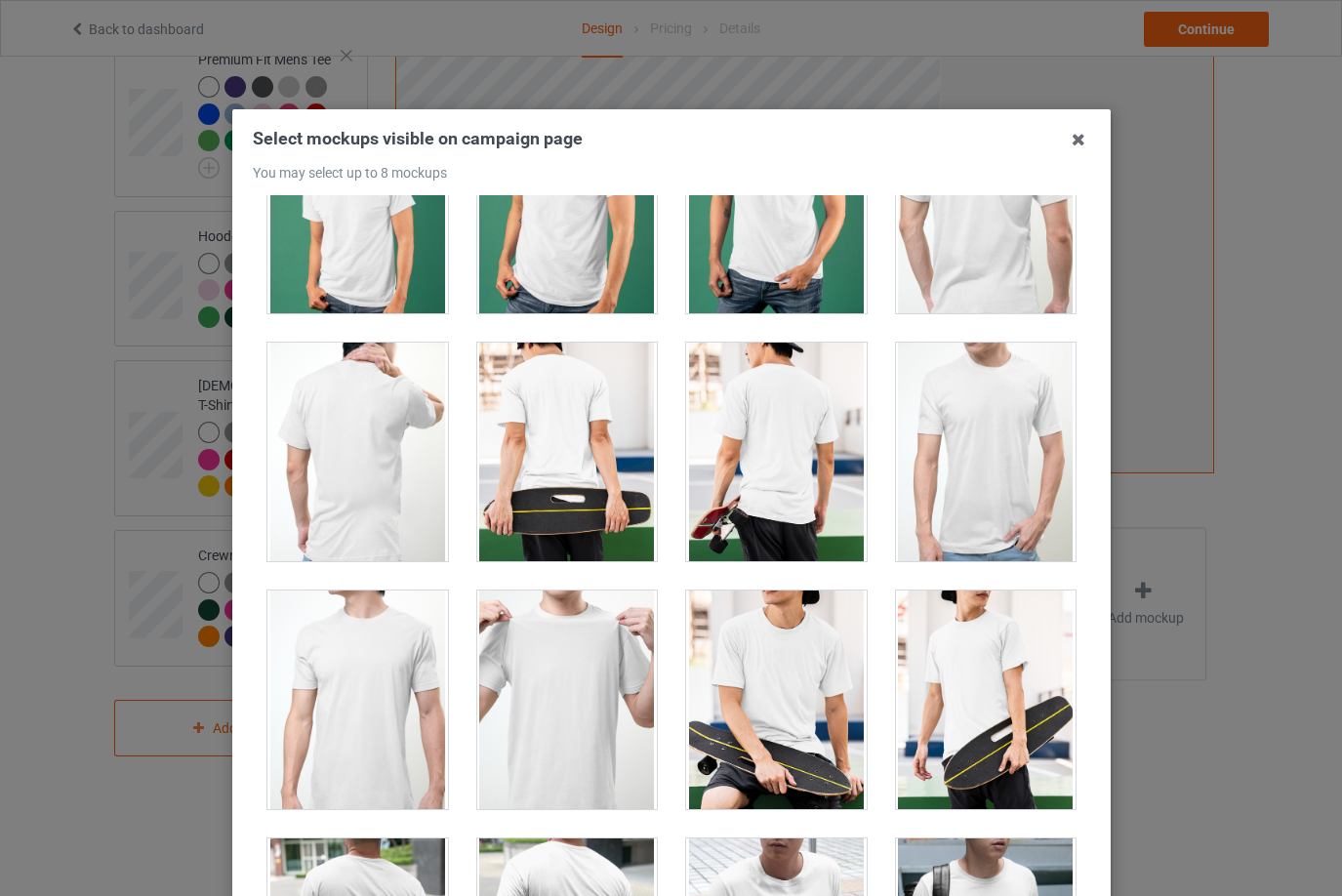
scroll to position [4488, 0]
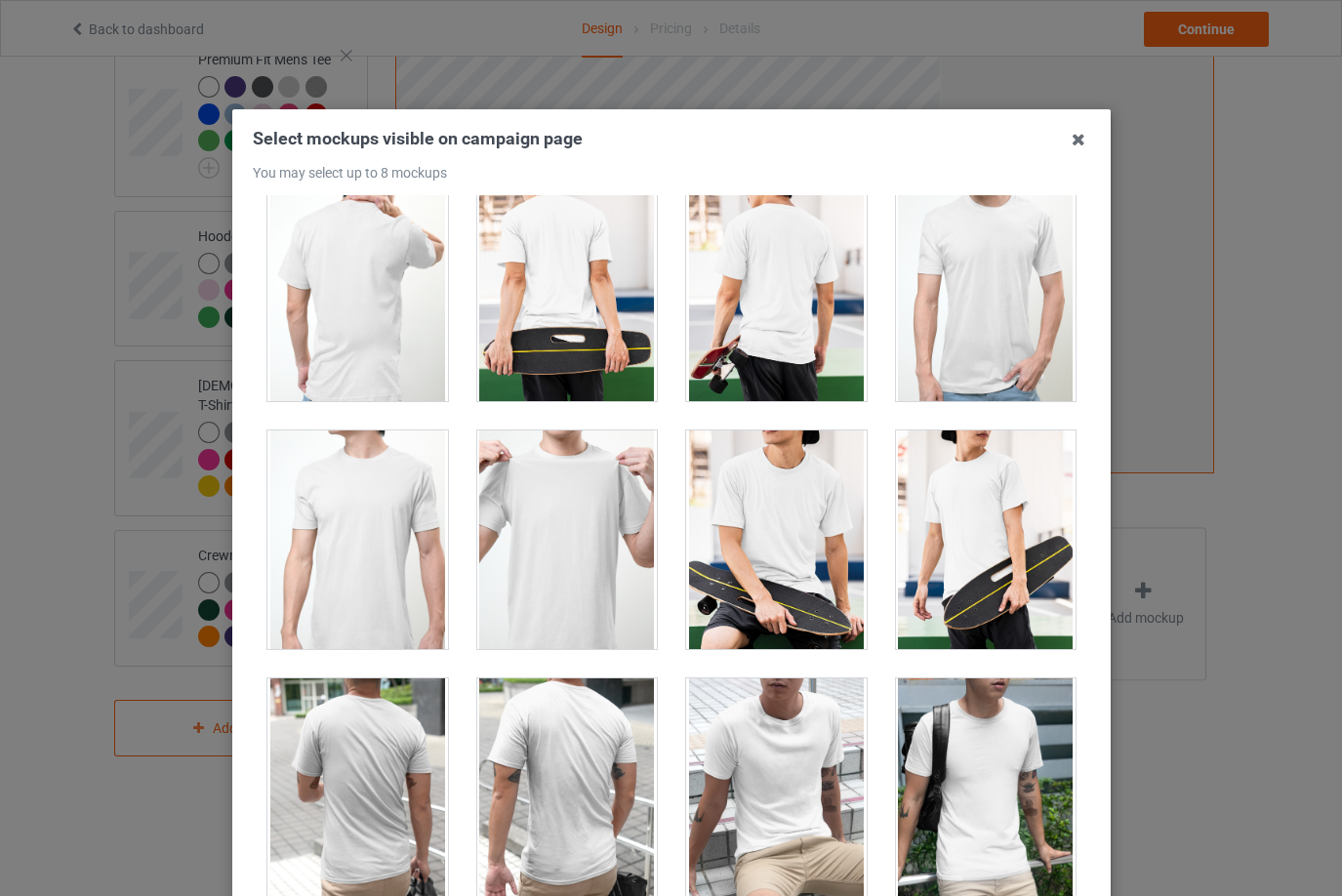
click at [590, 561] on div at bounding box center [566, 539] width 181 height 218
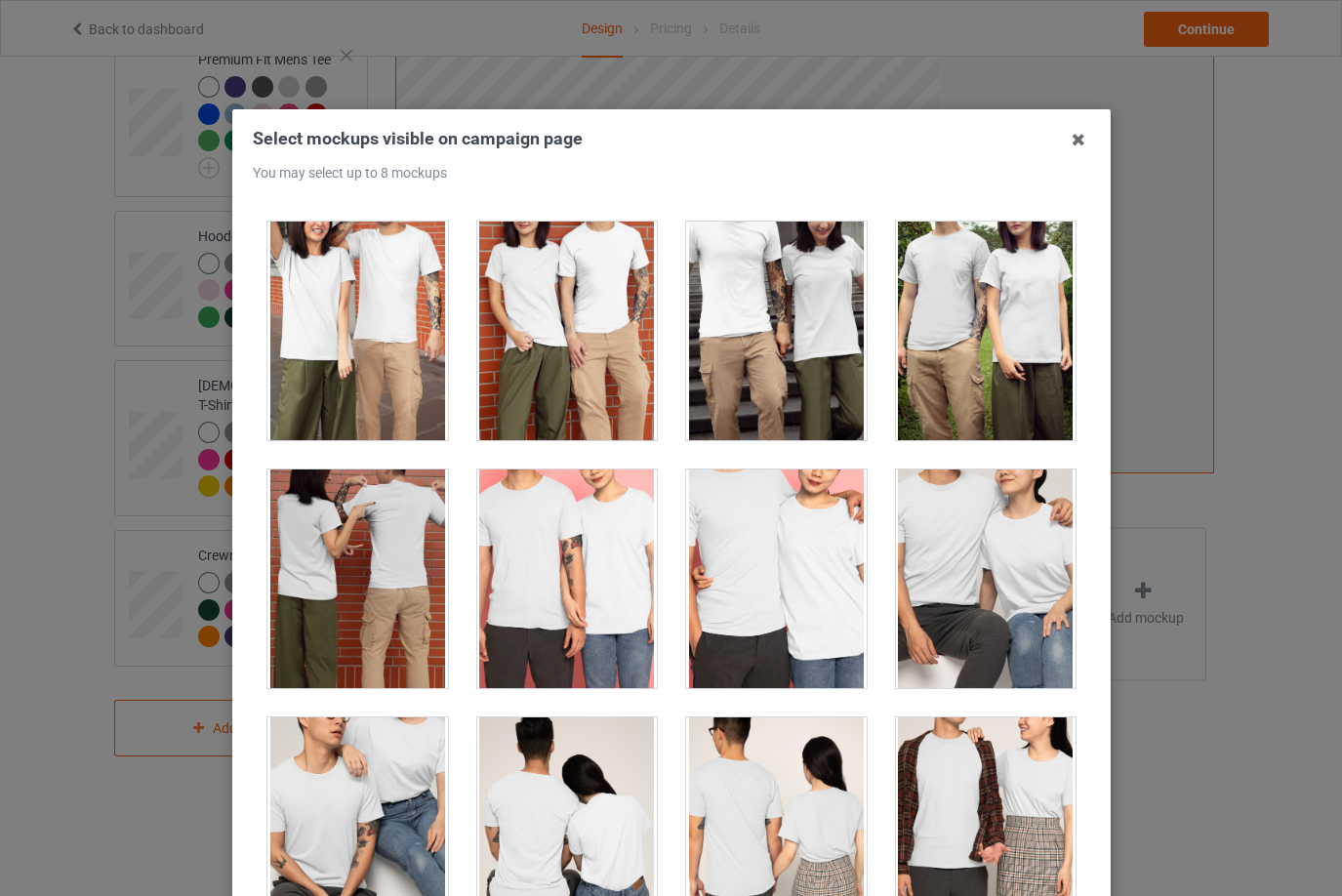
scroll to position [7122, 0]
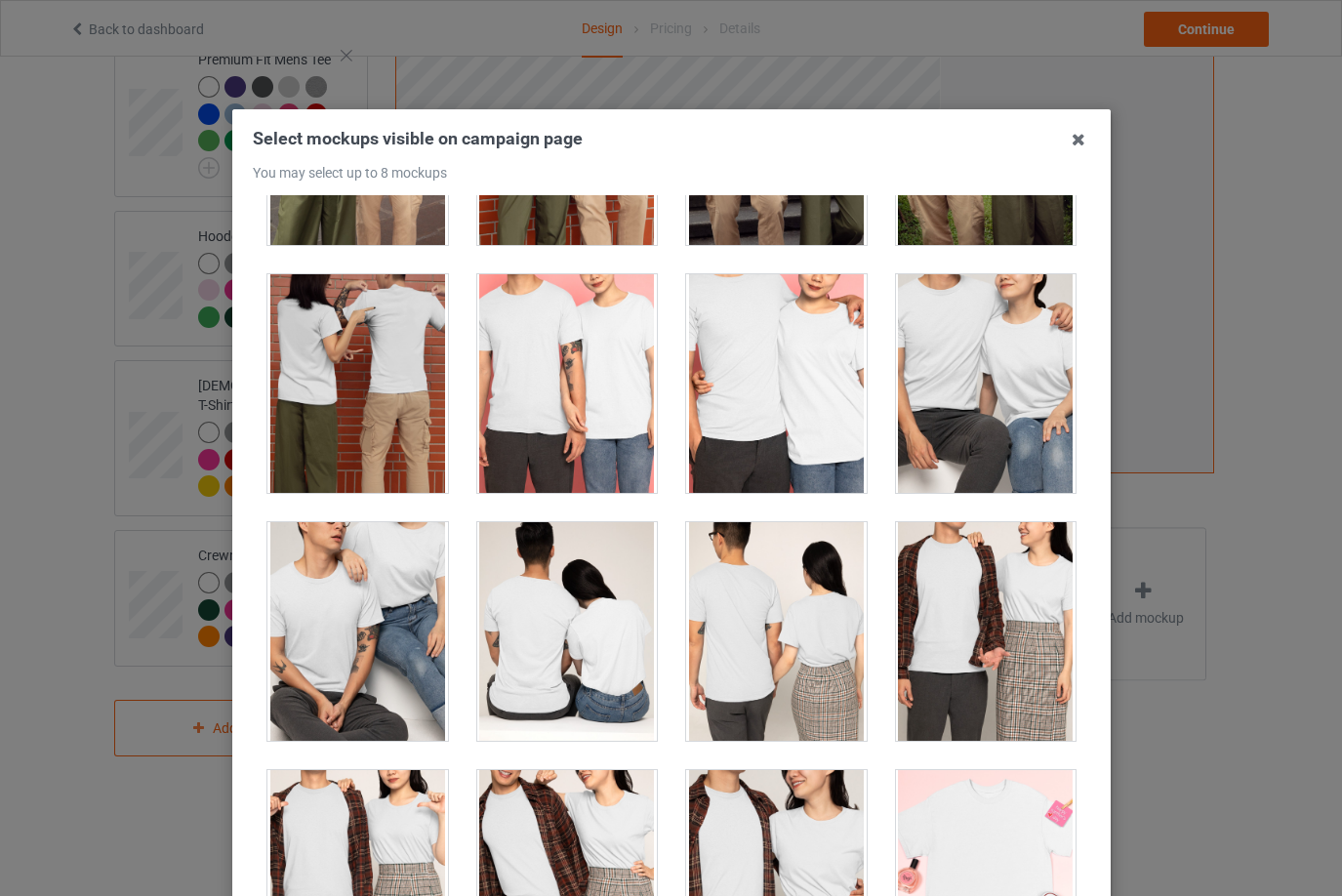
click at [926, 428] on div at bounding box center [985, 383] width 181 height 218
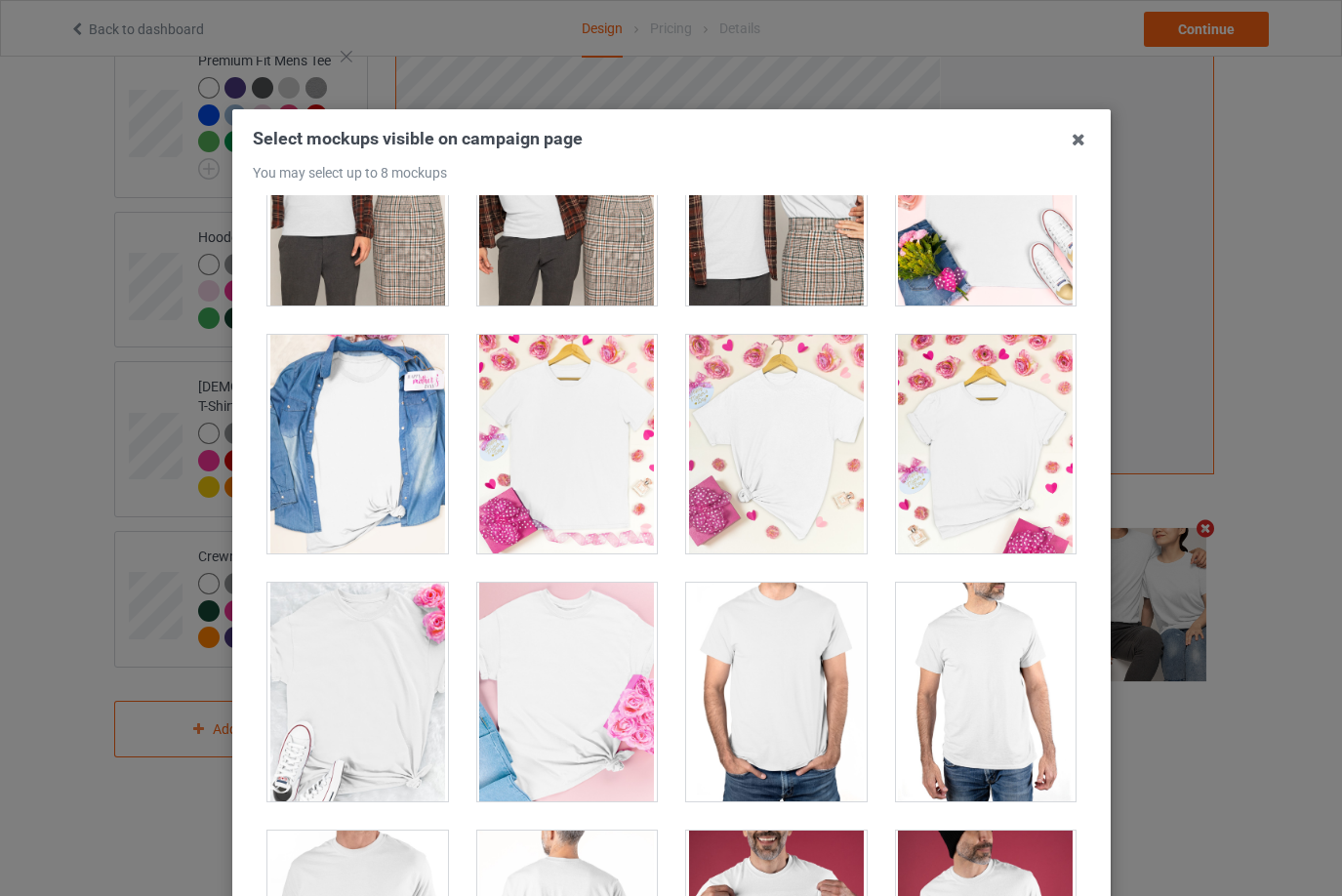
scroll to position [8098, 0]
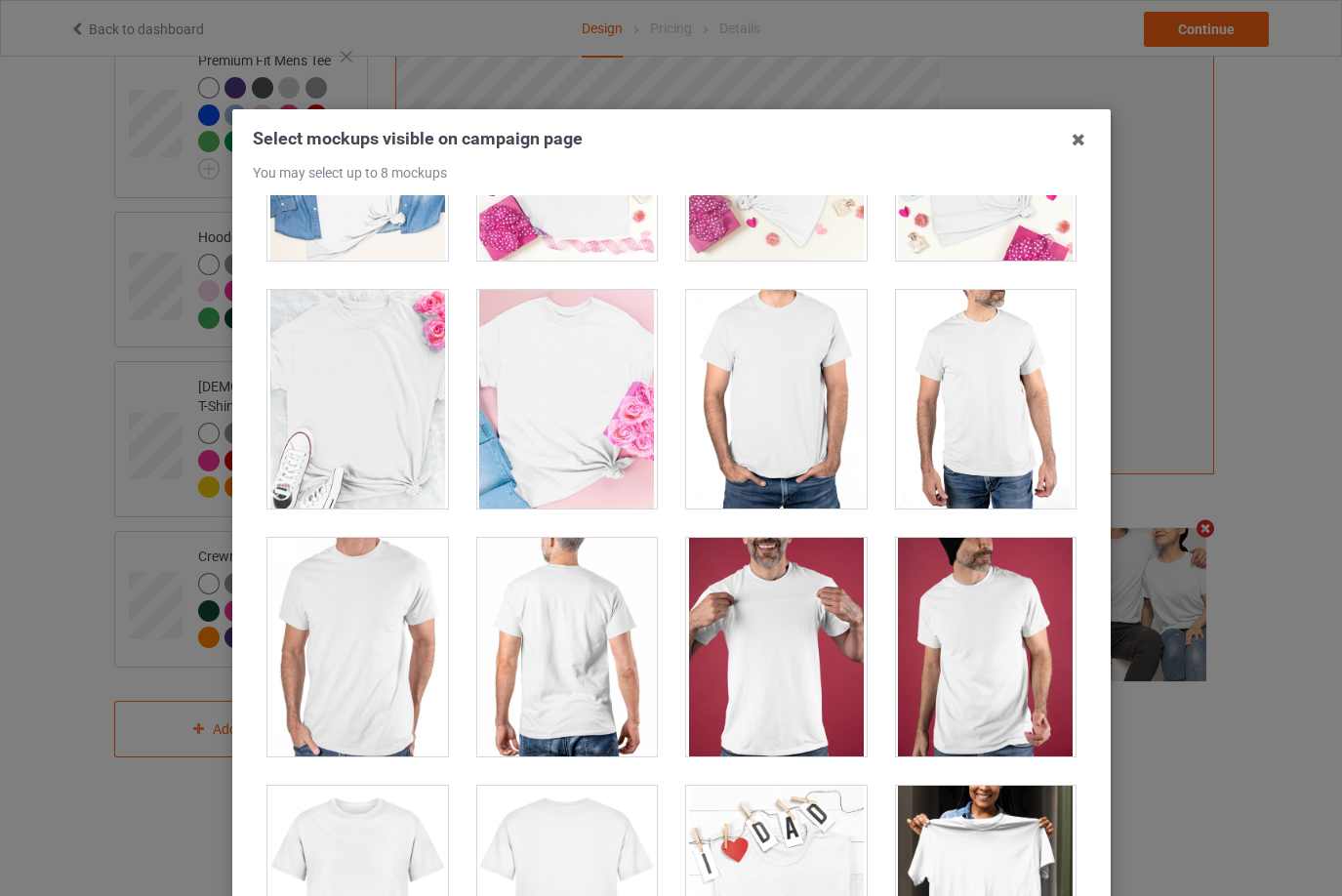
click at [786, 446] on div at bounding box center [776, 398] width 181 height 218
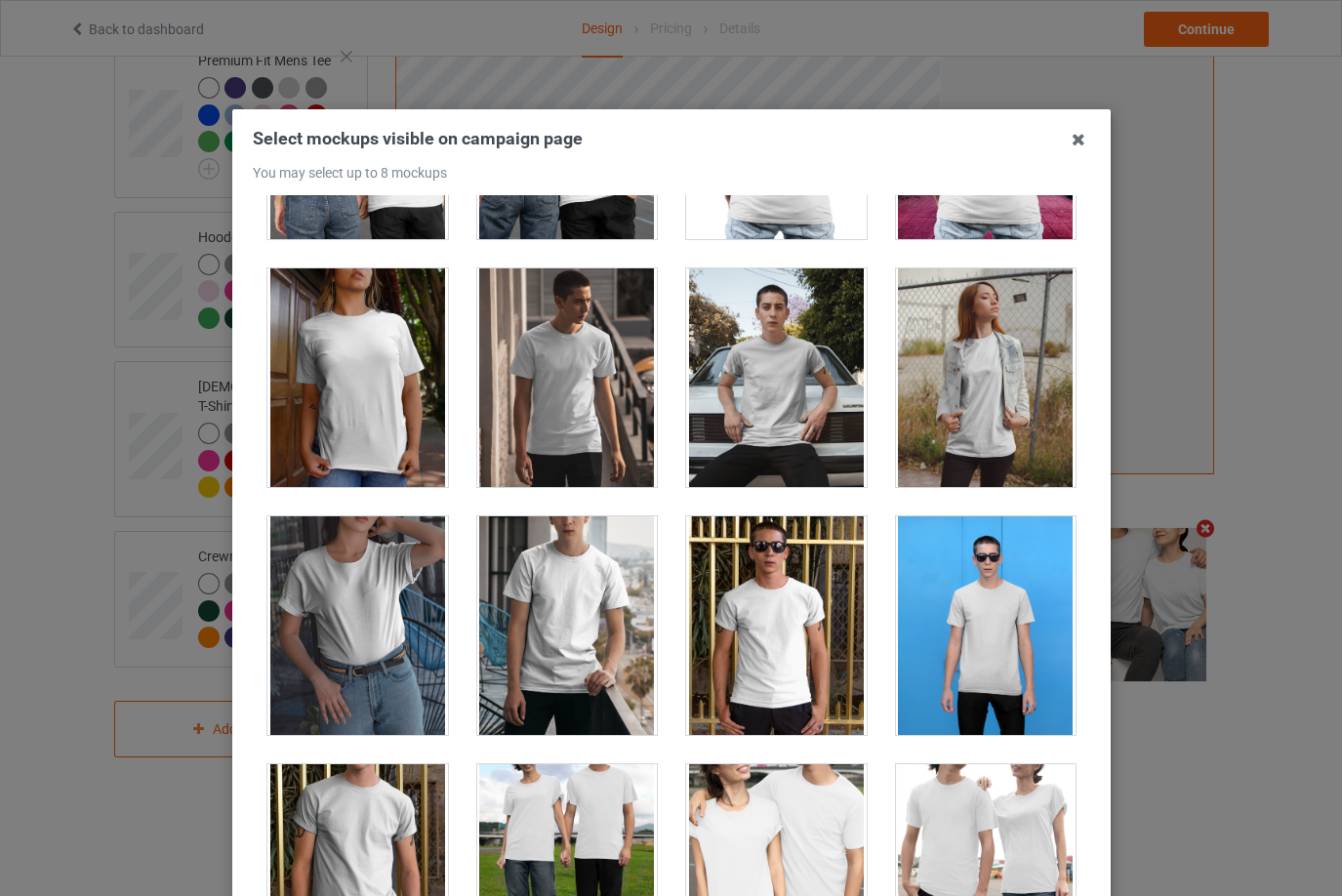
scroll to position [10049, 0]
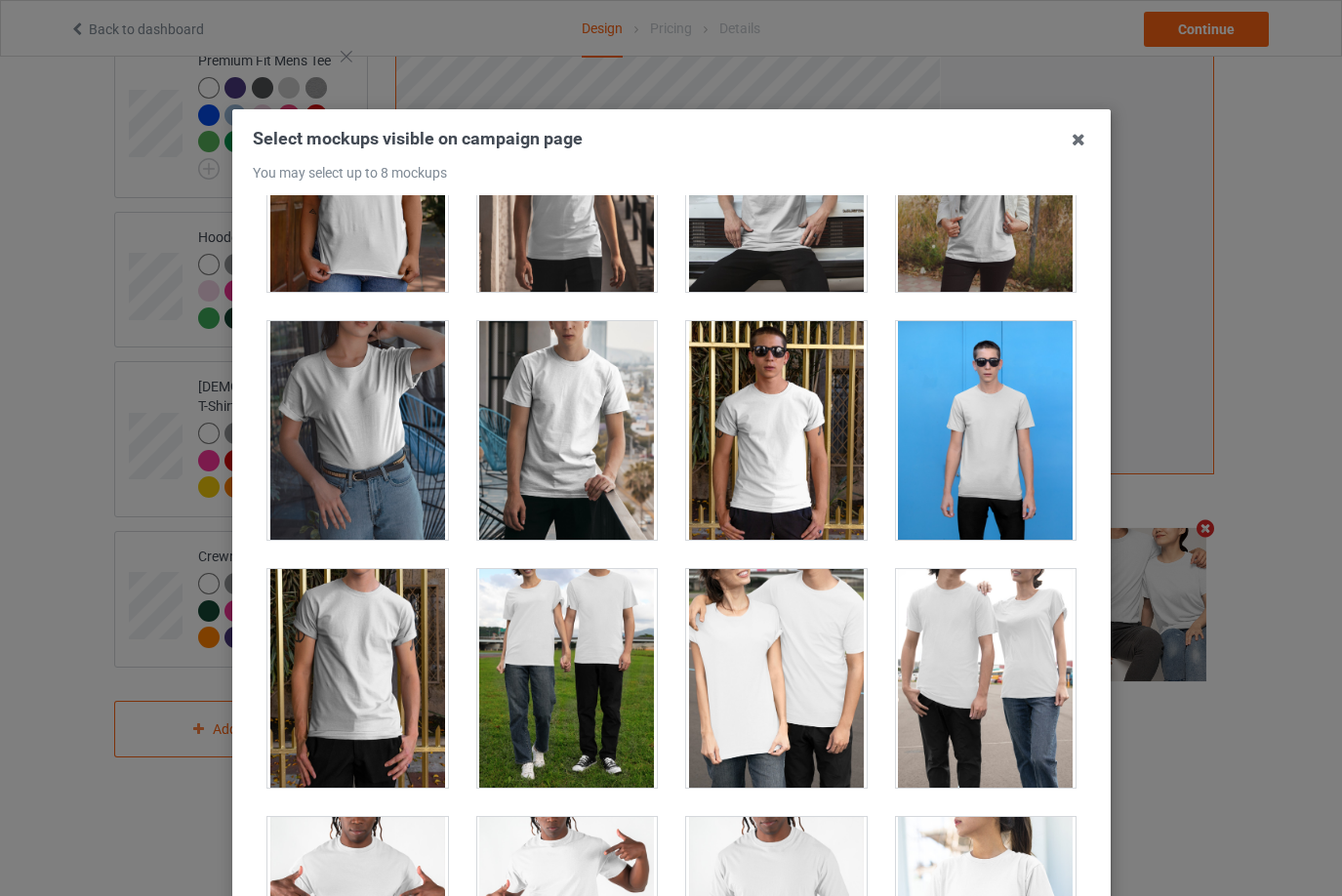
click at [772, 675] on div at bounding box center [776, 678] width 181 height 218
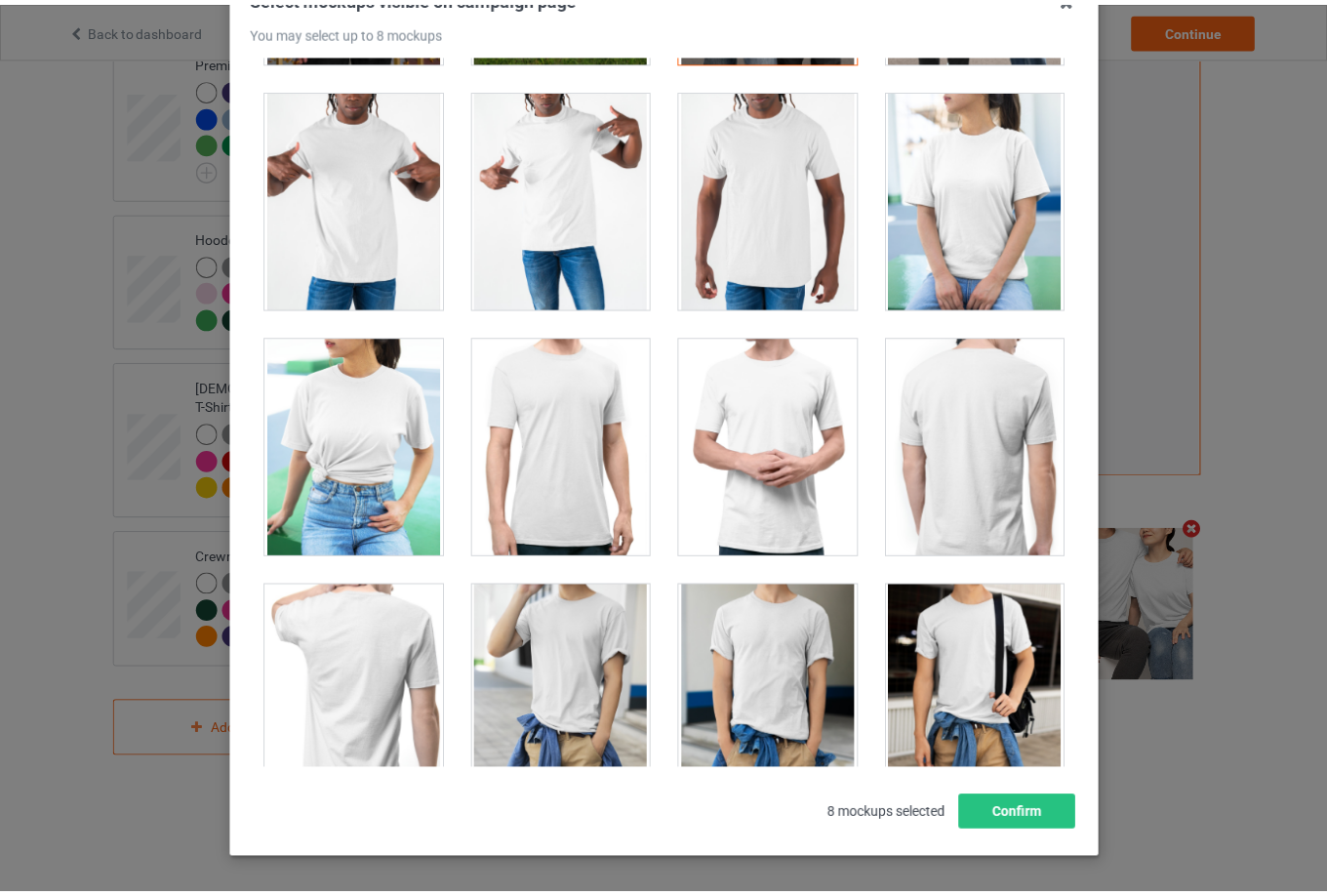
scroll to position [214, 0]
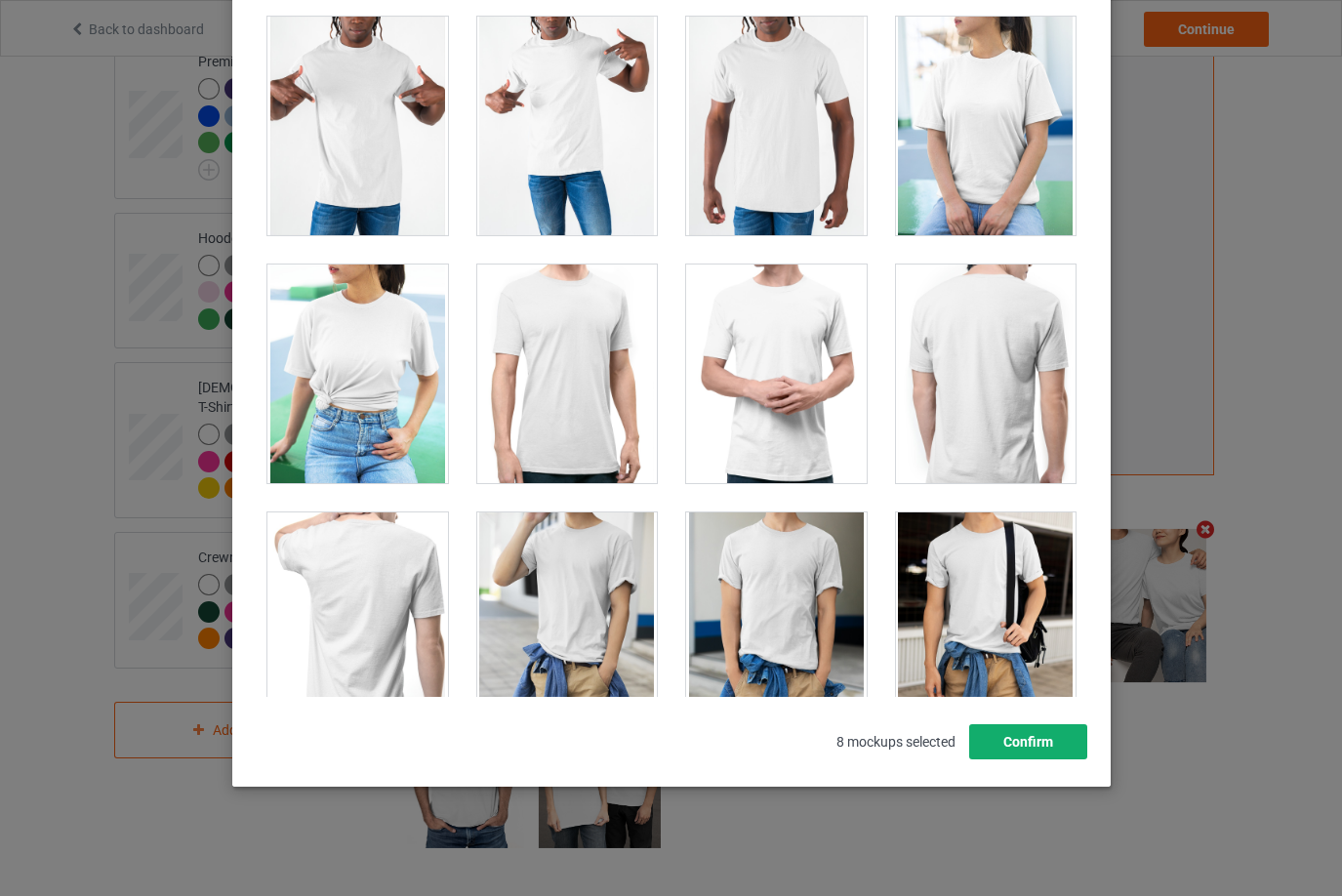
click at [1020, 738] on button "Confirm" at bounding box center [1027, 742] width 118 height 36
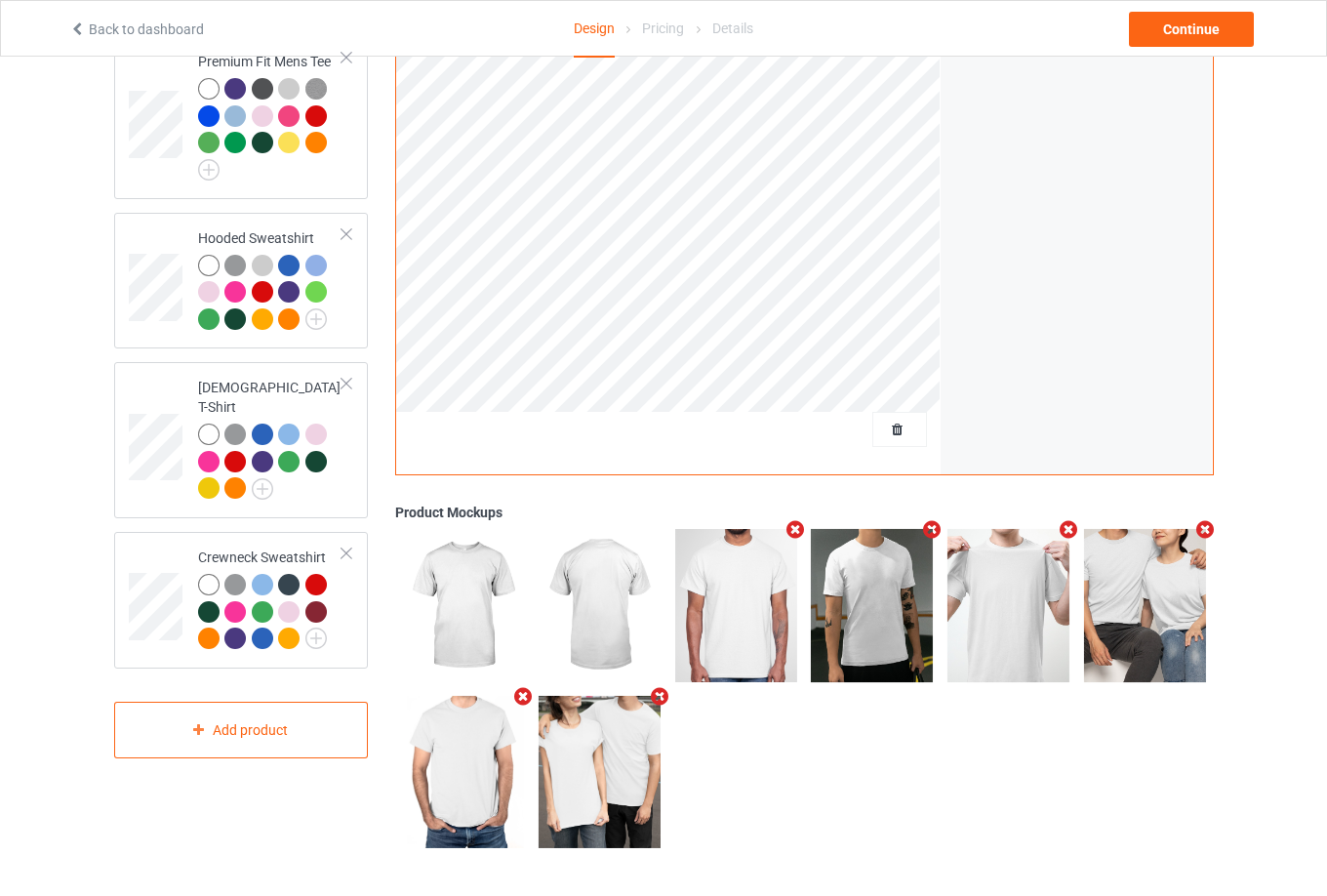
scroll to position [0, 0]
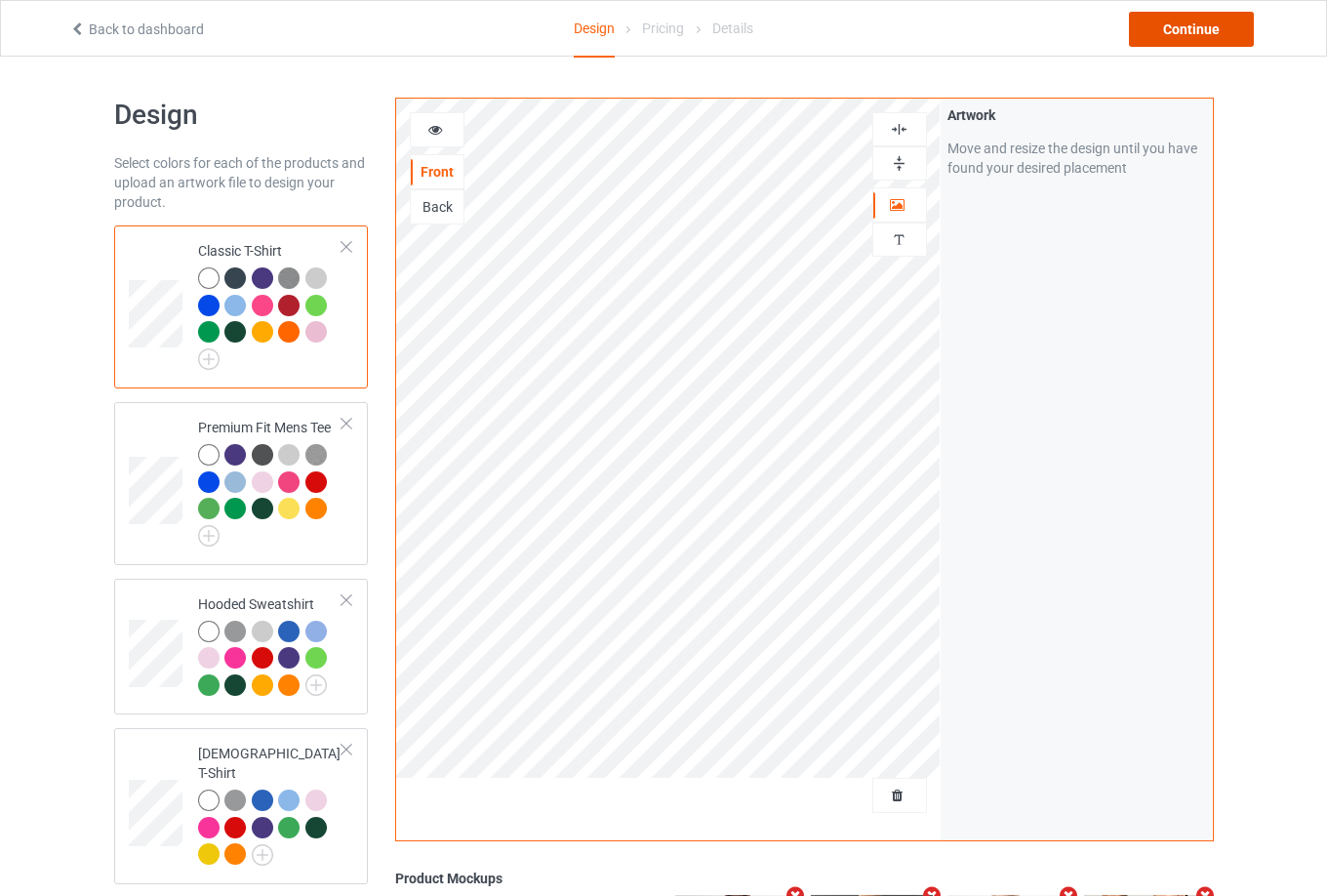
click at [1193, 28] on div "Continue" at bounding box center [1192, 30] width 124 height 36
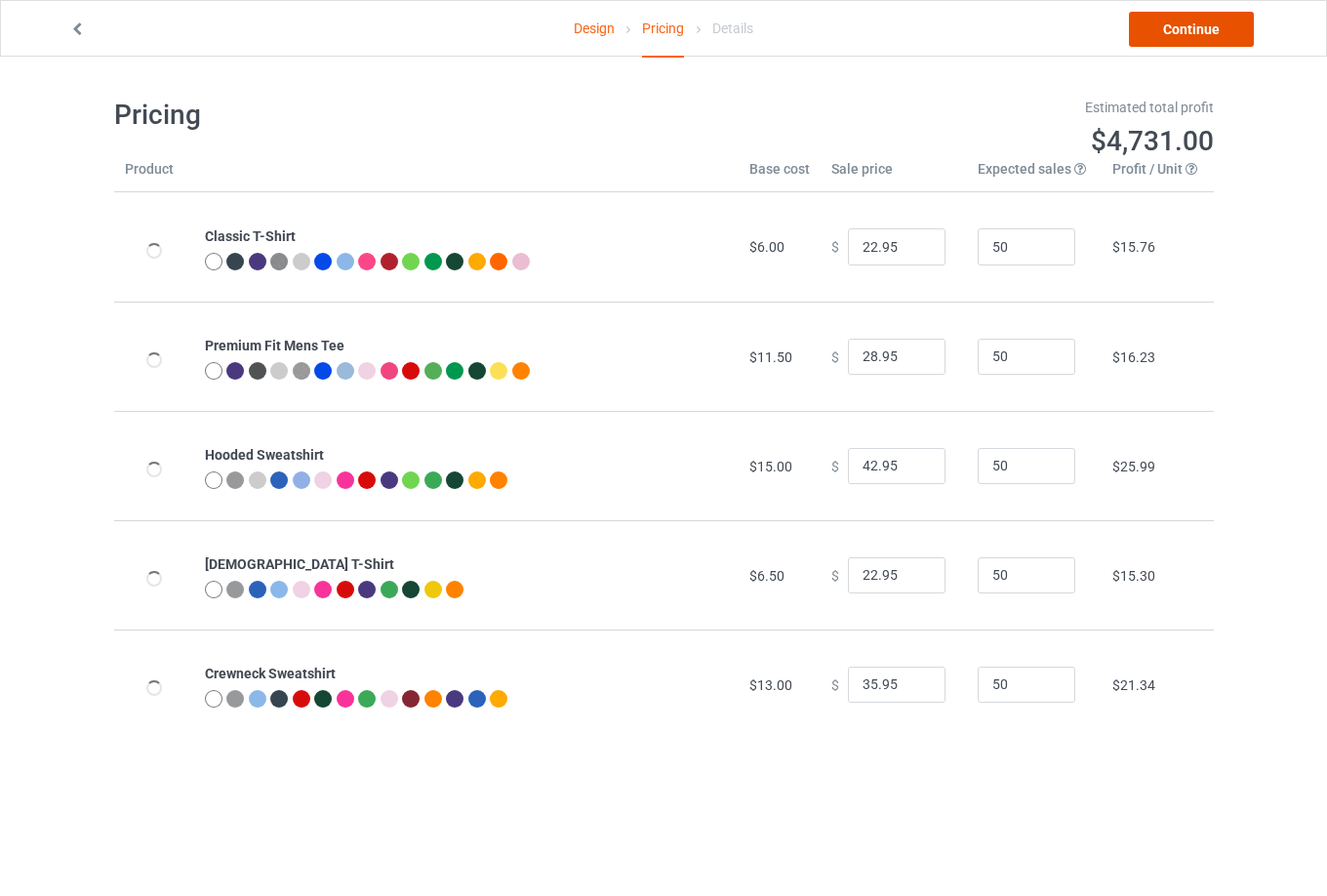
click at [1192, 27] on link "Continue" at bounding box center [1192, 30] width 124 height 36
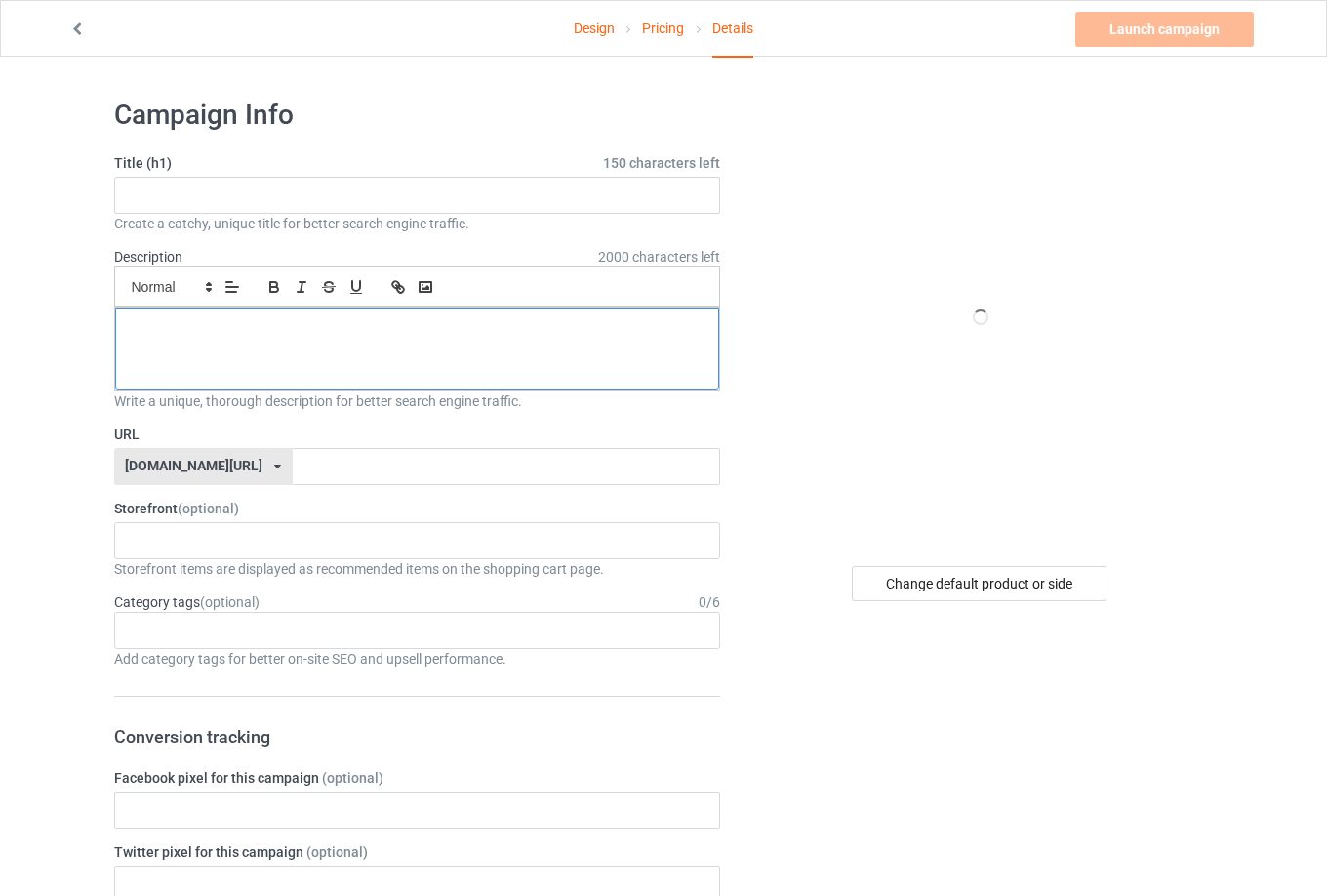
click at [476, 321] on p at bounding box center [417, 330] width 574 height 19
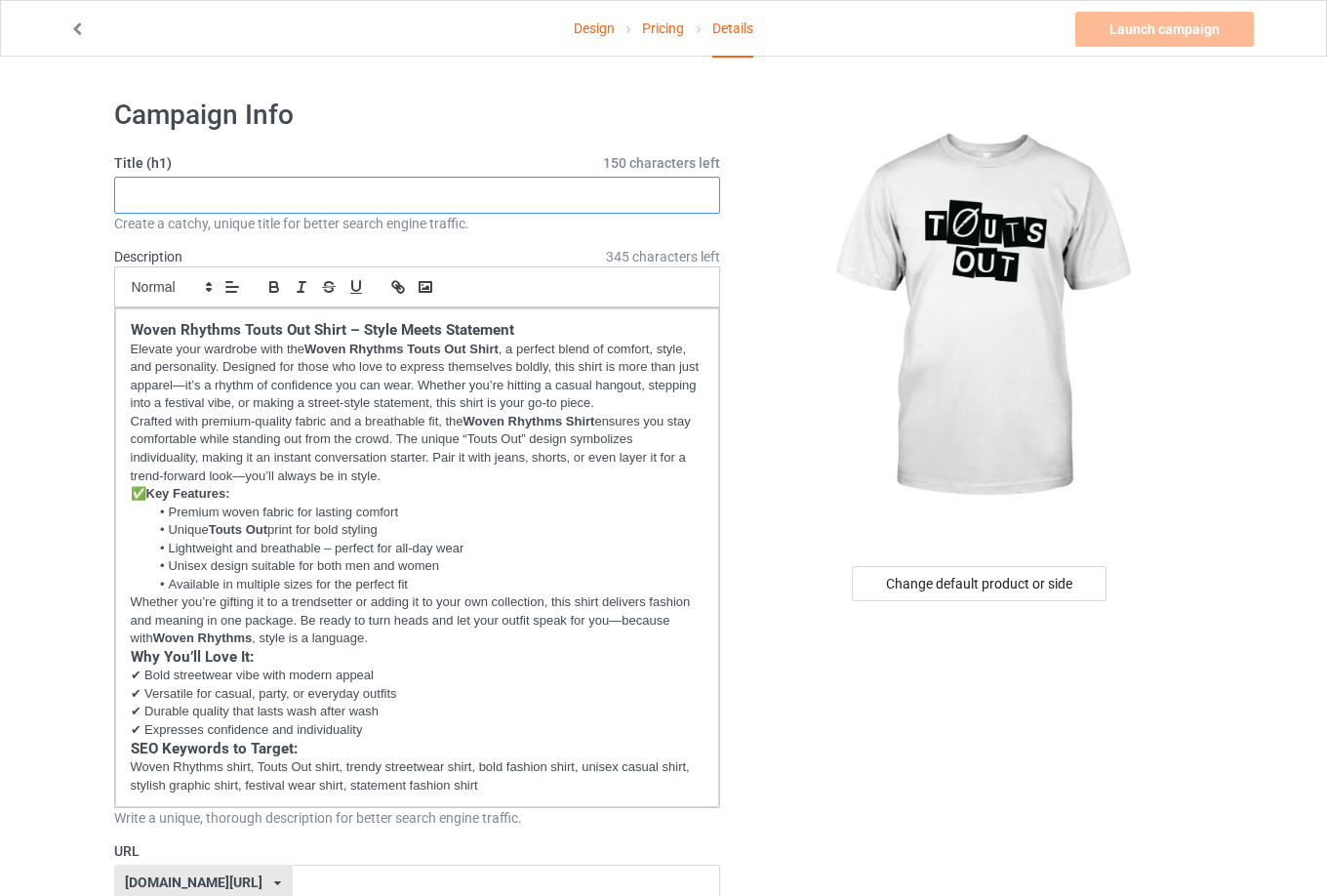
click at [458, 178] on input "text" at bounding box center [418, 196] width 607 height 38
paste input "woven rhythms touts out shirt"
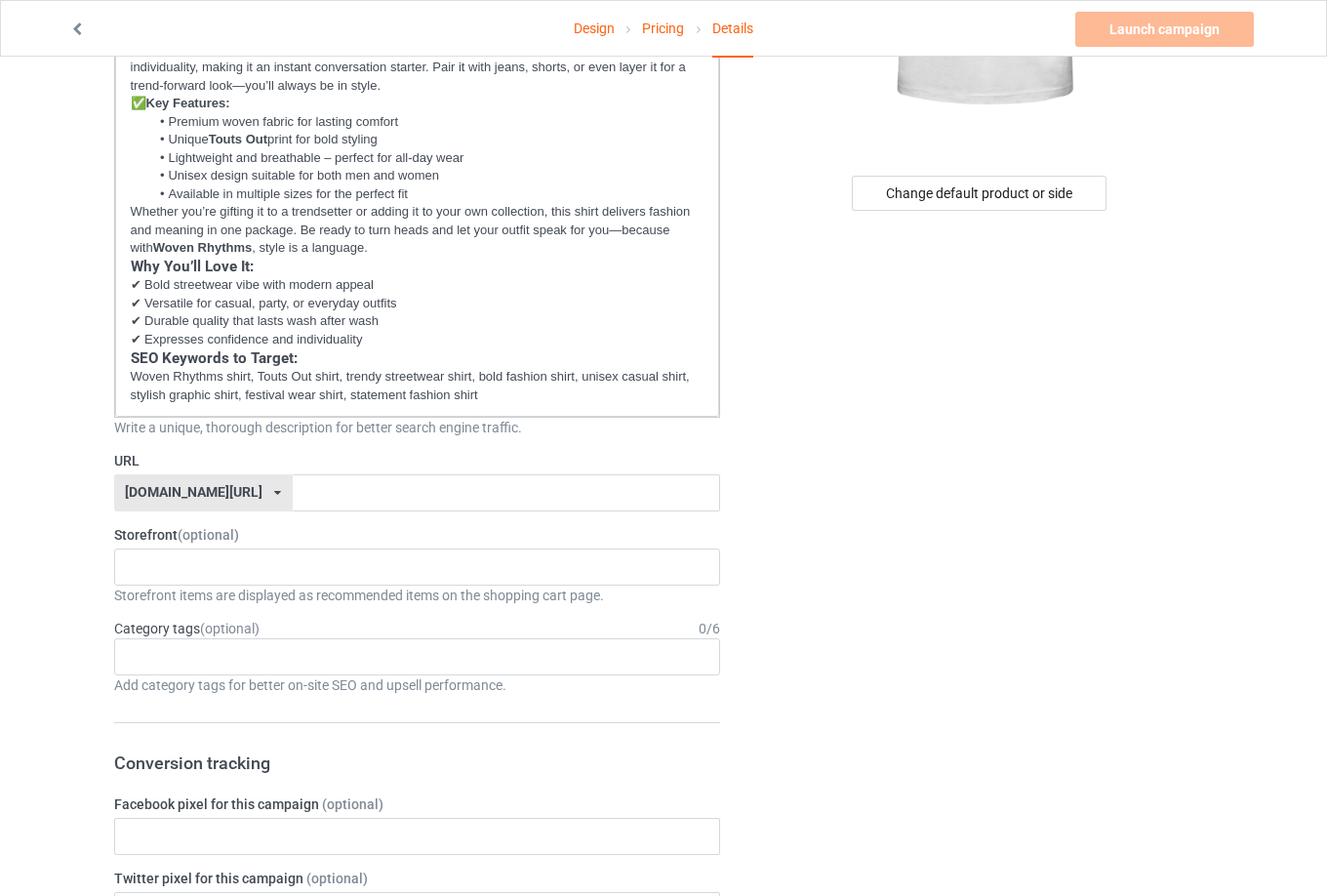
type input "woven rhythms touts out shirt"
click at [486, 509] on input "text" at bounding box center [506, 493] width 428 height 38
paste input "woven-rhythms-touts-out-shirt"
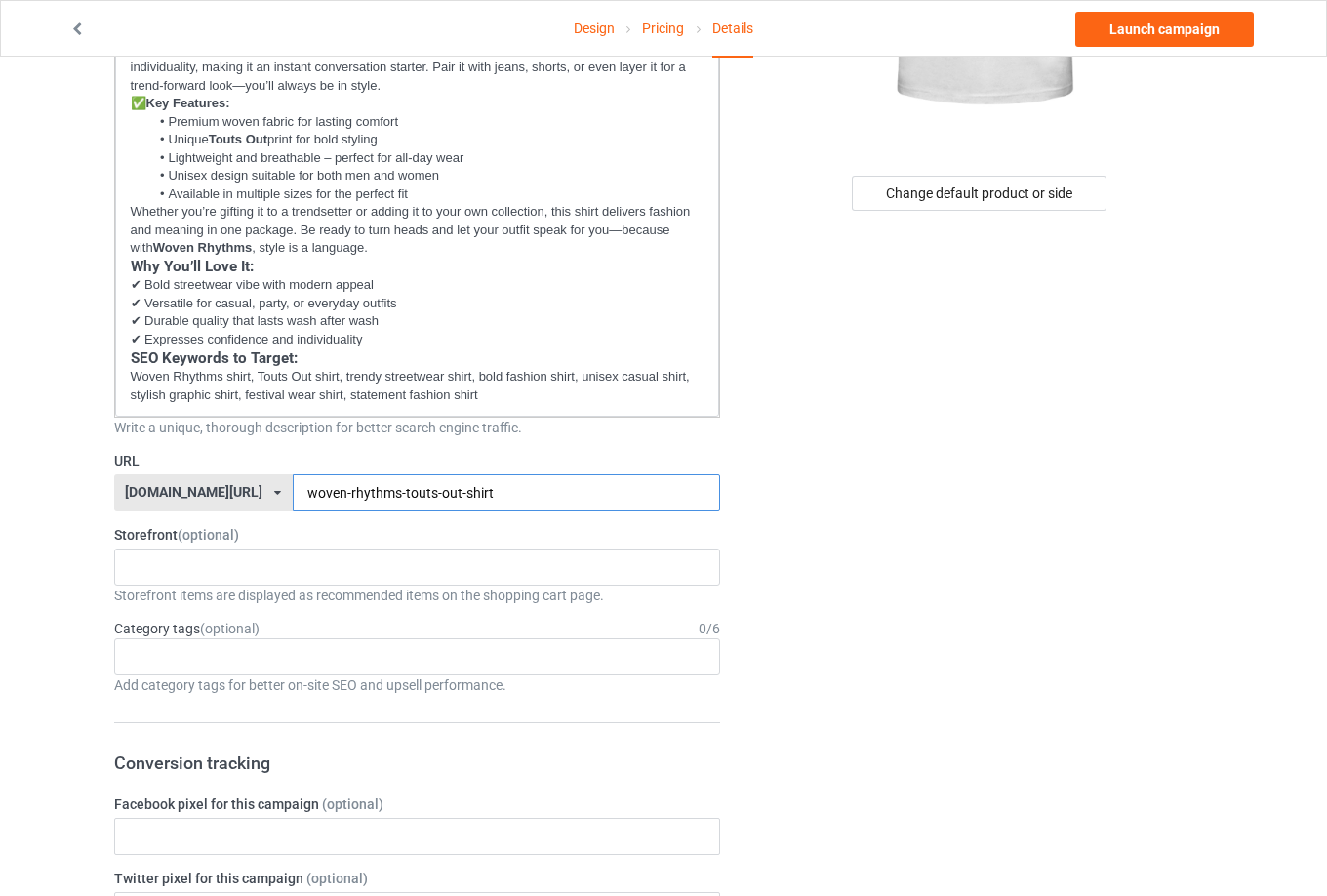
type input "woven-rhythms-touts-out-shirt"
click at [937, 442] on div "Change default product or side" at bounding box center [980, 886] width 493 height 2385
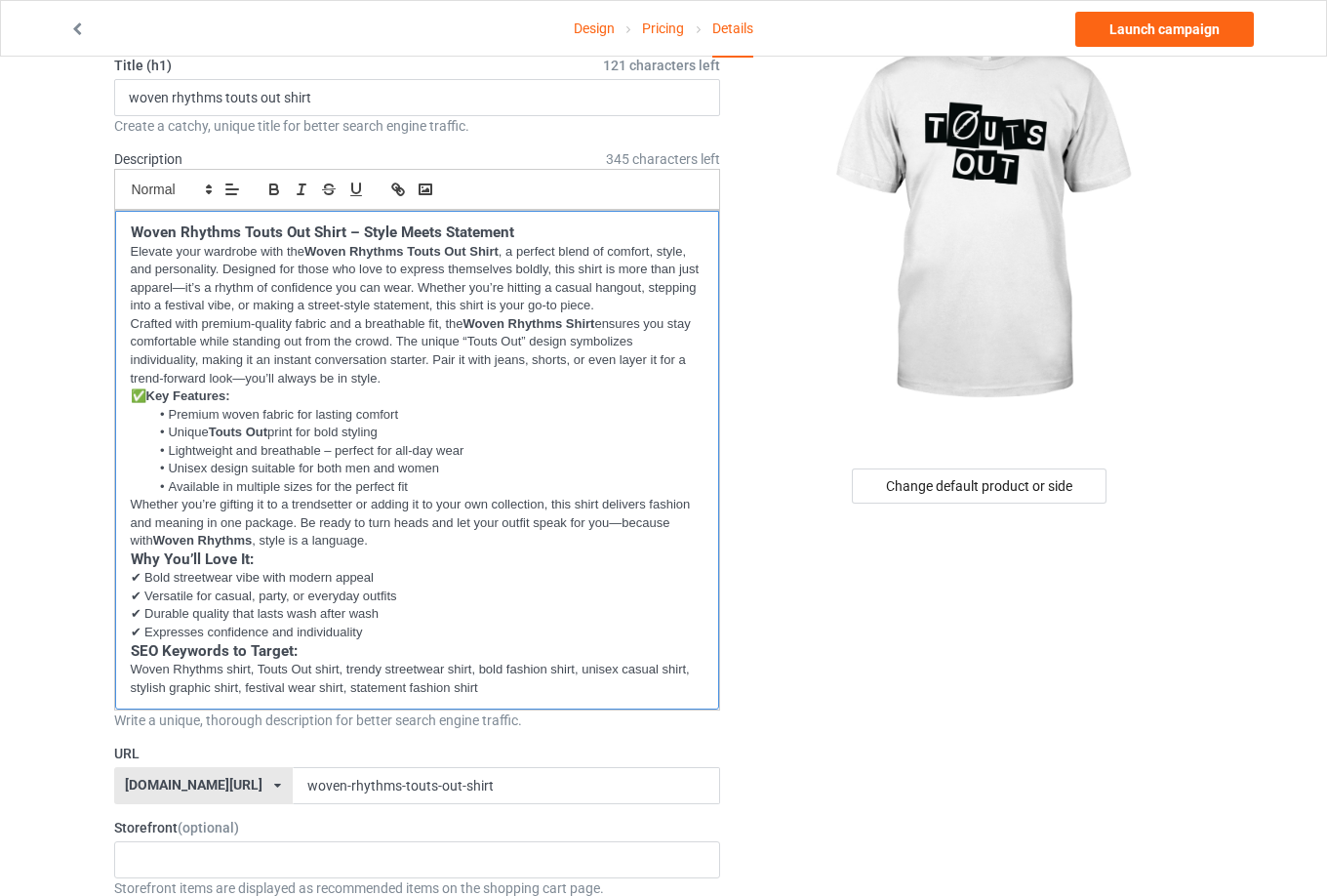
click at [343, 265] on p "Elevate your wardrobe with the Woven Rhythms Touts Out Shirt , a perfect blend …" at bounding box center [417, 279] width 574 height 72
drag, startPoint x: 469, startPoint y: 324, endPoint x: 597, endPoint y: 323, distance: 128.0
click at [595, 323] on strong "Woven Rhythms Shirt" at bounding box center [529, 323] width 131 height 15
click at [398, 190] on icon "button" at bounding box center [400, 192] width 7 height 7
paste input "[URL][DOMAIN_NAME]"
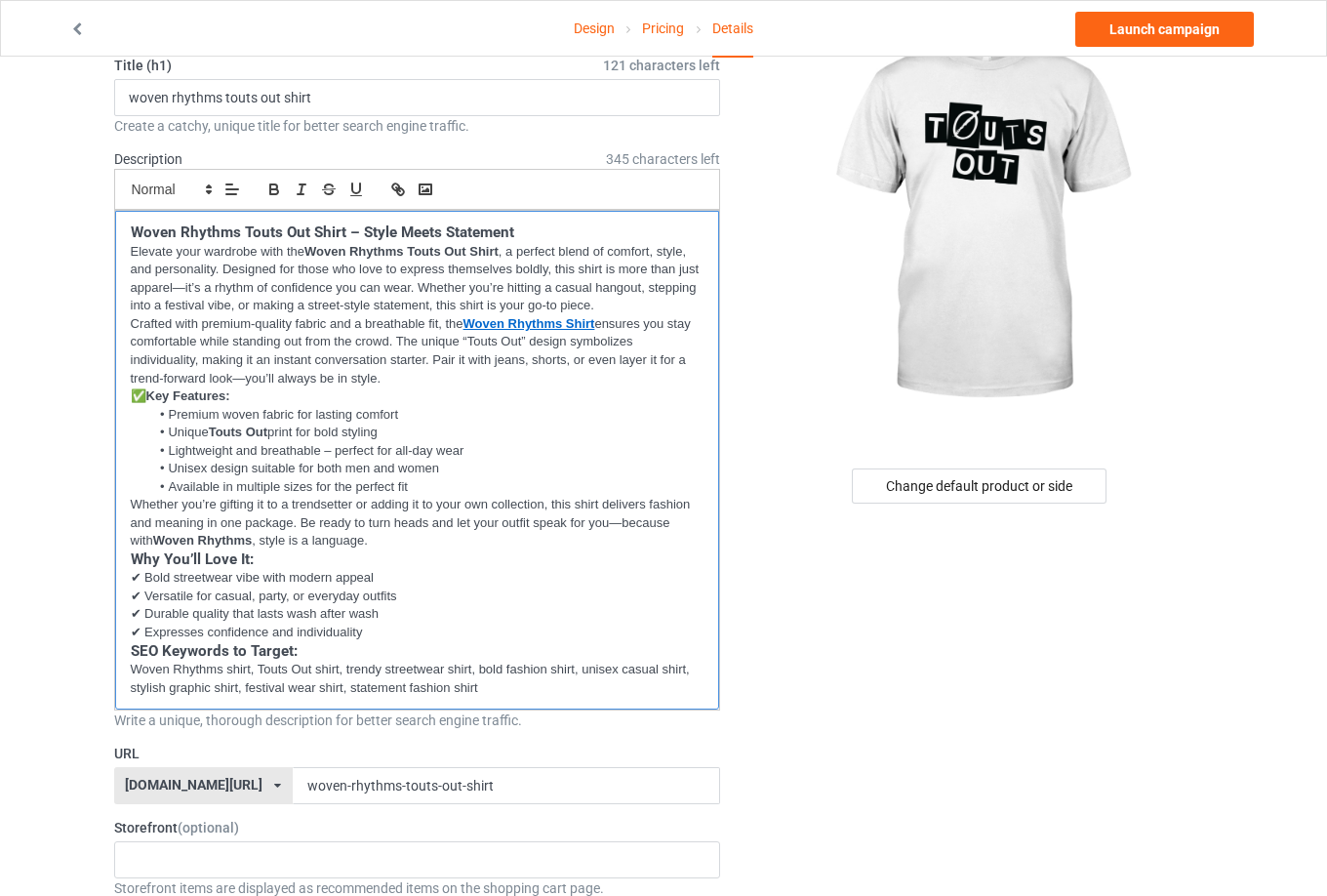
scroll to position [0, 0]
click at [508, 390] on p "✅ Key Features:" at bounding box center [417, 396] width 574 height 19
drag, startPoint x: 312, startPoint y: 246, endPoint x: 502, endPoint y: 253, distance: 190.1
click at [502, 253] on p "Elevate your wardrobe with the Woven Rhythms Touts Out Shirt , a perfect blend …" at bounding box center [417, 279] width 574 height 72
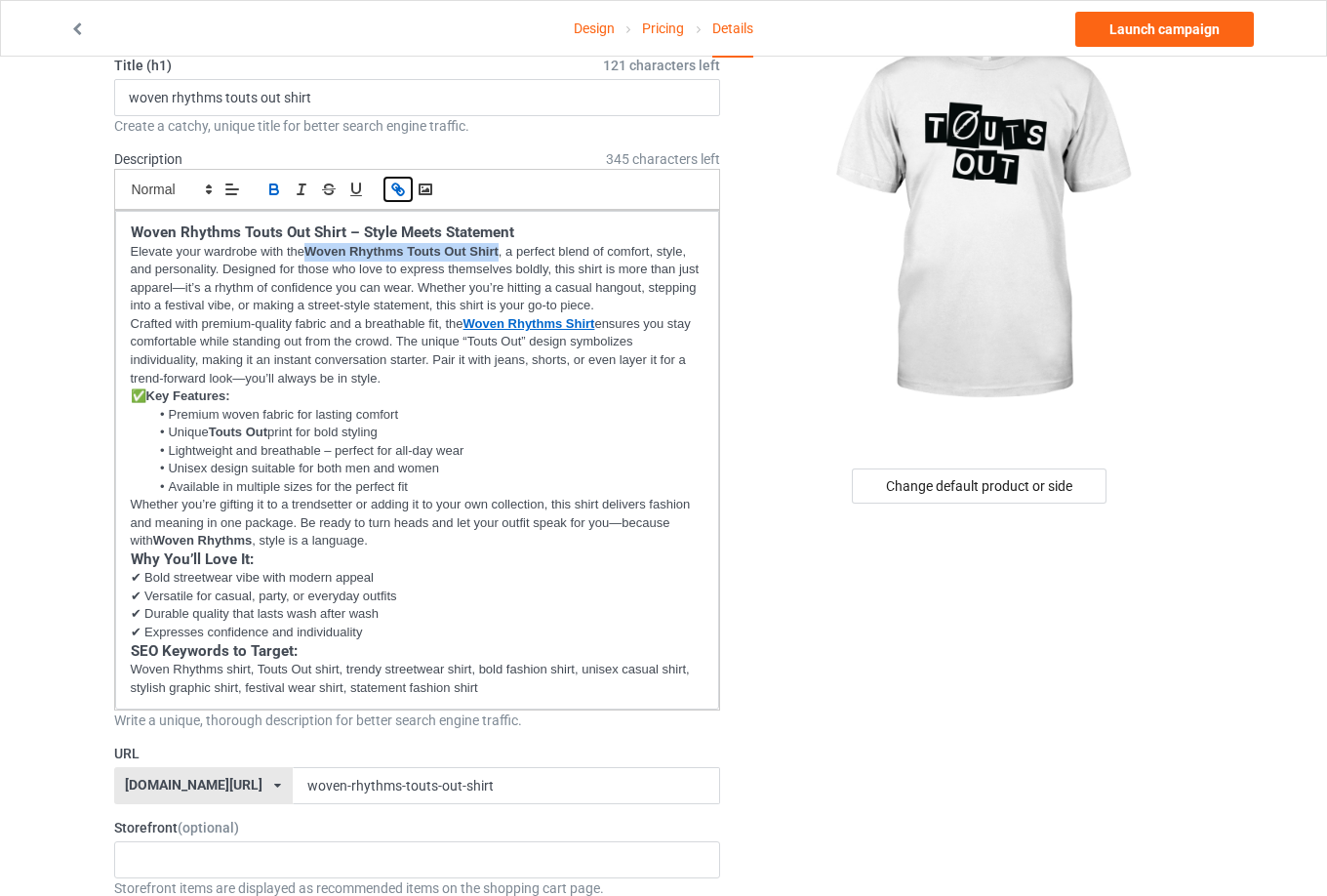
click at [386, 196] on button "button" at bounding box center [398, 190] width 28 height 24
paste input "[URL][DOMAIN_NAME]"
type input "[URL][DOMAIN_NAME]"
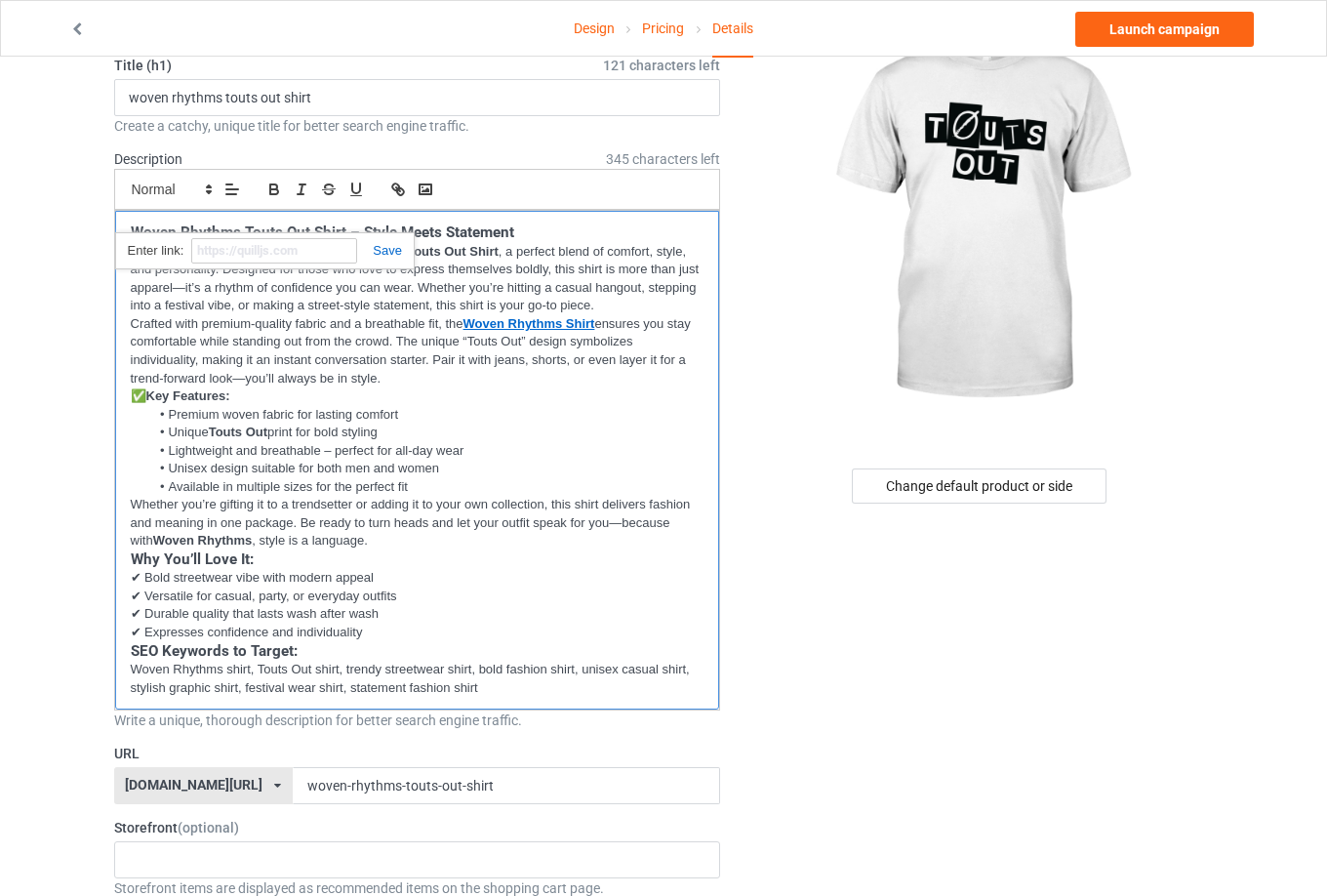
scroll to position [0, 0]
click at [506, 349] on p "Crafted with premium-quality fabric and a breathable fit, the Woven Rhythms Shi…" at bounding box center [417, 351] width 574 height 72
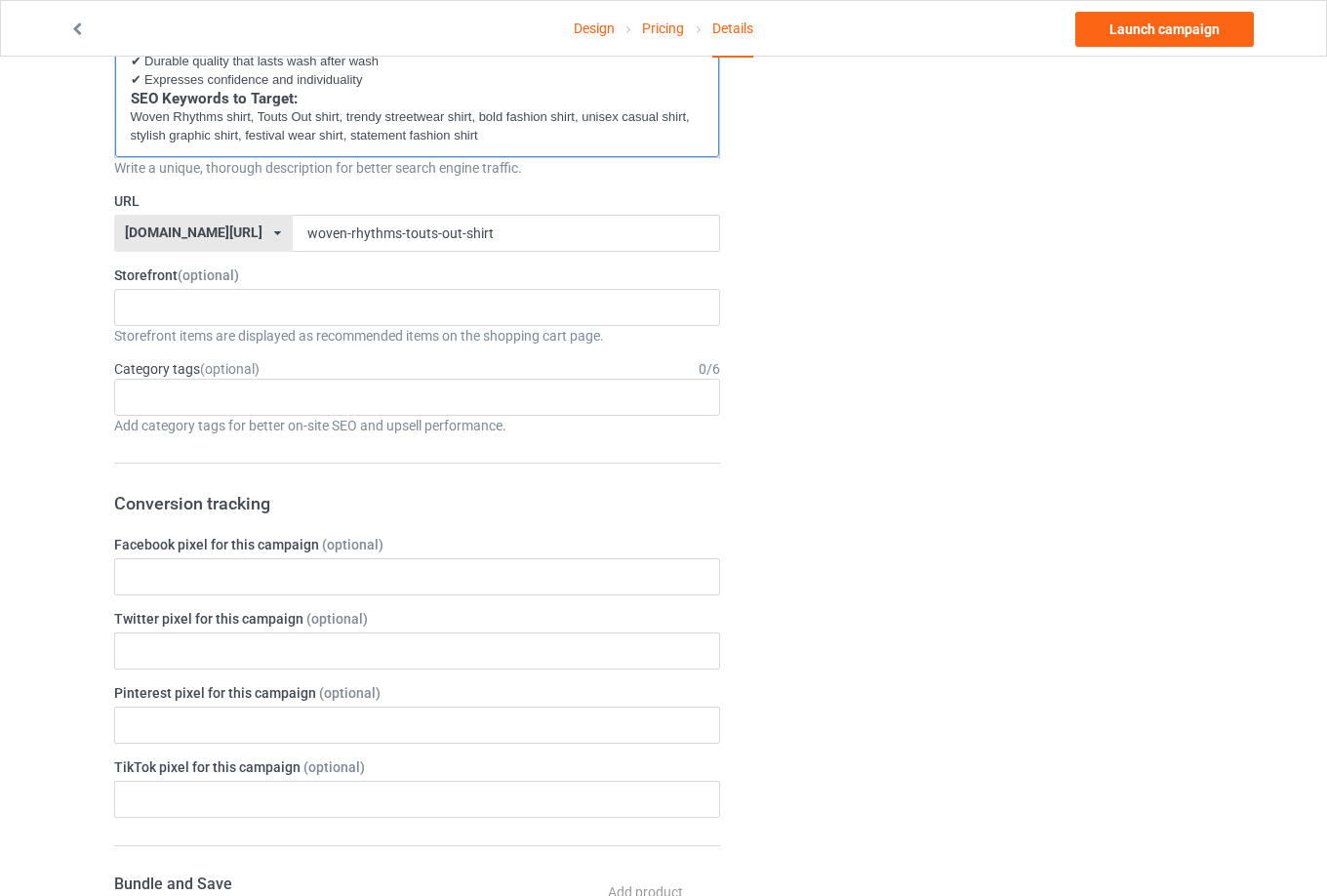
scroll to position [683, 0]
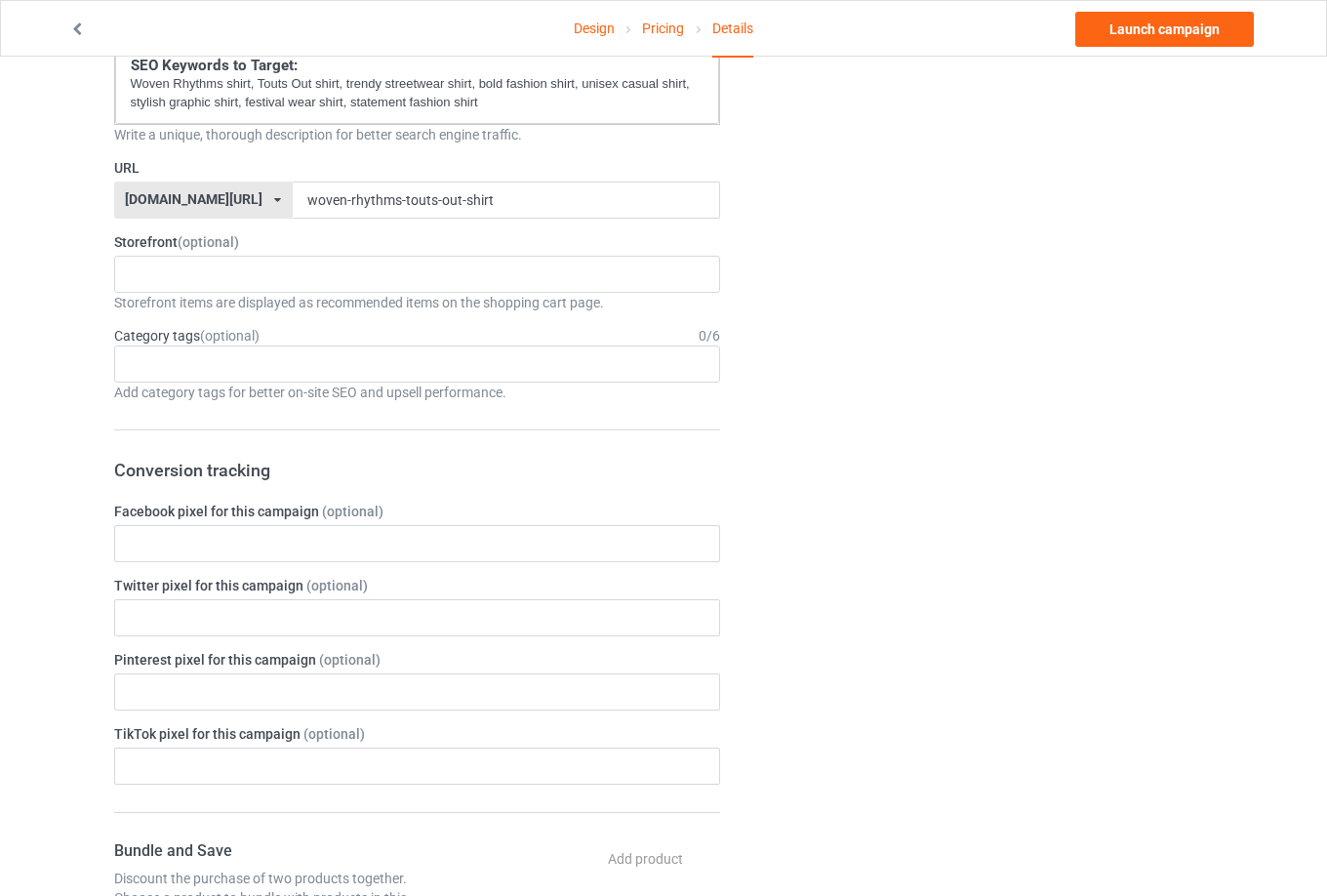
click at [855, 420] on div "Change default product or side" at bounding box center [980, 594] width 493 height 2385
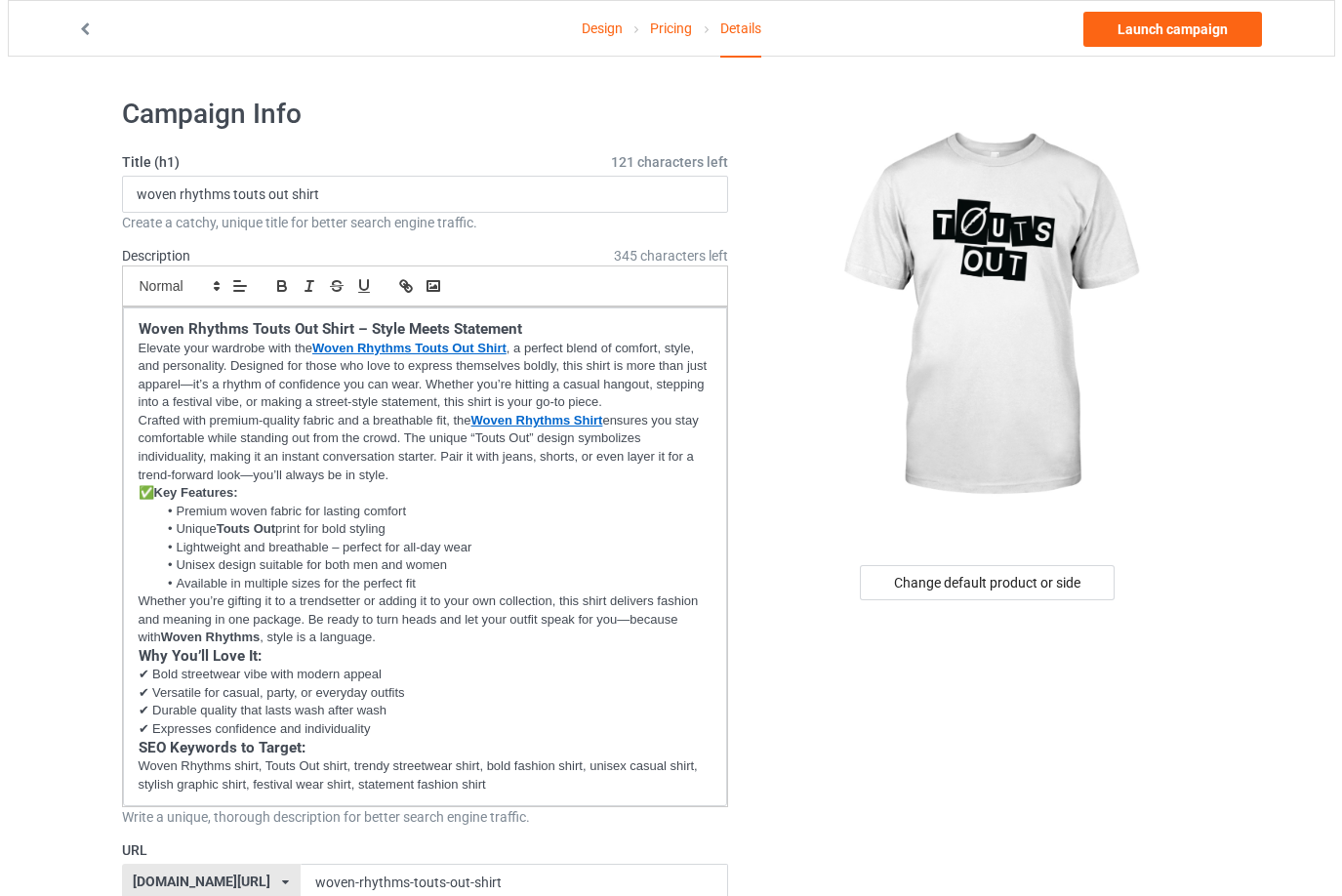
scroll to position [0, 0]
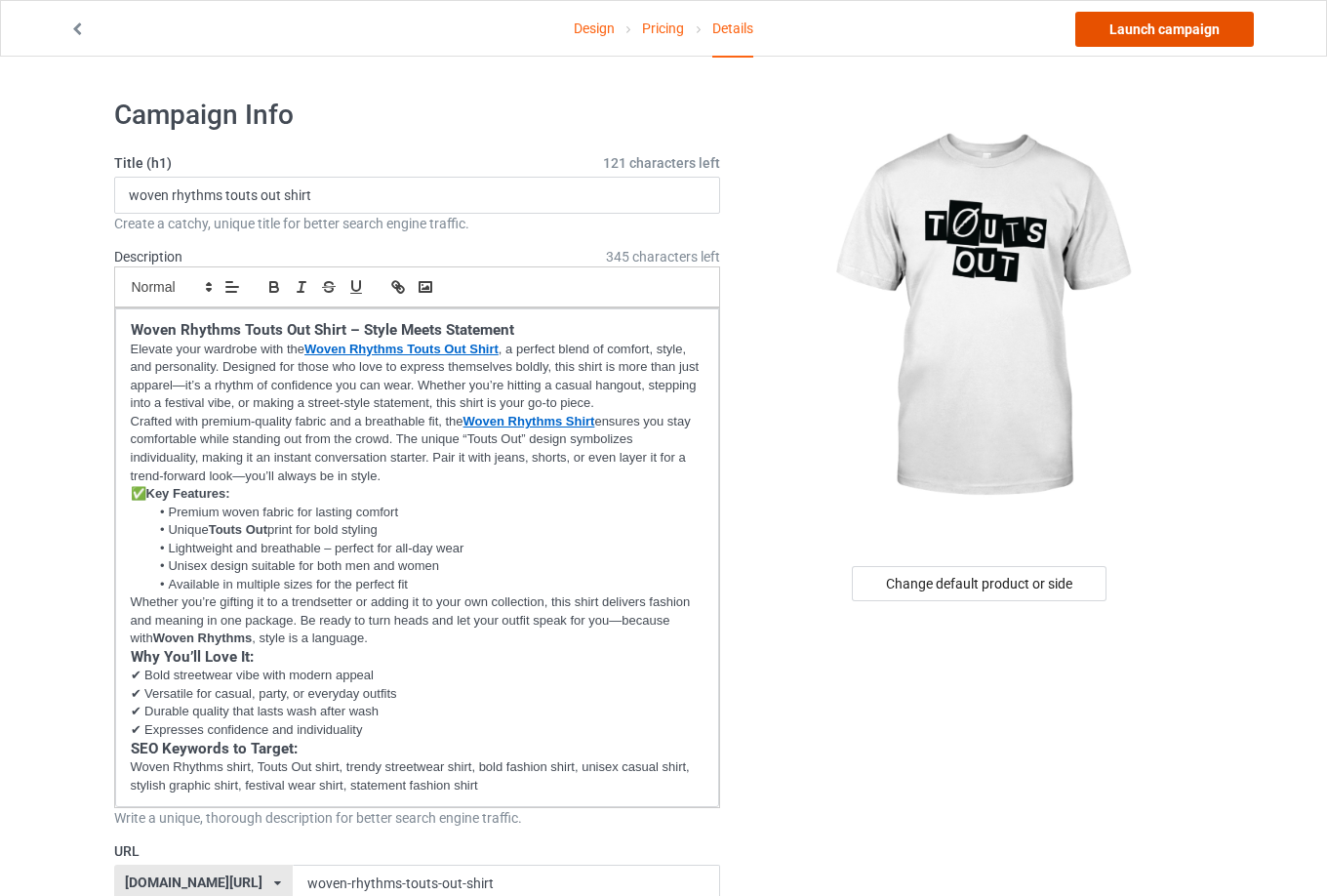
click at [1166, 38] on link "Launch campaign" at bounding box center [1164, 30] width 179 height 36
